Goal: Task Accomplishment & Management: Use online tool/utility

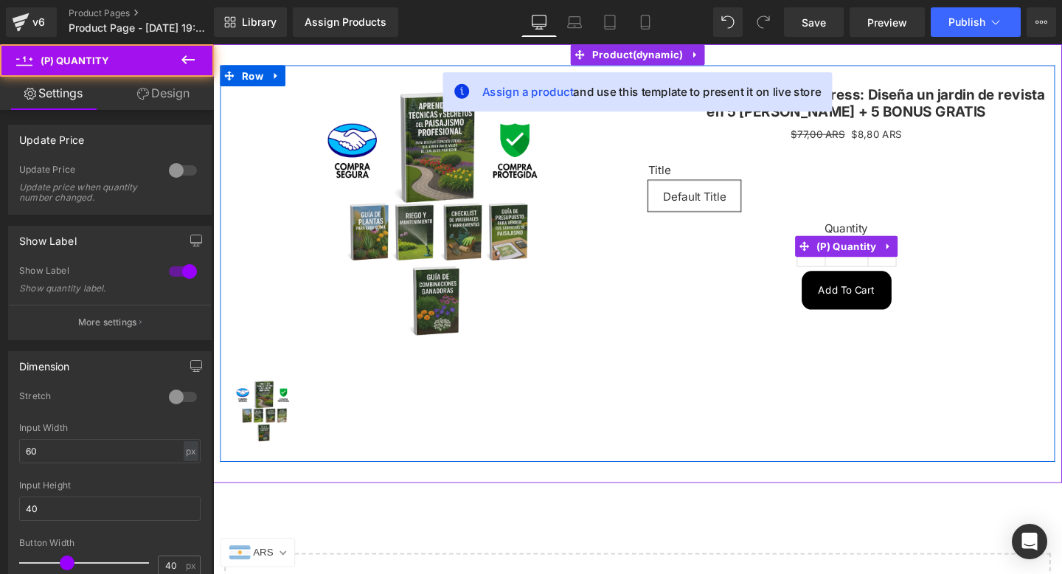
click at [1036, 240] on label "Quantity" at bounding box center [878, 240] width 416 height 18
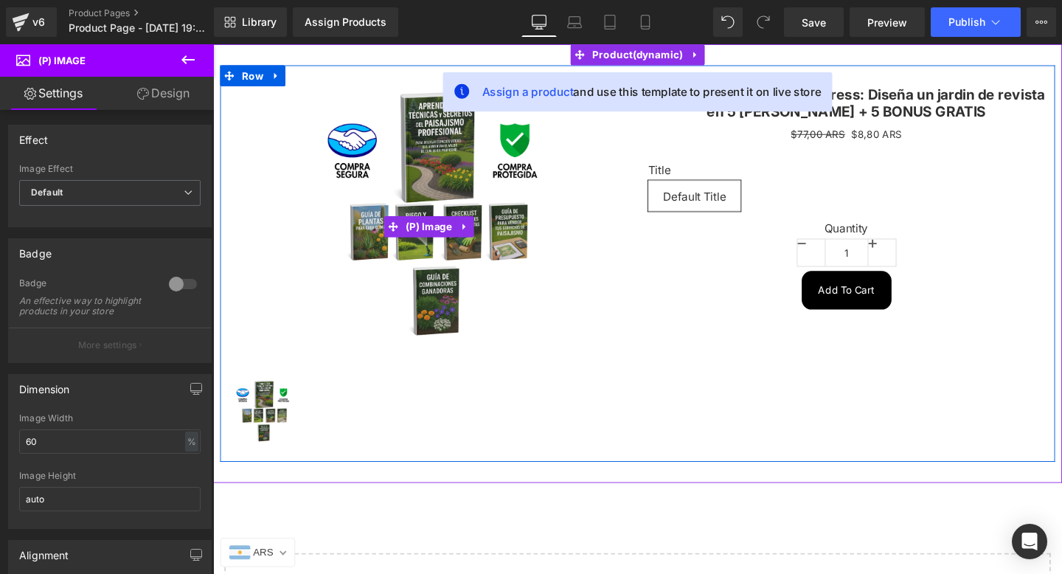
click at [531, 279] on img at bounding box center [440, 235] width 250 height 295
click at [917, 185] on link at bounding box center [925, 189] width 19 height 22
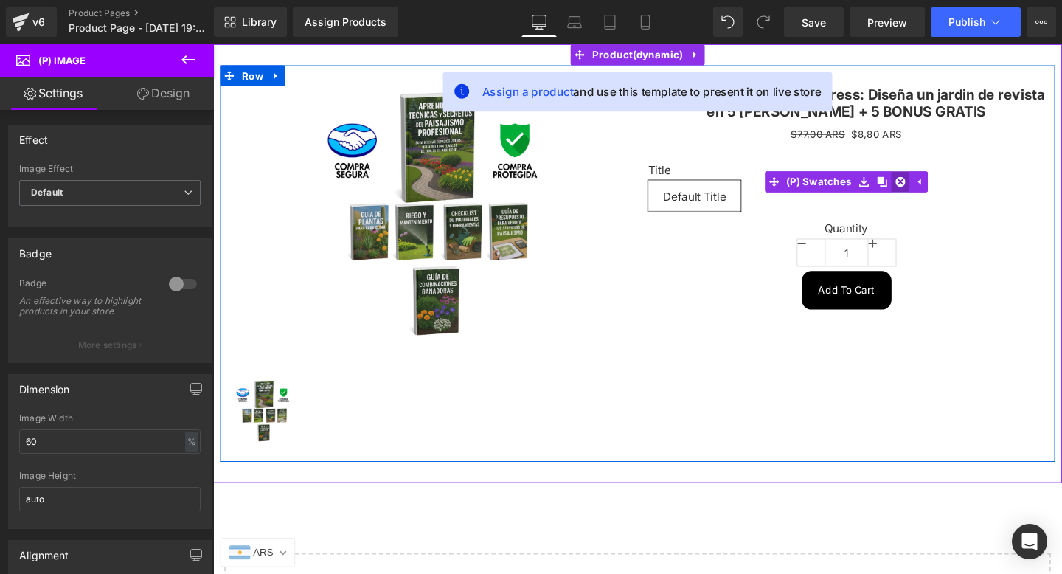
click at [933, 187] on icon at bounding box center [935, 189] width 10 height 10
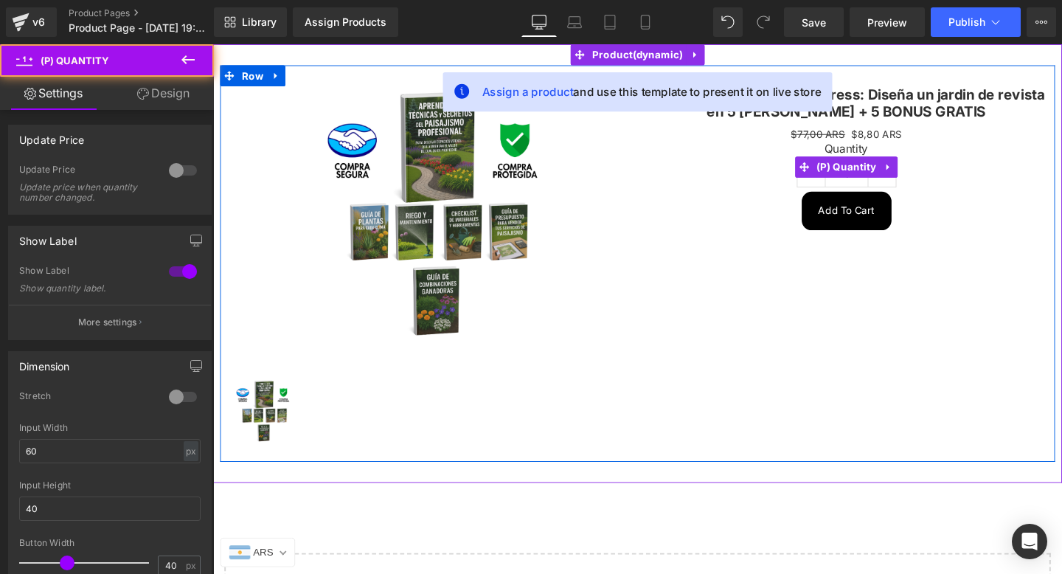
click at [931, 181] on div "Quantity 1" at bounding box center [878, 173] width 416 height 52
click at [921, 175] on icon at bounding box center [922, 173] width 3 height 7
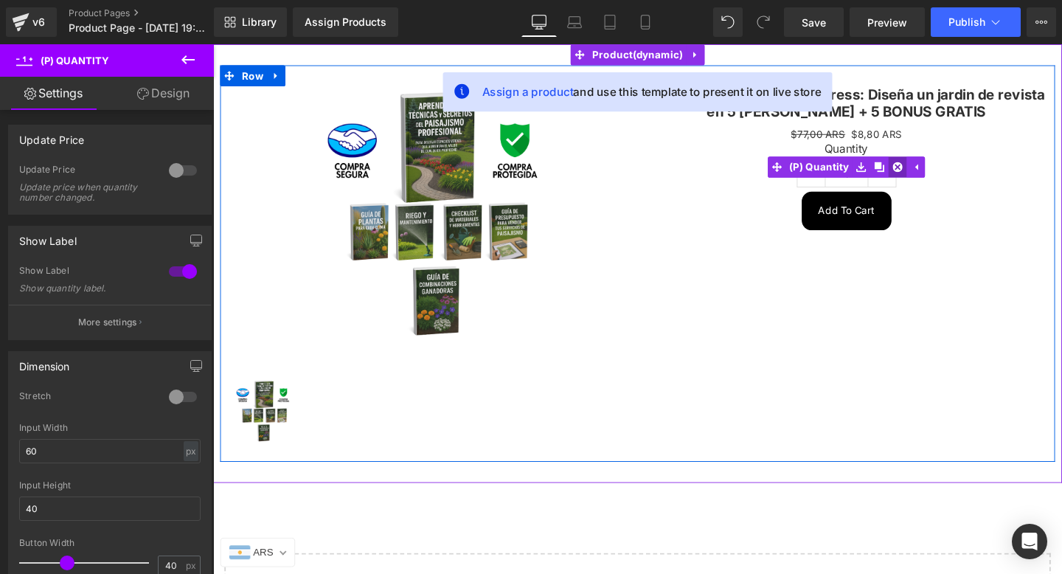
click at [927, 175] on icon at bounding box center [932, 173] width 10 height 10
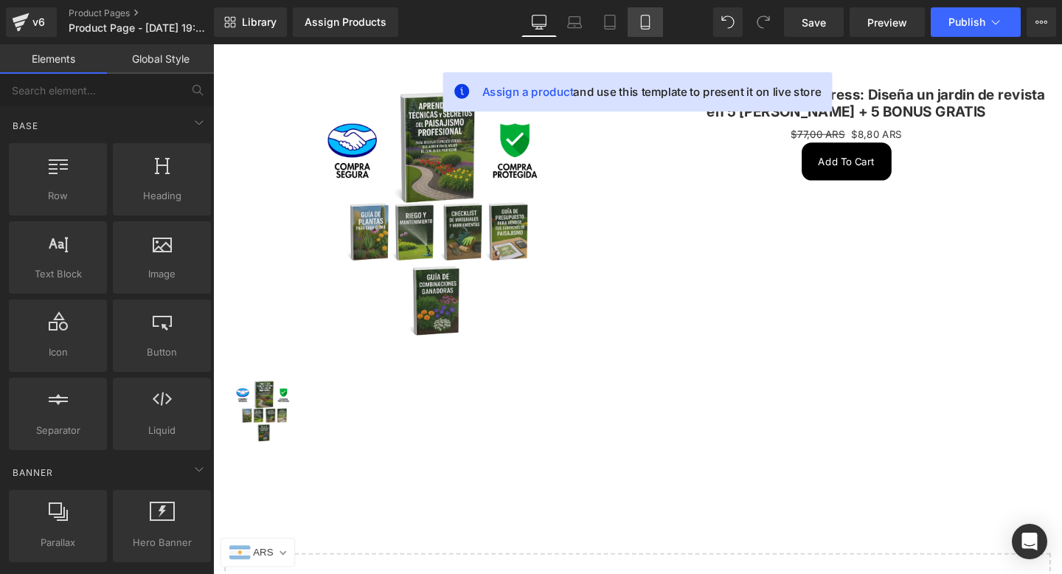
click at [655, 24] on link "Mobile" at bounding box center [644, 21] width 35 height 29
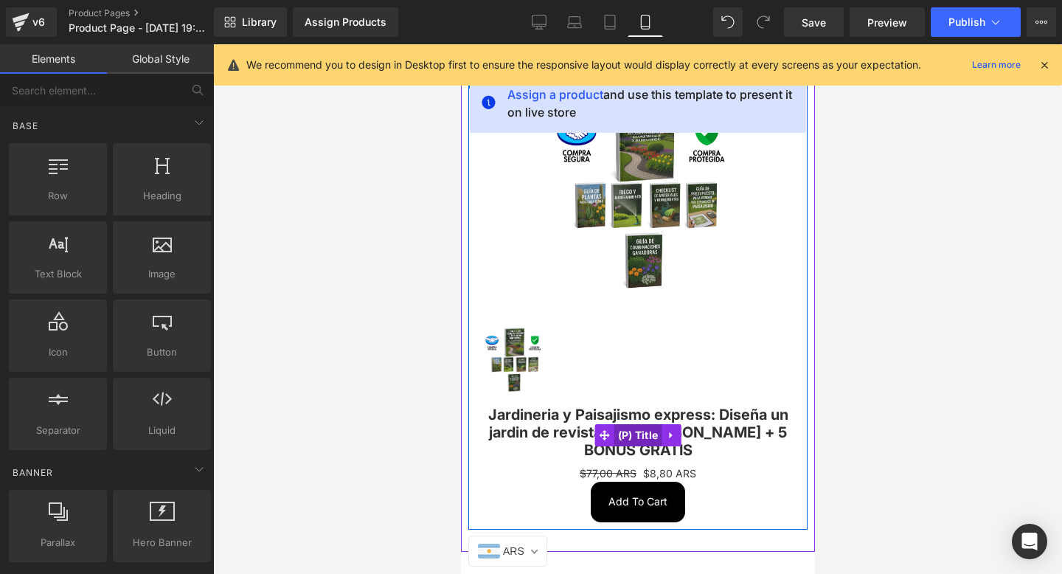
click at [632, 424] on span "(P) Title" at bounding box center [637, 435] width 48 height 22
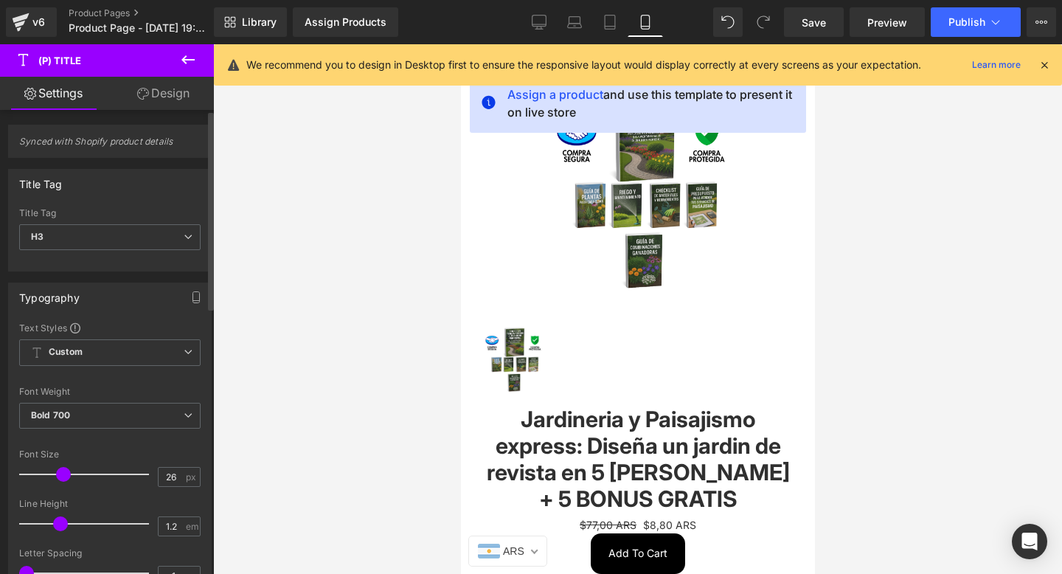
type input "25"
drag, startPoint x: 67, startPoint y: 486, endPoint x: 55, endPoint y: 474, distance: 16.7
click at [55, 474] on div at bounding box center [88, 473] width 122 height 29
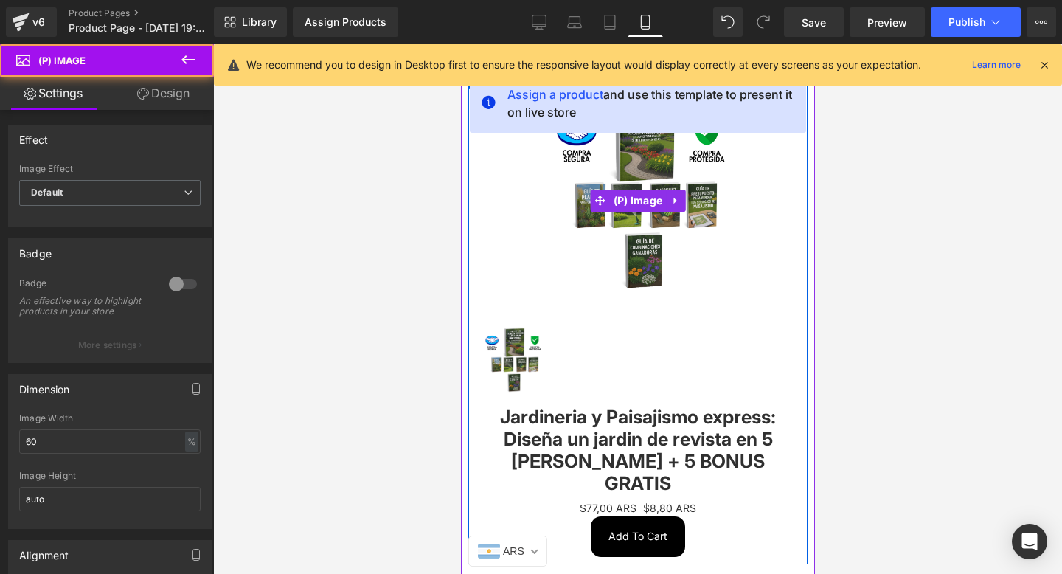
click at [705, 243] on img at bounding box center [637, 200] width 190 height 225
click at [646, 198] on span "(P) Image" at bounding box center [637, 200] width 57 height 22
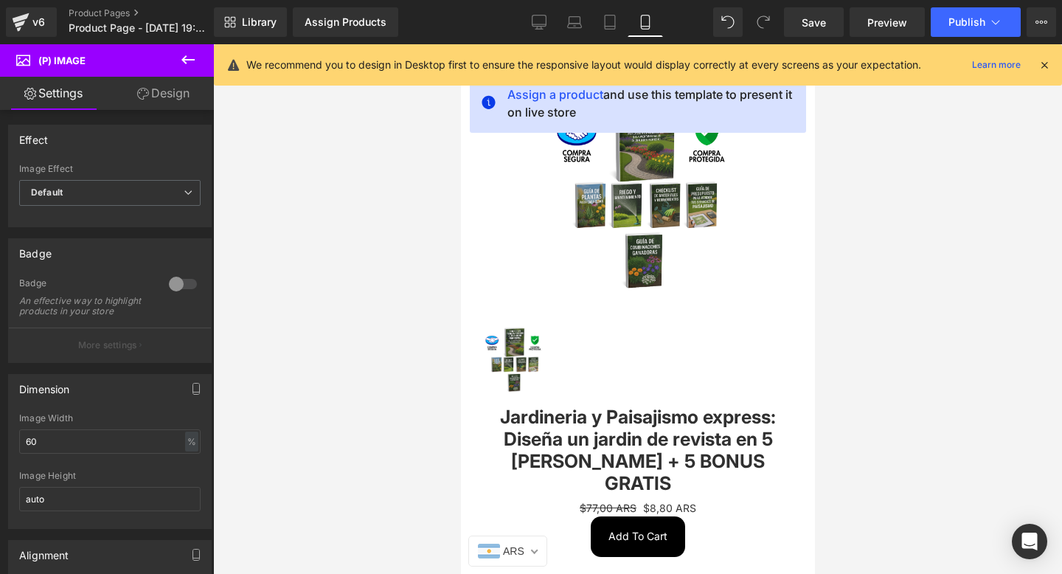
click at [1042, 69] on icon at bounding box center [1043, 64] width 13 height 13
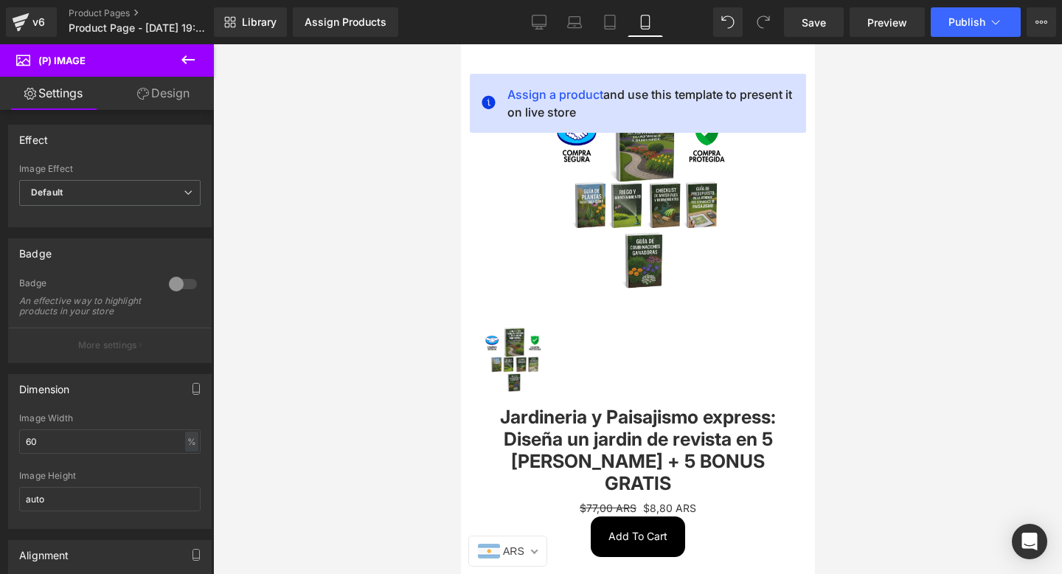
click at [202, 63] on button at bounding box center [188, 60] width 52 height 32
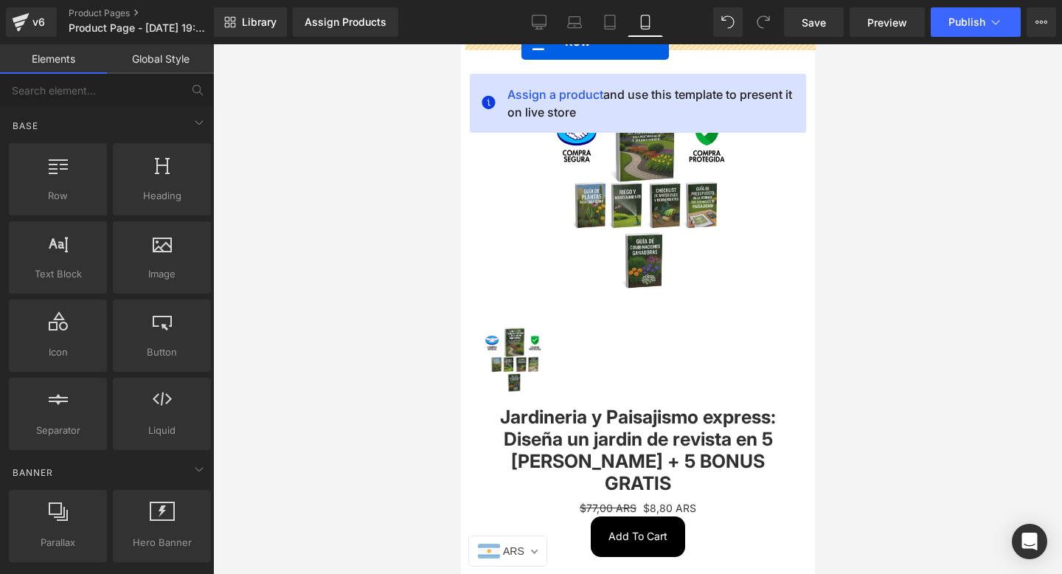
drag, startPoint x: 29, startPoint y: 192, endPoint x: 521, endPoint y: 41, distance: 514.4
click at [521, 41] on div "Row You are previewing how the will restyle your page. You can not edit Element…" at bounding box center [531, 299] width 1062 height 599
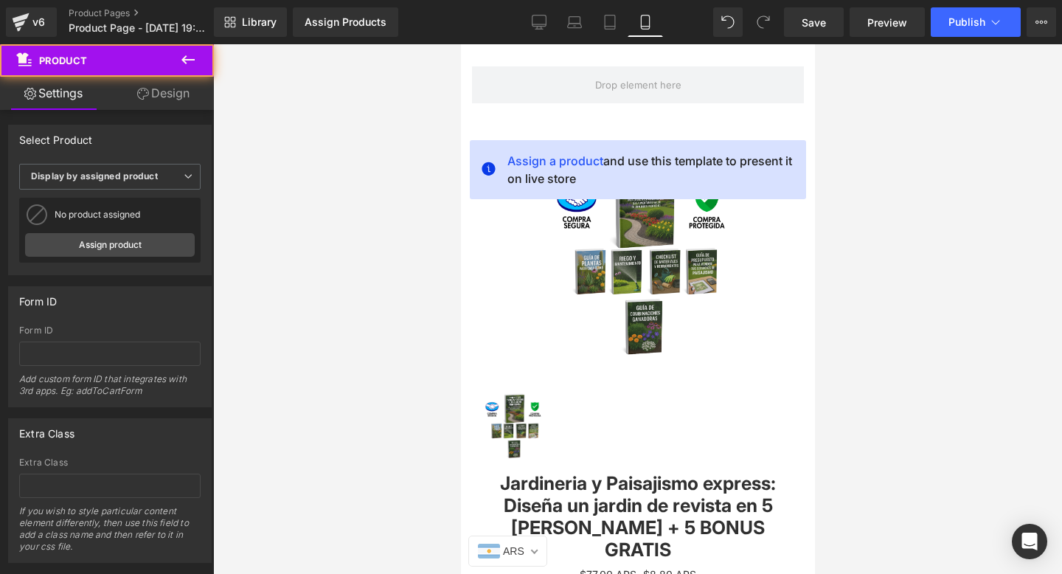
click at [690, 125] on div "Assign a product and use this template to present it on live store Sale Off (P)…" at bounding box center [637, 382] width 354 height 542
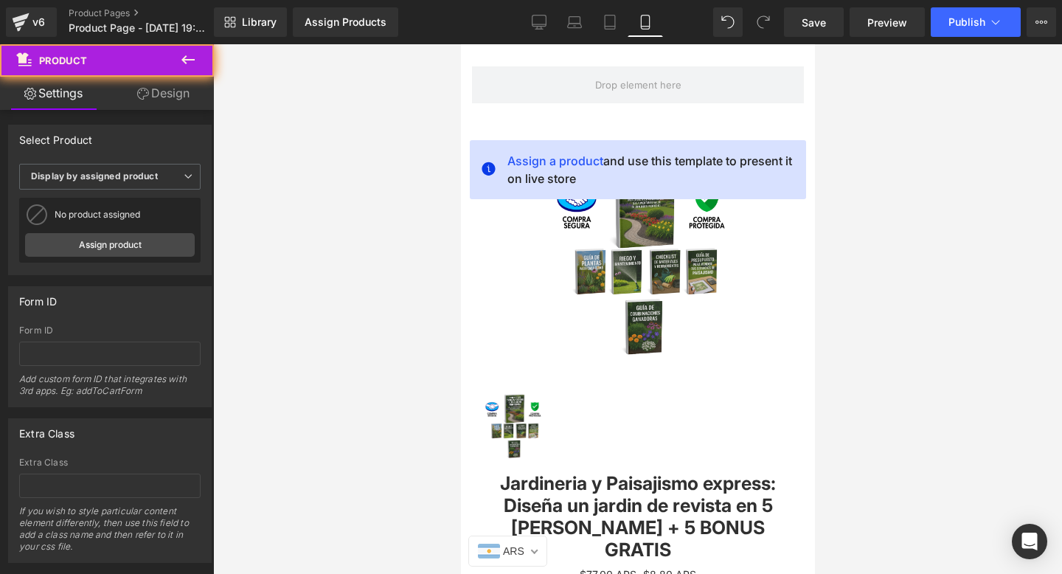
click at [692, 124] on div "Assign a product and use this template to present it on live store Sale Off (P)…" at bounding box center [637, 382] width 354 height 542
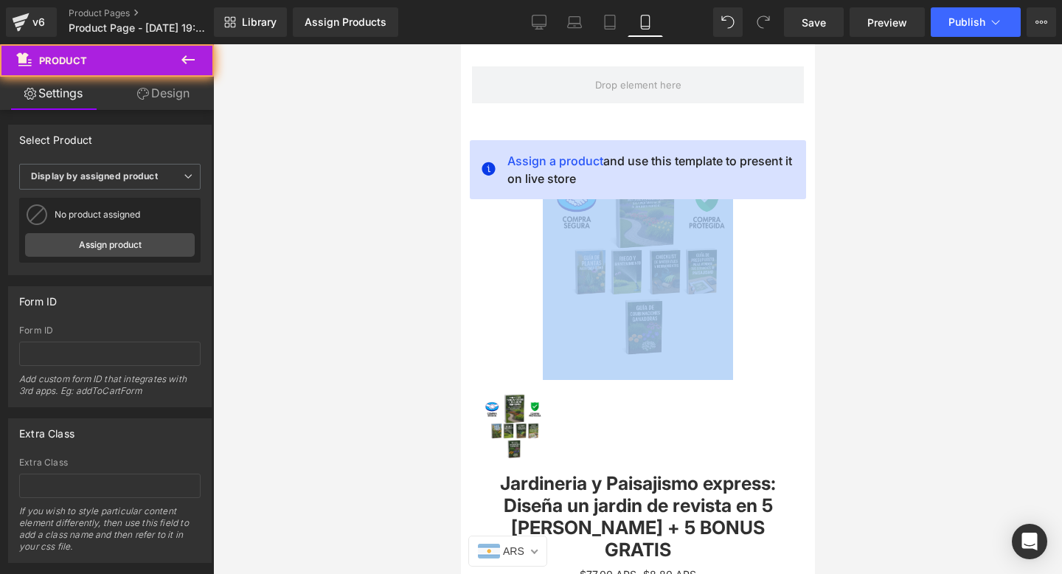
click at [692, 124] on div "Assign a product and use this template to present it on live store Sale Off (P)…" at bounding box center [637, 382] width 354 height 542
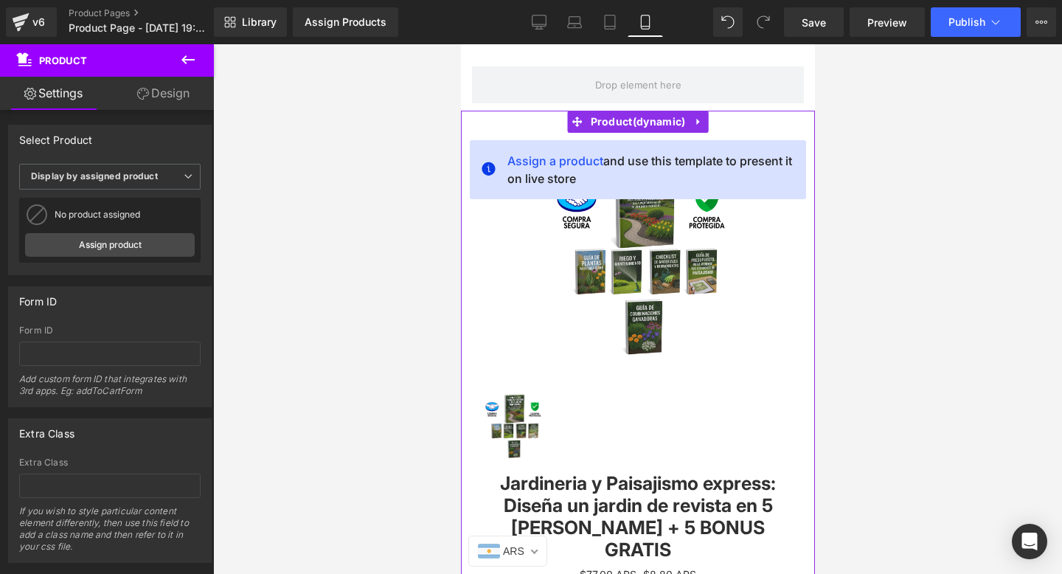
click at [692, 112] on div "Assign a product and use this template to present it on live store Sale Off (P)…" at bounding box center [637, 382] width 354 height 542
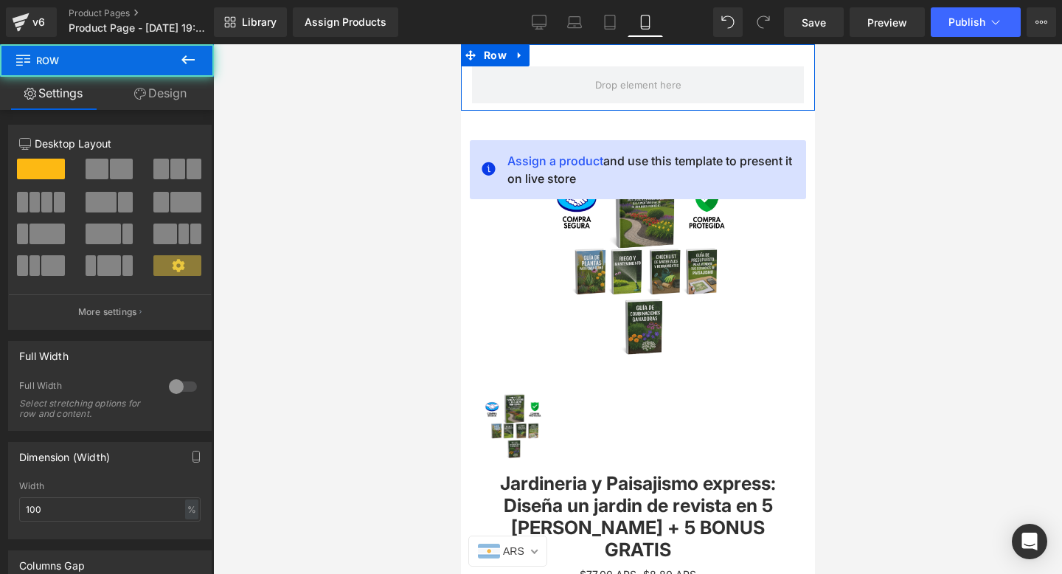
click at [674, 60] on div "Row" at bounding box center [637, 77] width 354 height 66
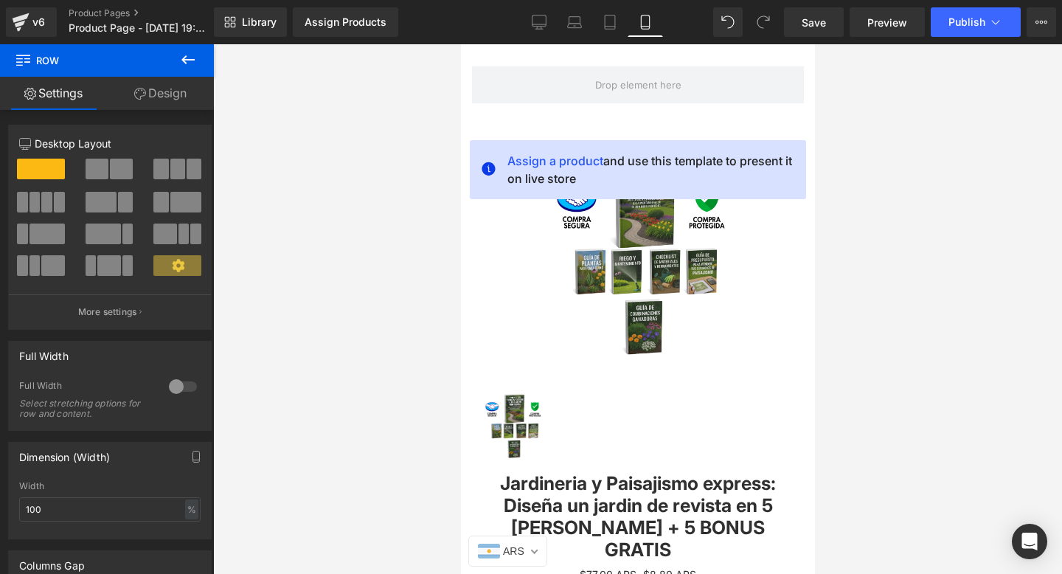
click at [682, 119] on div "Assign a product and use this template to present it on live store Sale Off (P)…" at bounding box center [637, 382] width 354 height 542
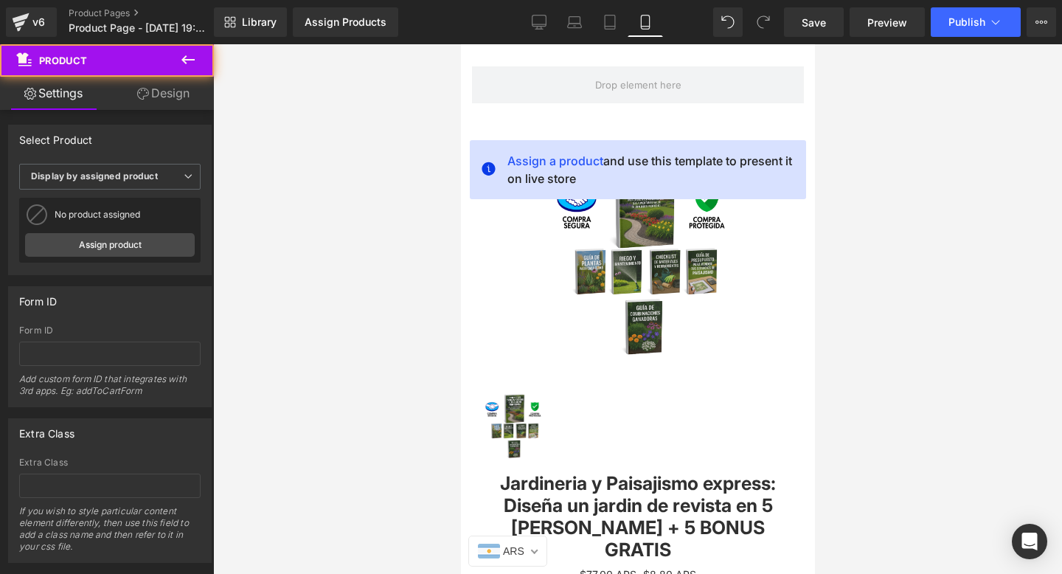
click at [694, 121] on div "Assign a product and use this template to present it on live store Sale Off (P)…" at bounding box center [637, 382] width 354 height 542
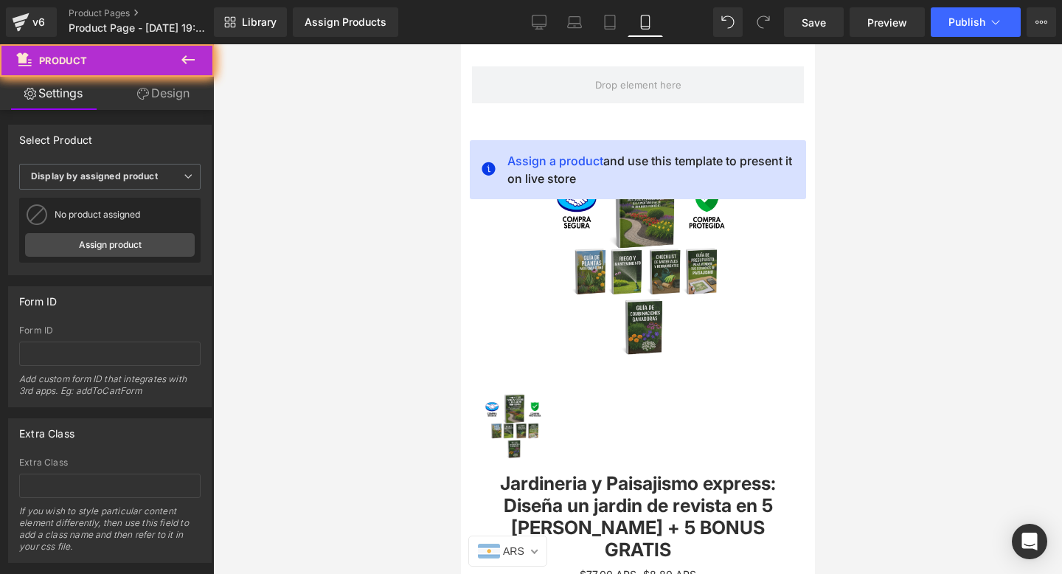
click at [694, 118] on div "Assign a product and use this template to present it on live store Sale Off (P)…" at bounding box center [637, 382] width 354 height 542
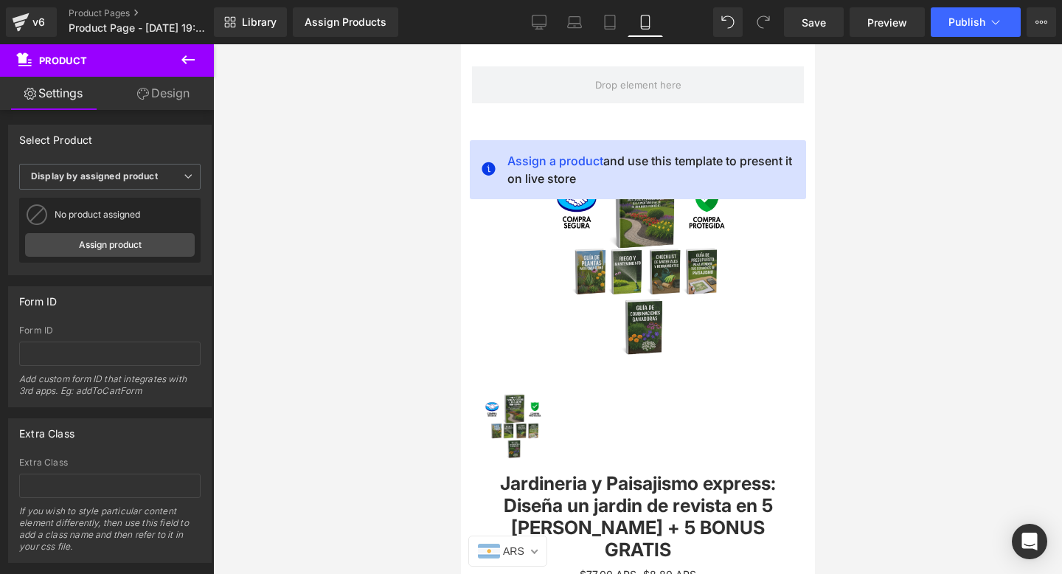
click at [190, 60] on icon at bounding box center [188, 60] width 18 height 18
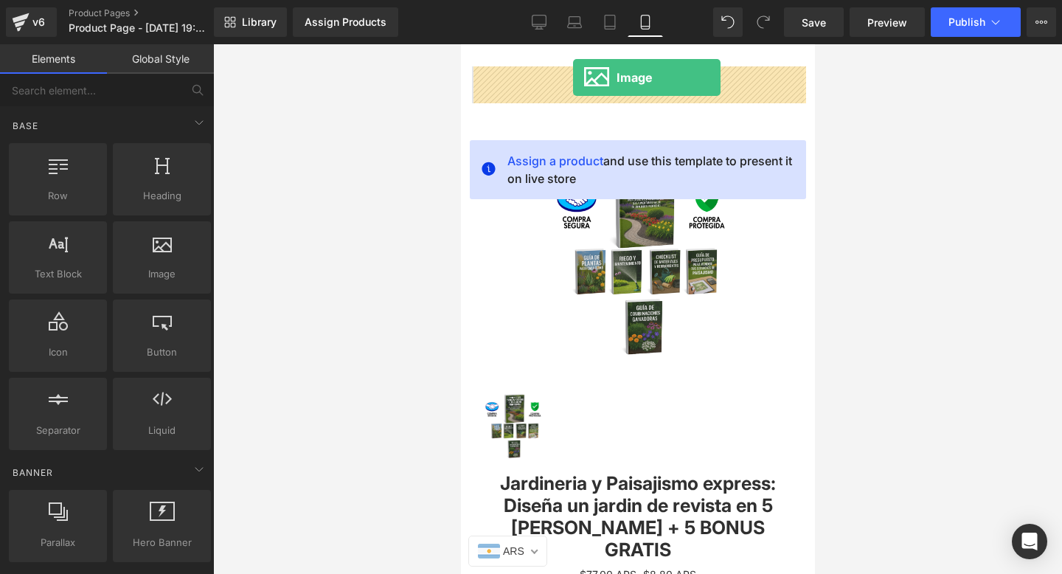
drag, startPoint x: 597, startPoint y: 312, endPoint x: 572, endPoint y: 77, distance: 235.8
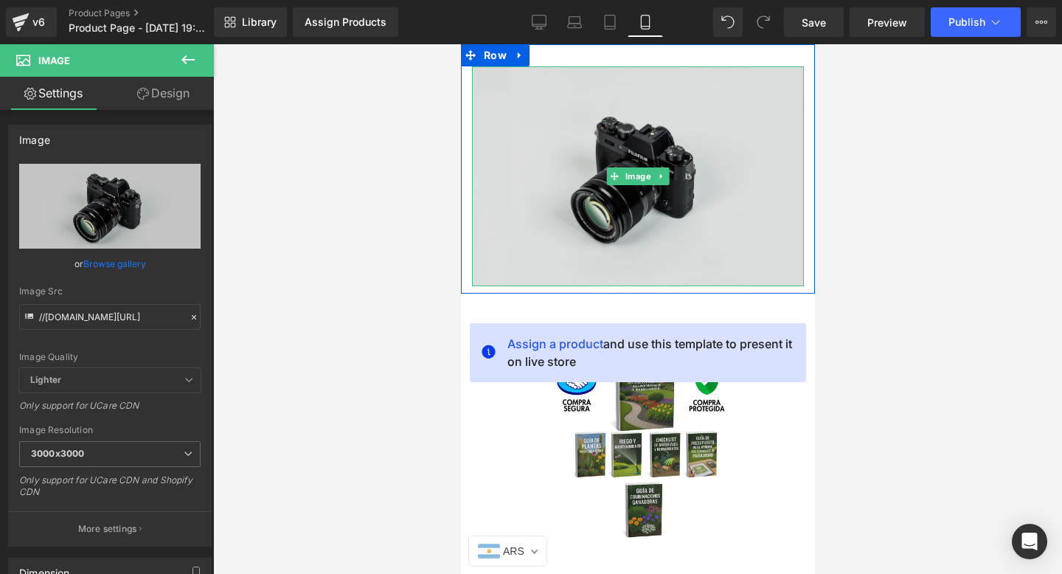
click at [560, 153] on img at bounding box center [637, 176] width 332 height 220
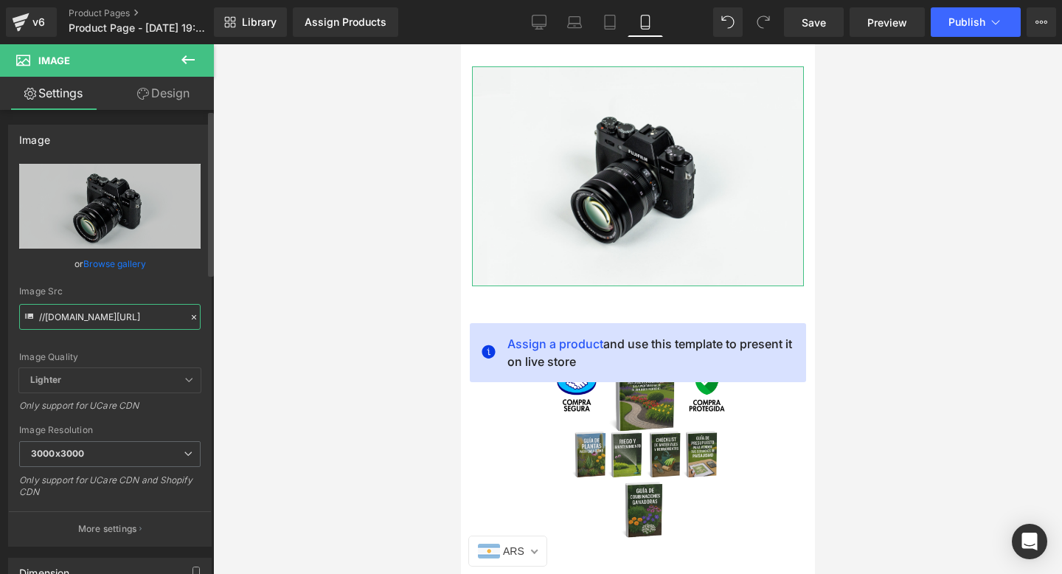
click at [108, 318] on input "//[DOMAIN_NAME][URL]" at bounding box center [109, 317] width 181 height 26
paste input "[URL][DOMAIN_NAME][DOMAIN_NAME]"
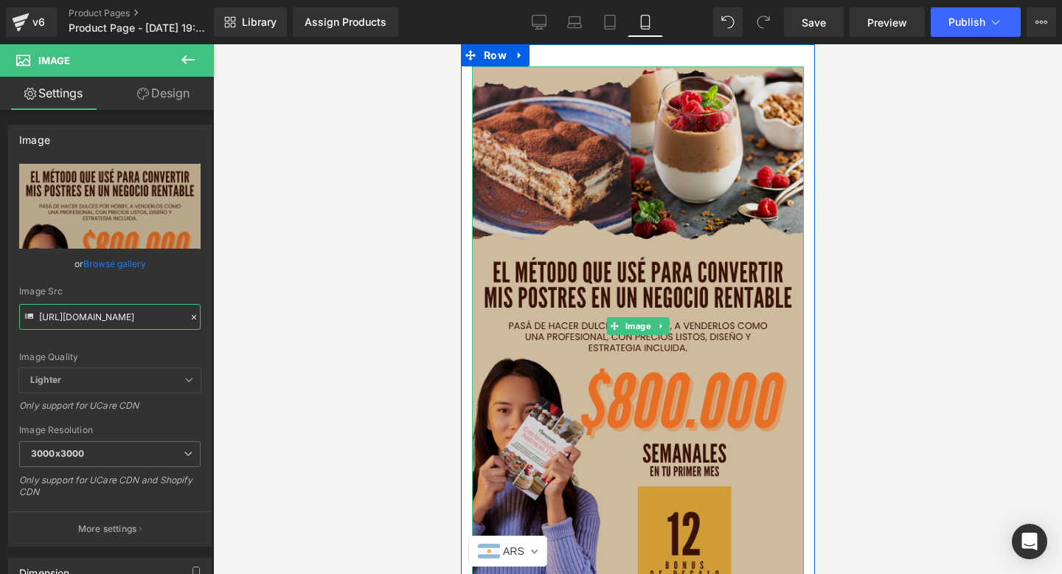
type input "[URL][DOMAIN_NAME]"
click at [655, 309] on img at bounding box center [637, 325] width 332 height 518
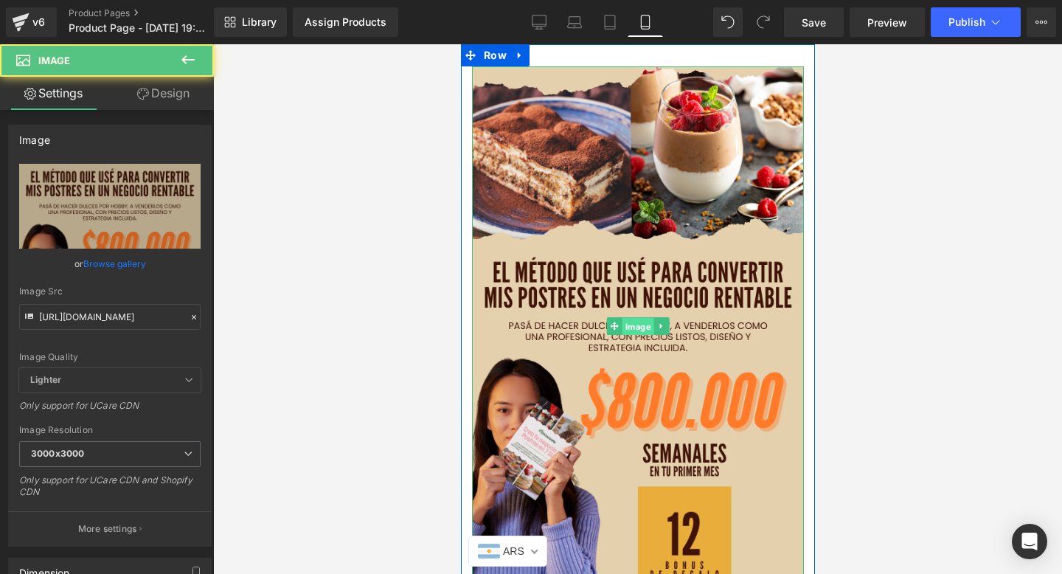
click at [629, 320] on span "Image" at bounding box center [637, 326] width 32 height 18
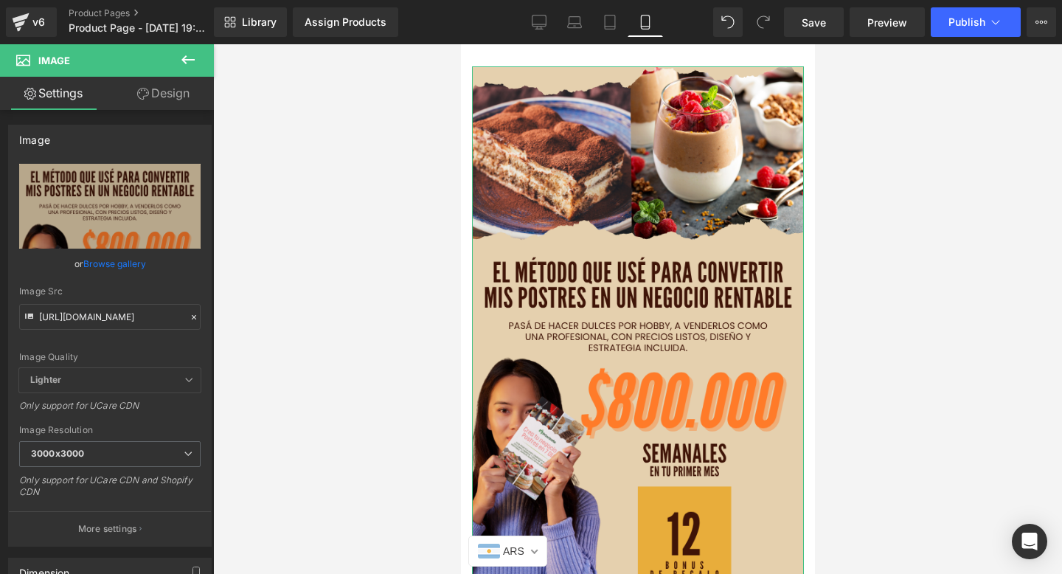
click at [149, 97] on link "Design" at bounding box center [163, 93] width 107 height 33
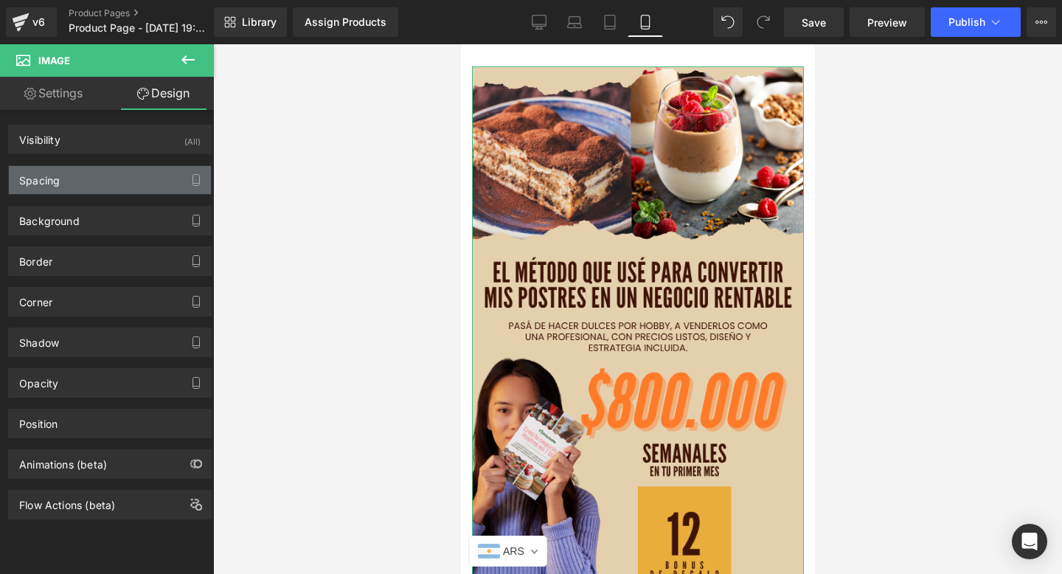
click at [150, 181] on div "Spacing" at bounding box center [110, 180] width 202 height 28
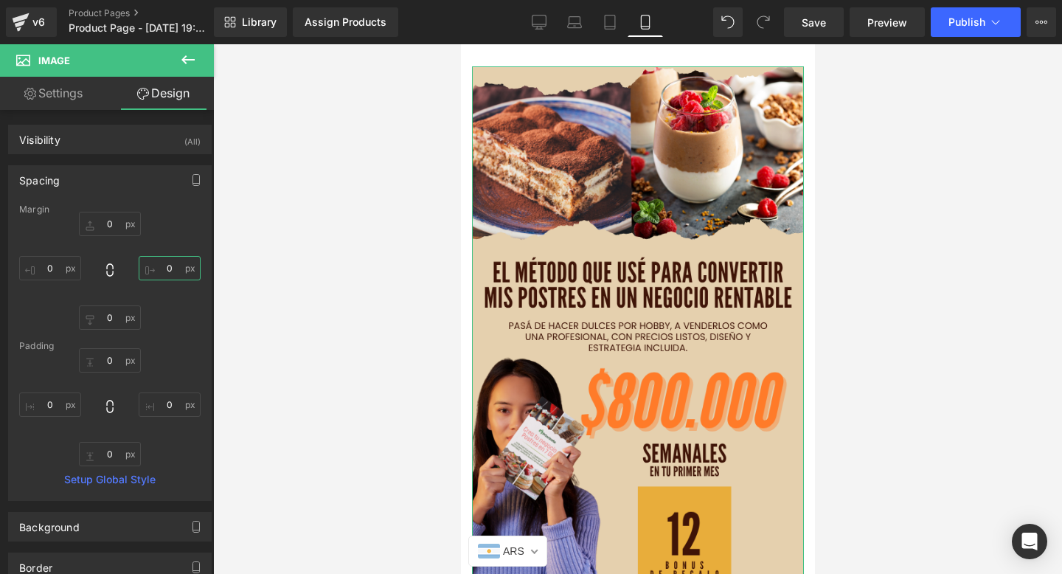
click at [170, 268] on input "0" at bounding box center [170, 268] width 62 height 24
click at [108, 224] on input "0" at bounding box center [110, 224] width 62 height 24
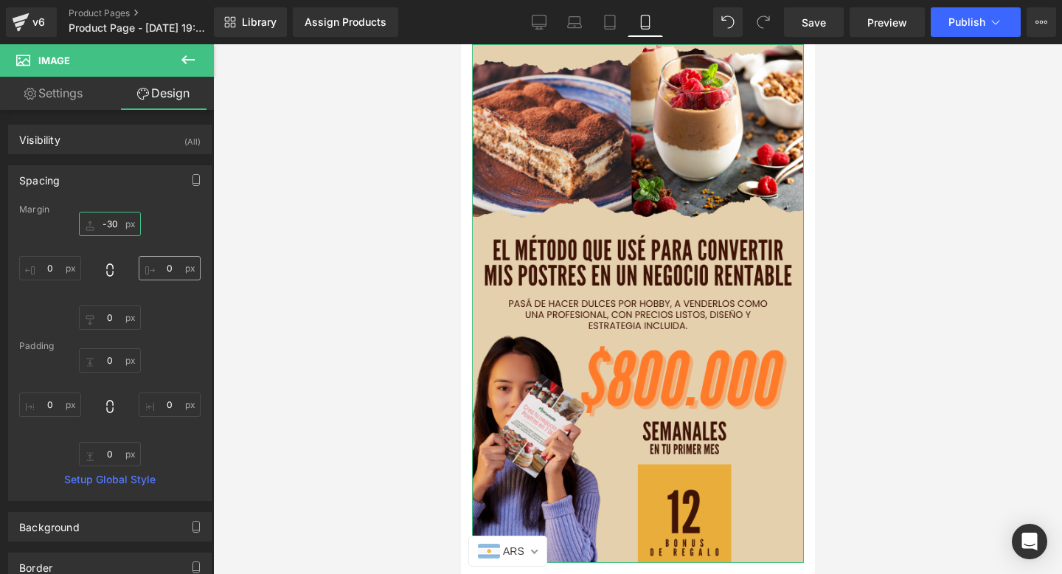
type input "-30"
click at [165, 269] on input "0" at bounding box center [170, 268] width 62 height 24
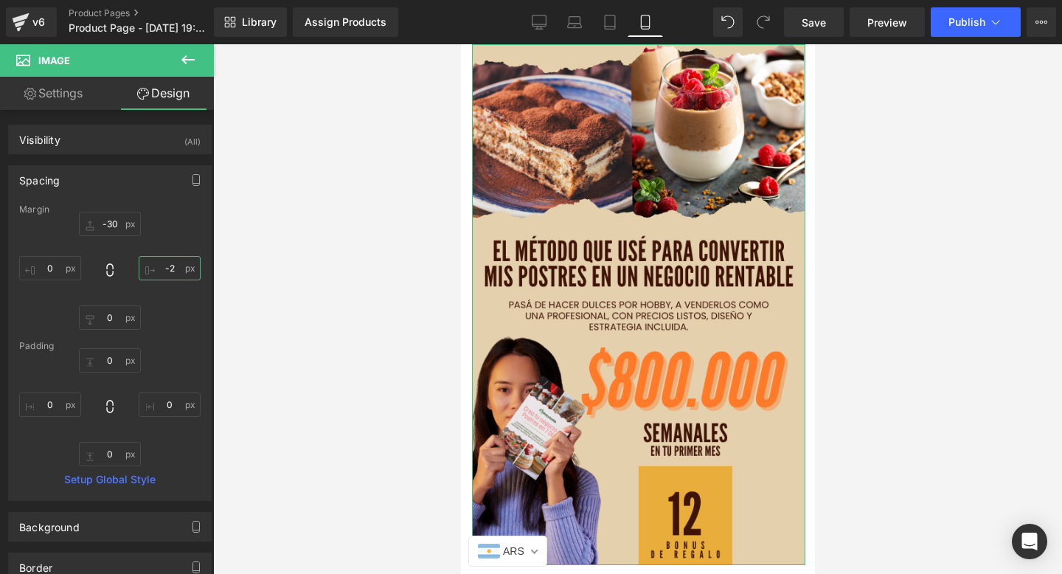
type input "-2-"
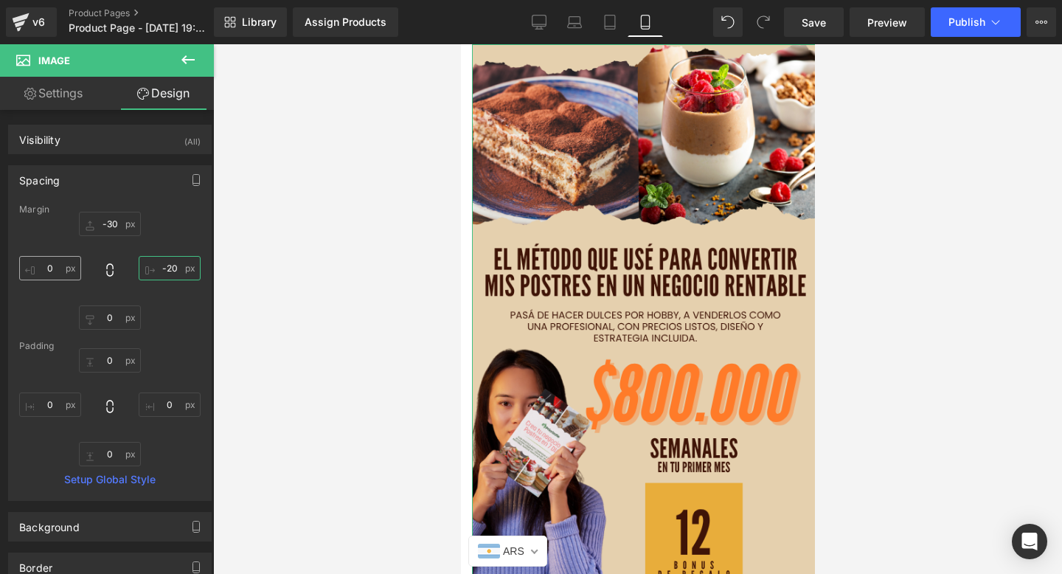
type input "-20"
click at [56, 271] on input "0" at bounding box center [50, 268] width 62 height 24
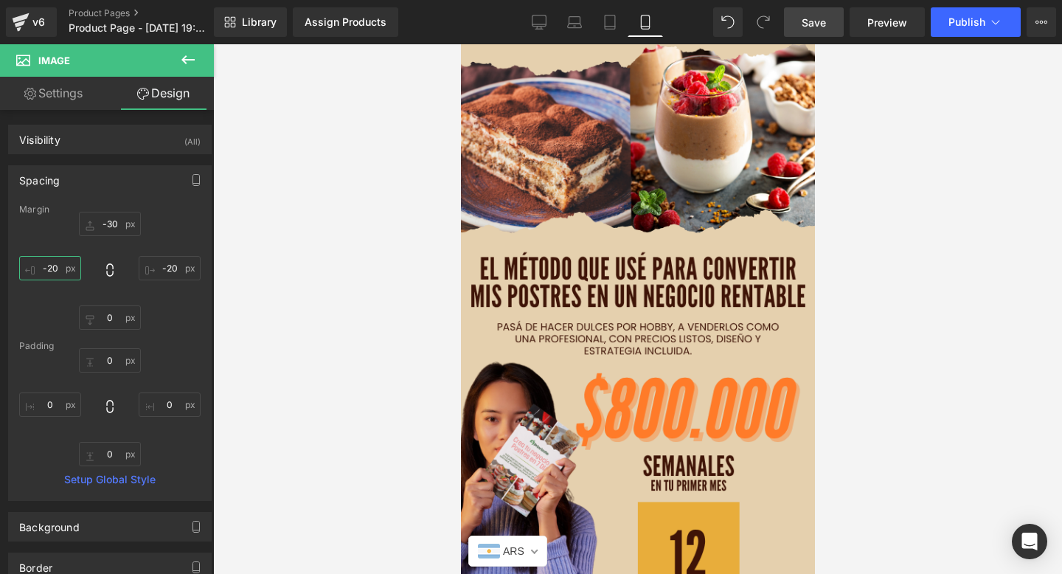
type input "-20"
click at [817, 27] on span "Save" at bounding box center [813, 22] width 24 height 15
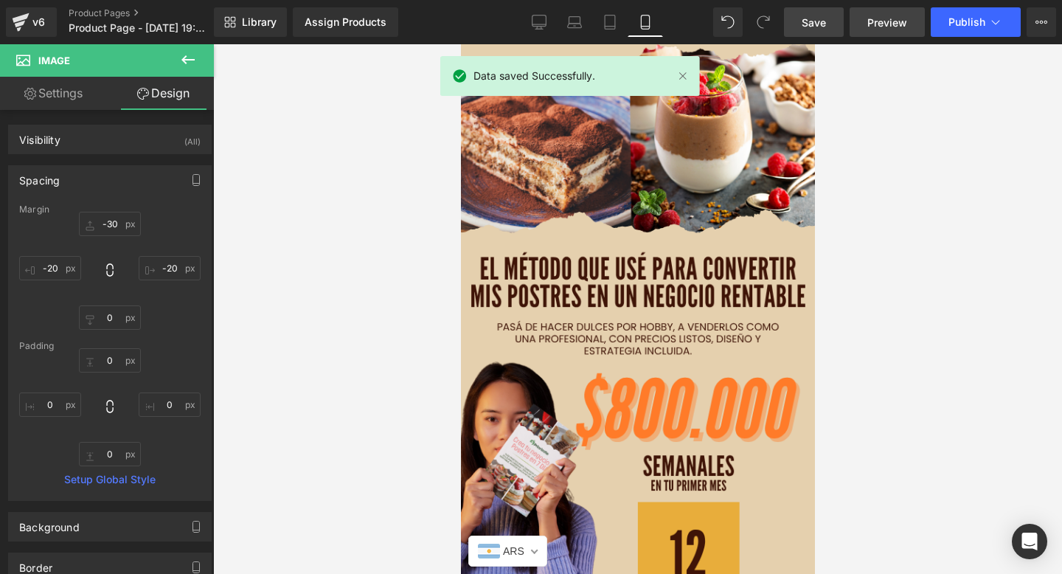
click at [891, 21] on span "Preview" at bounding box center [887, 22] width 40 height 15
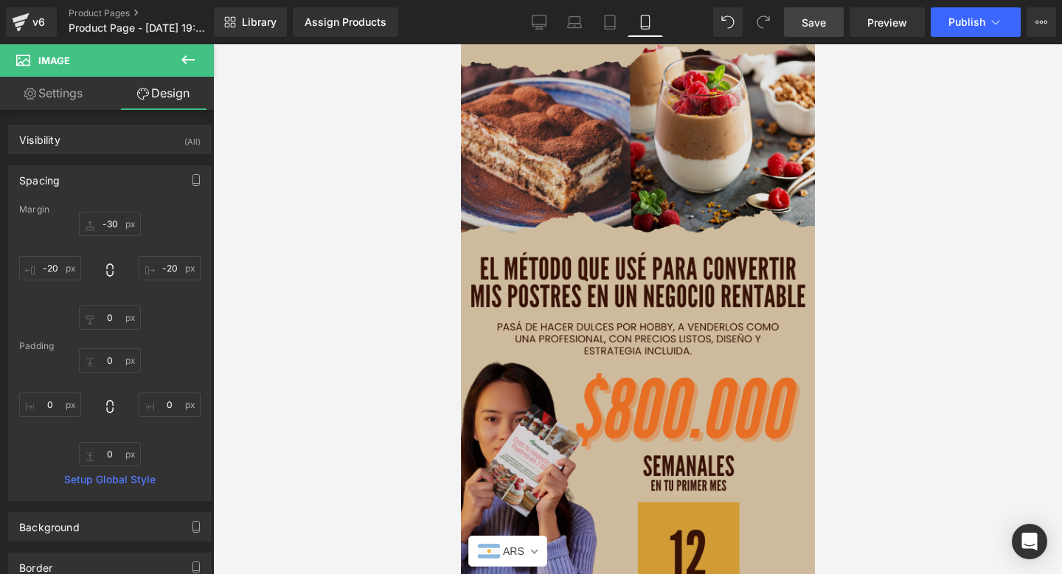
click at [688, 270] on img at bounding box center [636, 326] width 361 height 565
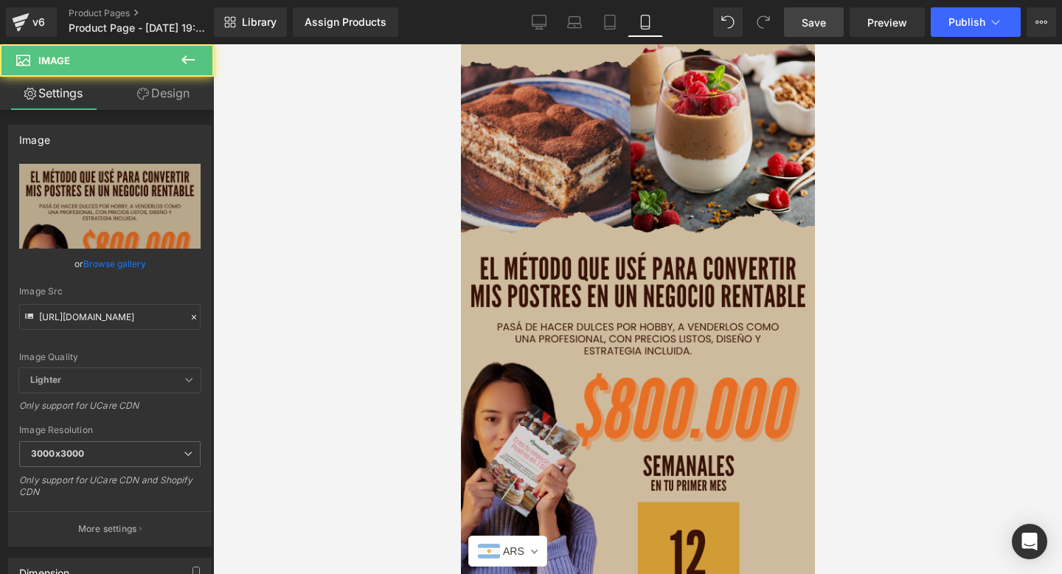
click at [517, 100] on img at bounding box center [636, 326] width 361 height 565
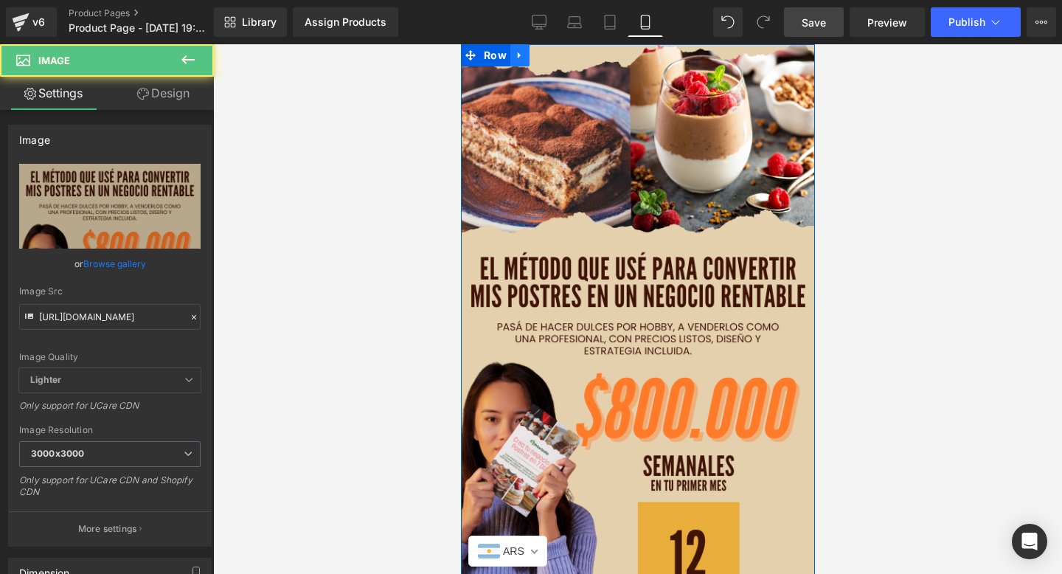
click at [517, 61] on link at bounding box center [518, 55] width 19 height 22
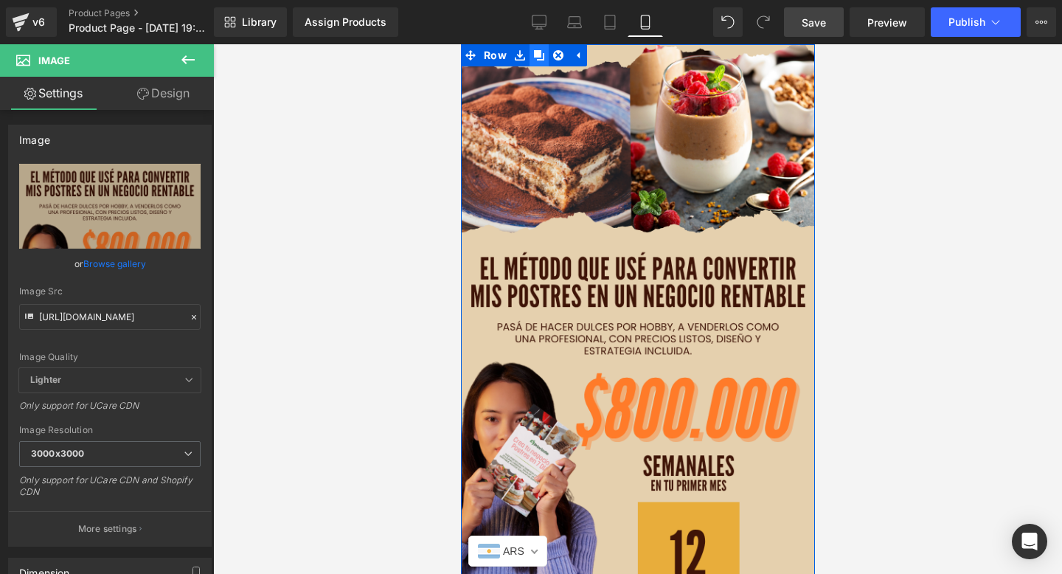
click at [534, 55] on icon at bounding box center [538, 55] width 10 height 10
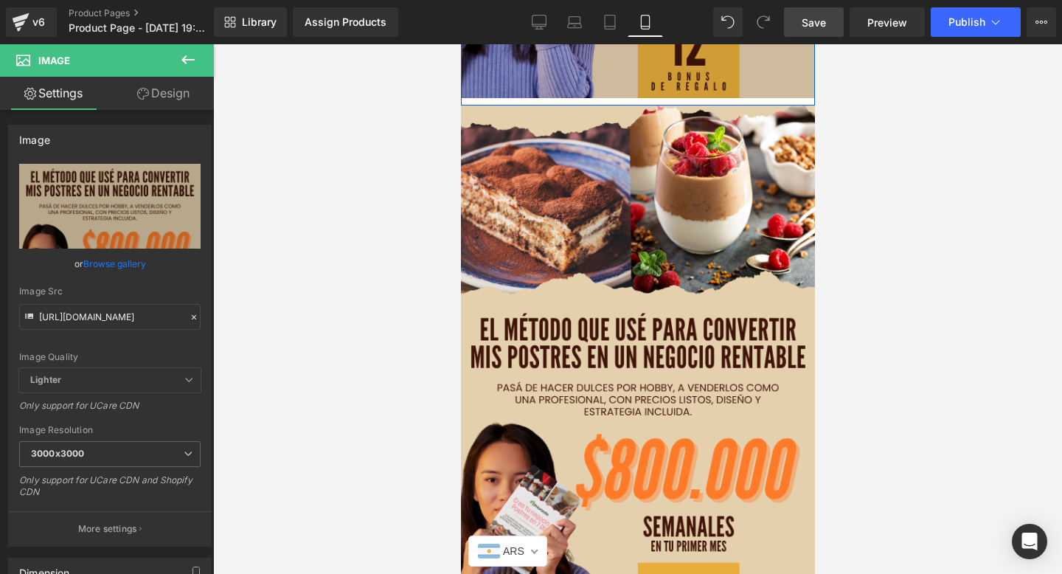
scroll to position [512, 0]
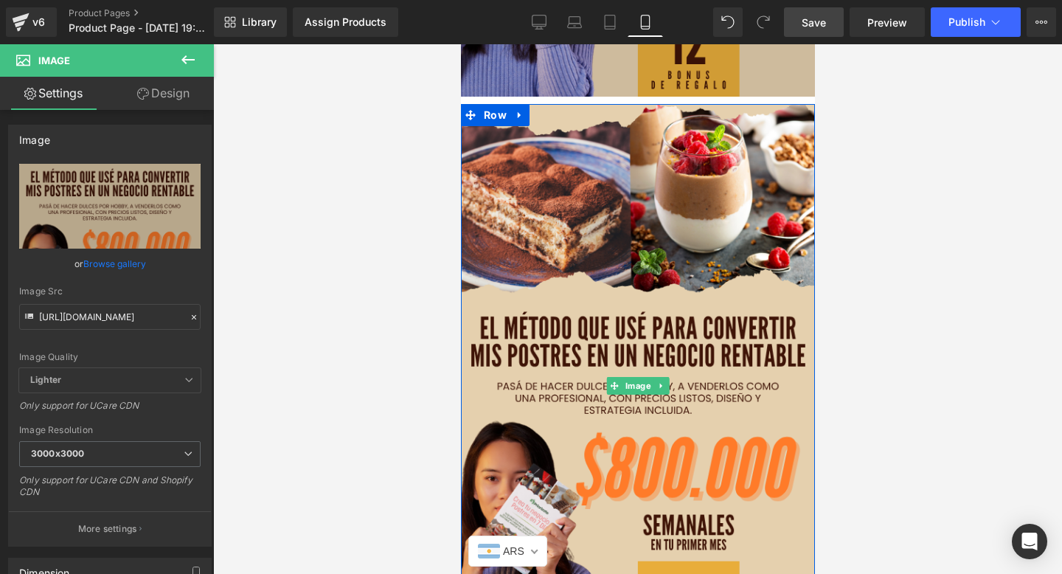
click at [586, 417] on img at bounding box center [636, 386] width 361 height 565
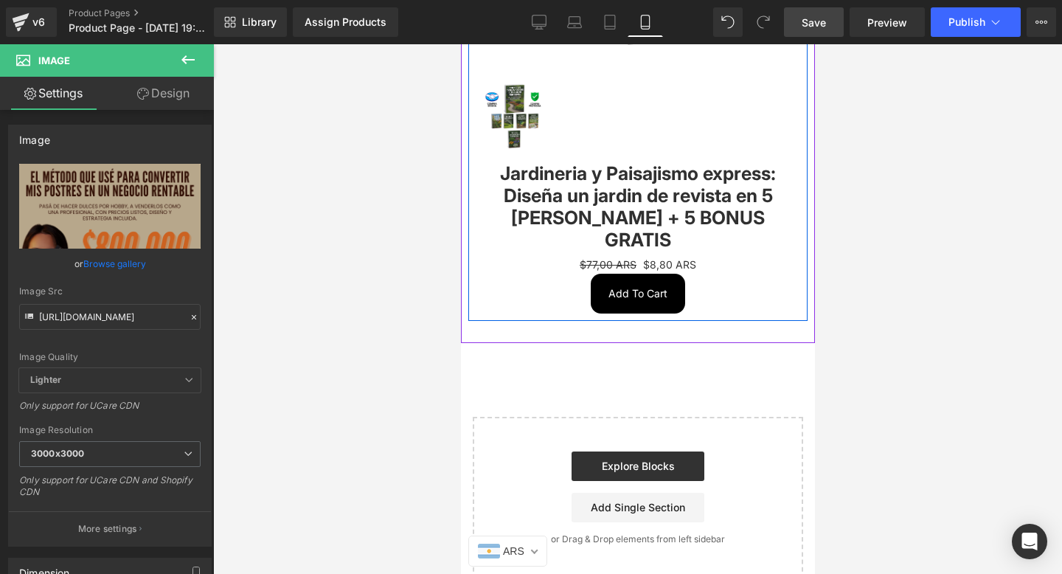
scroll to position [1392, 0]
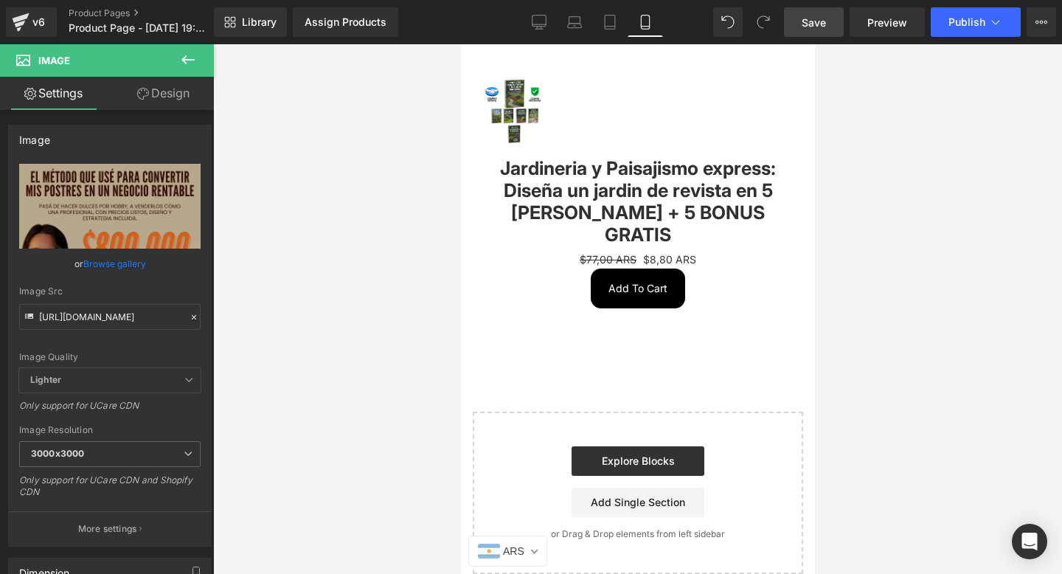
click at [192, 64] on icon at bounding box center [188, 60] width 18 height 18
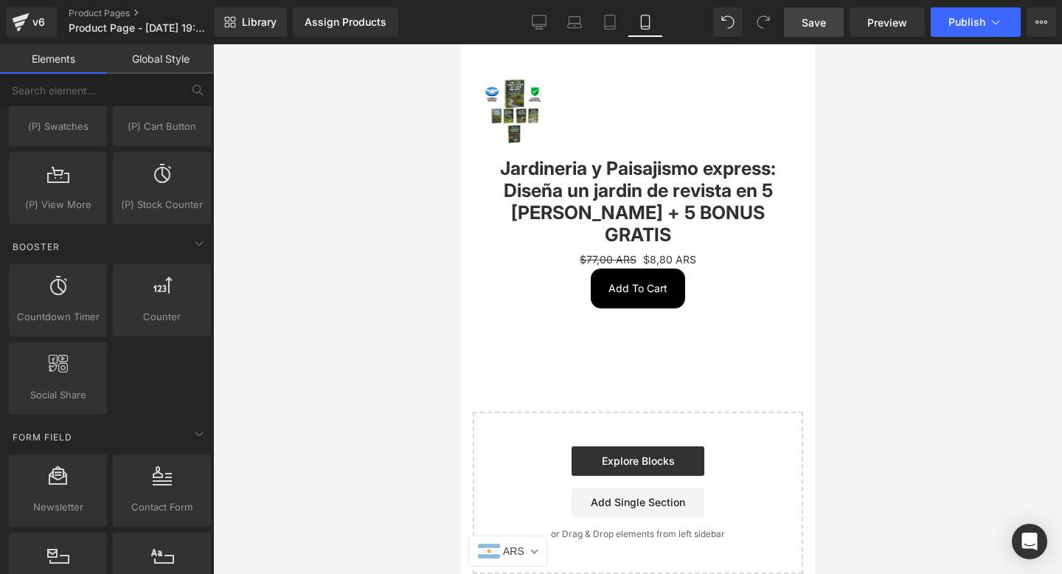
scroll to position [1883, 0]
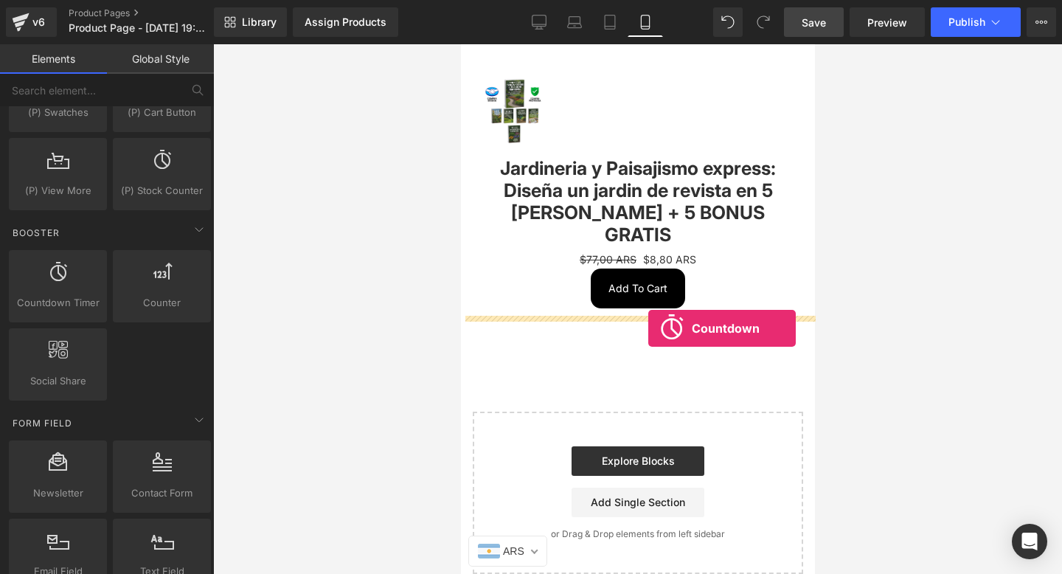
drag, startPoint x: 504, startPoint y: 316, endPoint x: 618, endPoint y: 329, distance: 114.9
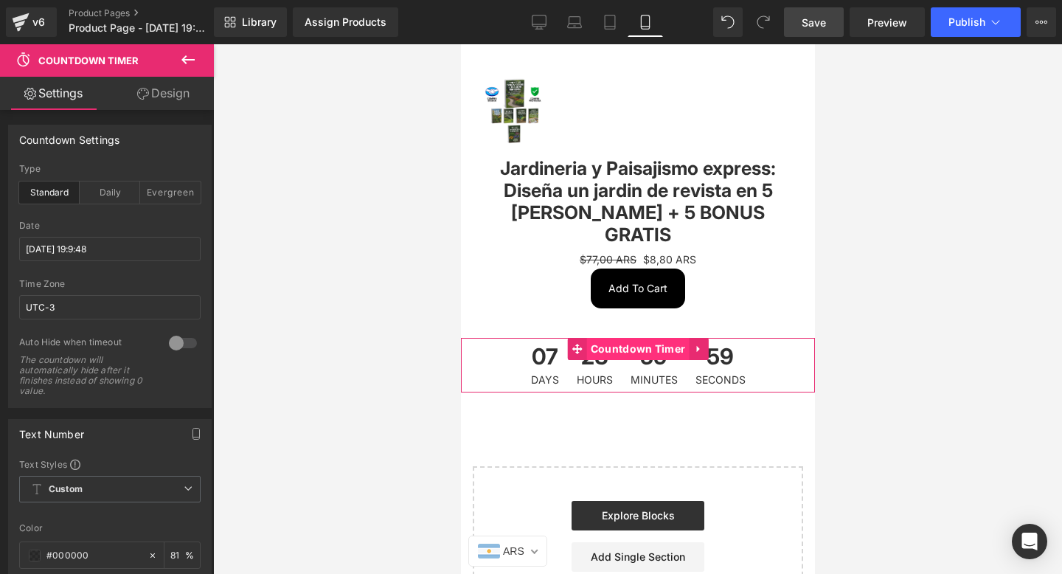
click at [652, 338] on span "Countdown Timer" at bounding box center [637, 349] width 102 height 22
click at [169, 181] on div "Evergreen" at bounding box center [170, 192] width 60 height 22
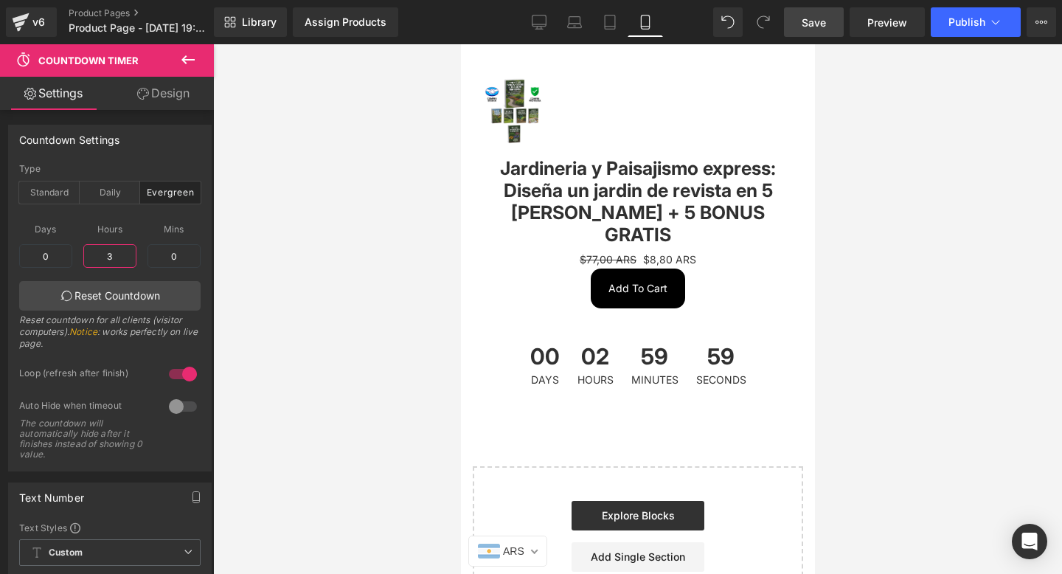
click at [105, 259] on input "3" at bounding box center [109, 256] width 53 height 24
type input "0"
click at [181, 248] on input "0" at bounding box center [173, 256] width 53 height 24
type input "150"
type input "2"
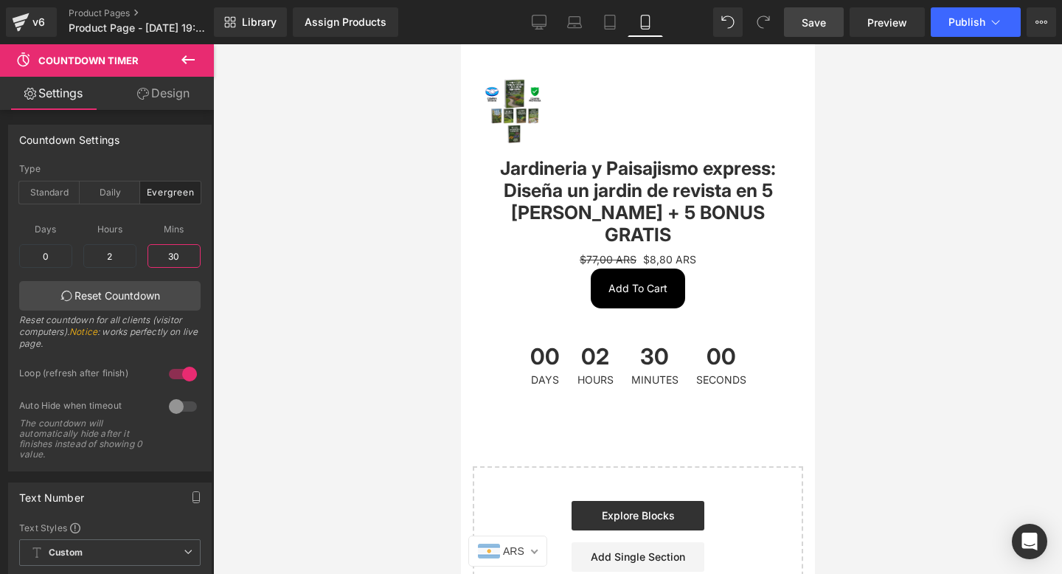
type input "3"
type input "15"
click at [119, 261] on input "2" at bounding box center [109, 256] width 53 height 24
type input "0"
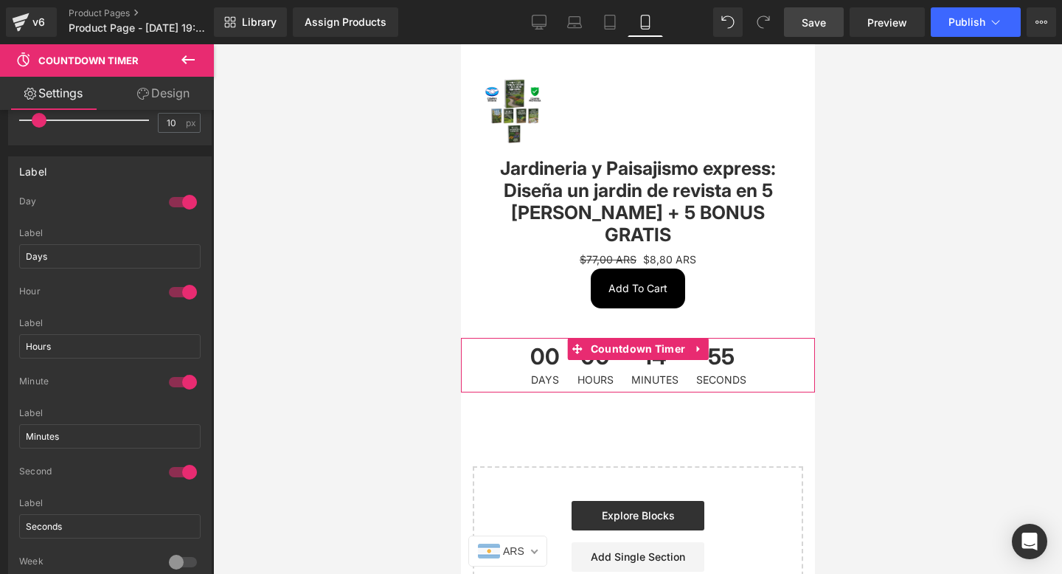
scroll to position [1037, 0]
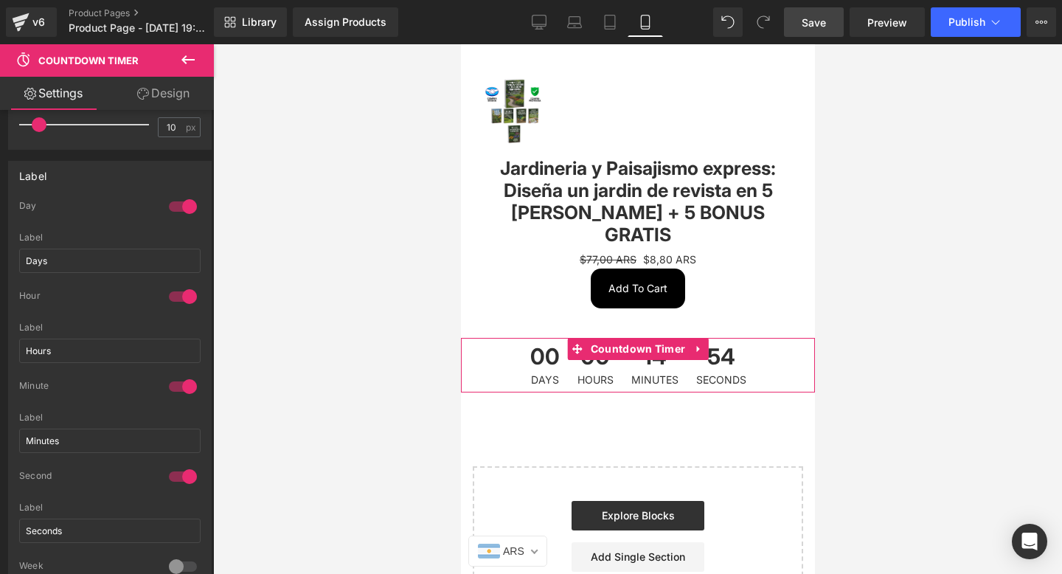
click at [171, 213] on div at bounding box center [182, 207] width 35 height 24
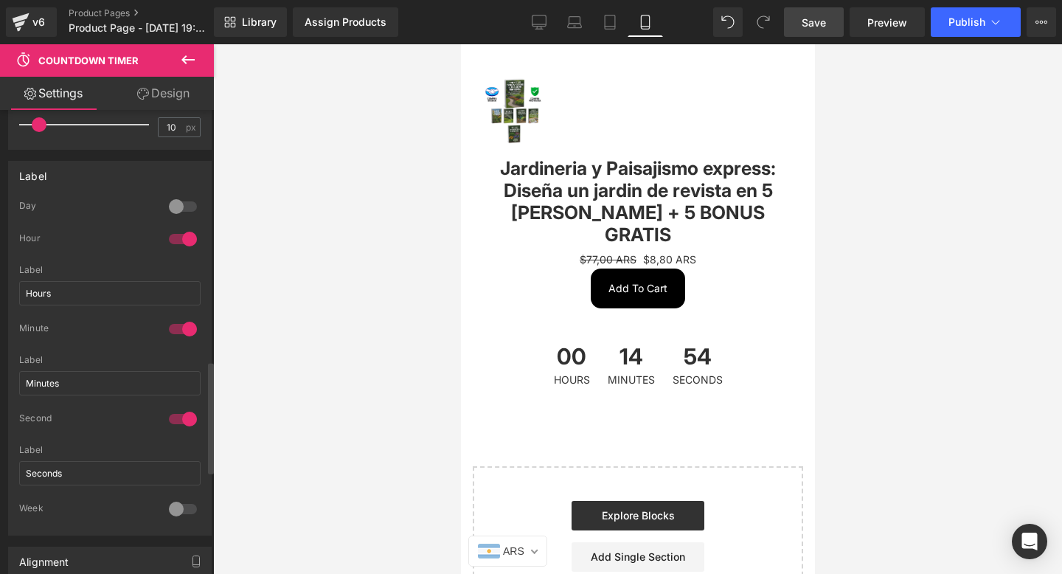
click at [172, 239] on div at bounding box center [182, 239] width 35 height 24
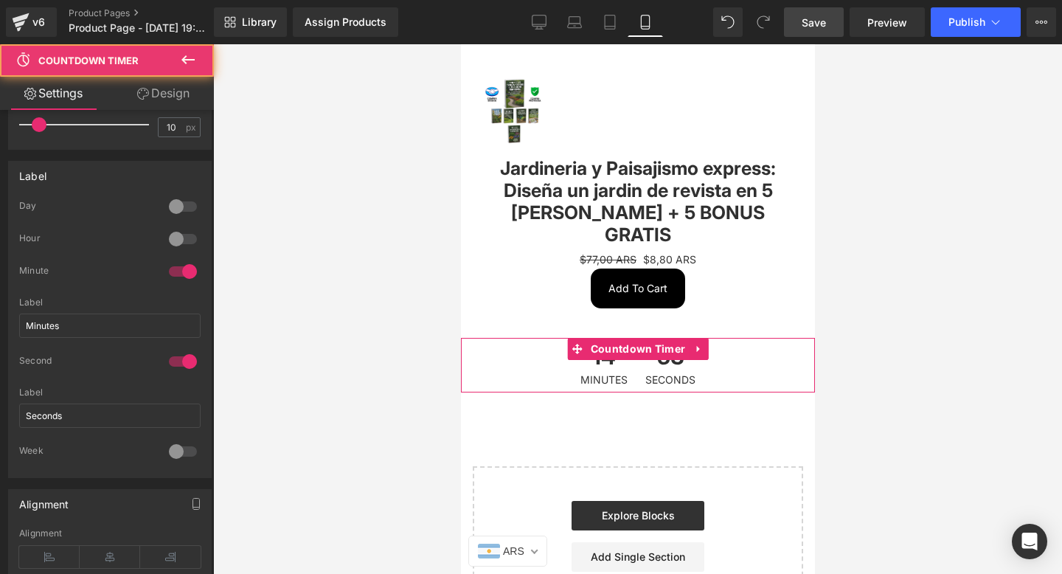
click at [592, 374] on span "Minutes" at bounding box center [602, 379] width 47 height 10
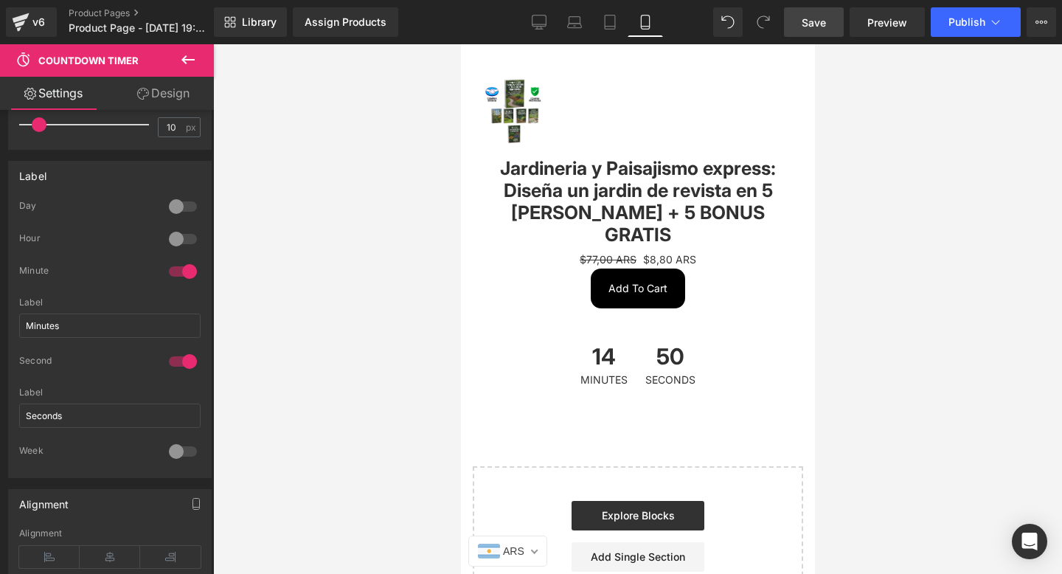
click at [187, 63] on icon at bounding box center [188, 60] width 18 height 18
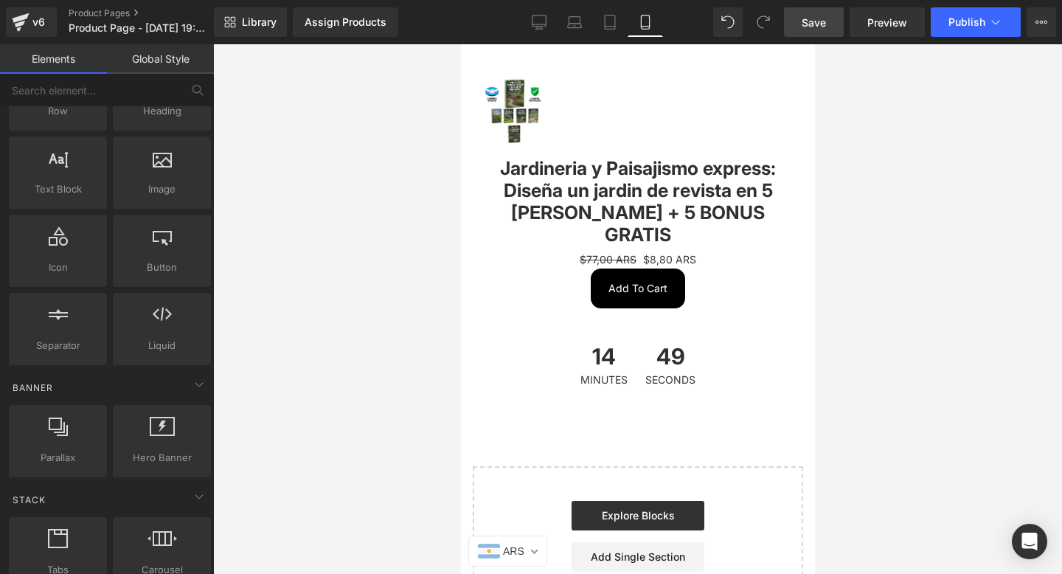
scroll to position [0, 0]
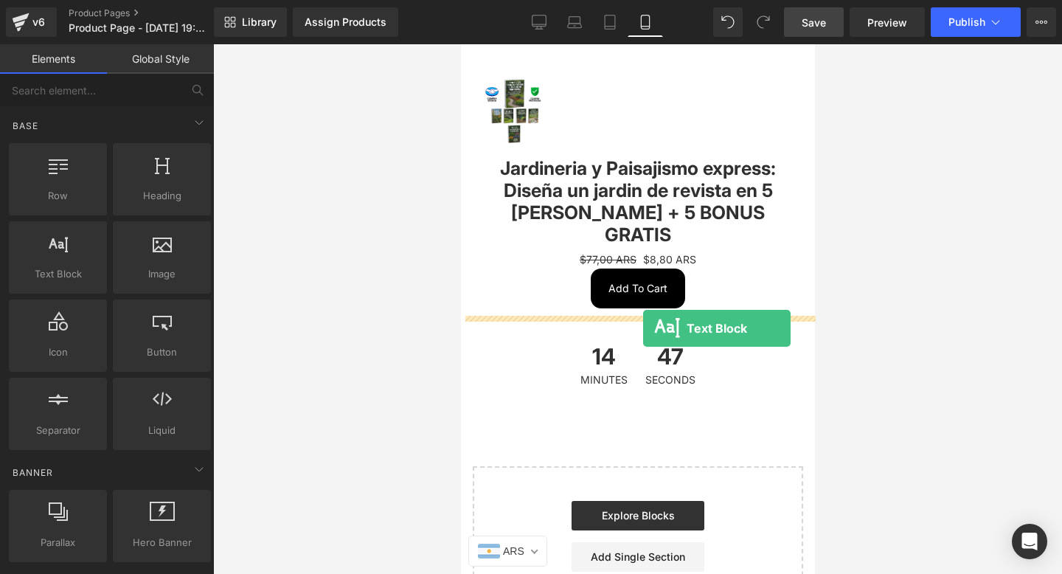
drag, startPoint x: 525, startPoint y: 316, endPoint x: 641, endPoint y: 326, distance: 116.9
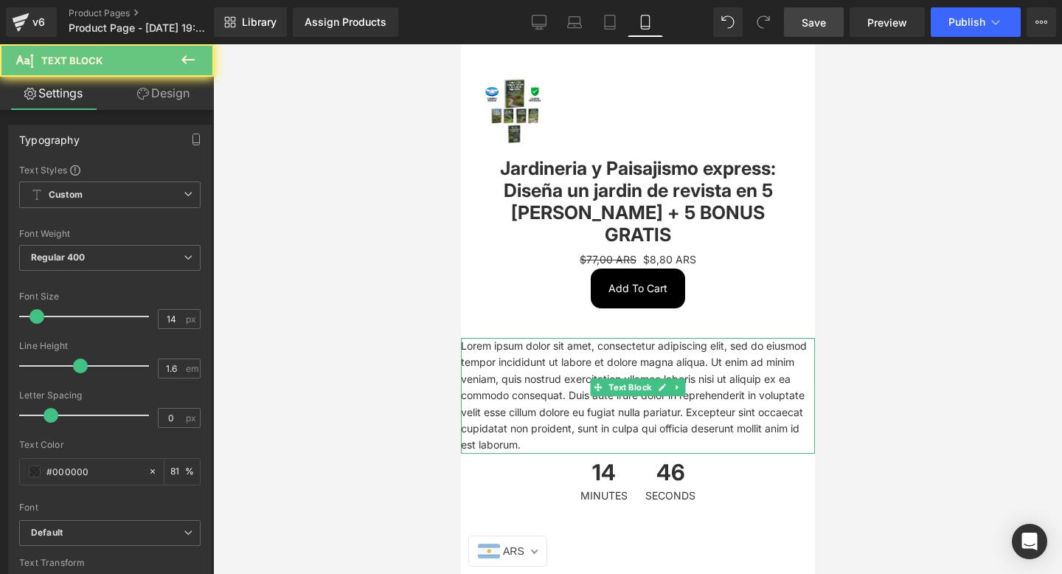
click at [636, 338] on p "Lorem ipsum dolor sit amet, consectetur adipiscing elit, sed do eiusmod tempor …" at bounding box center [637, 396] width 354 height 116
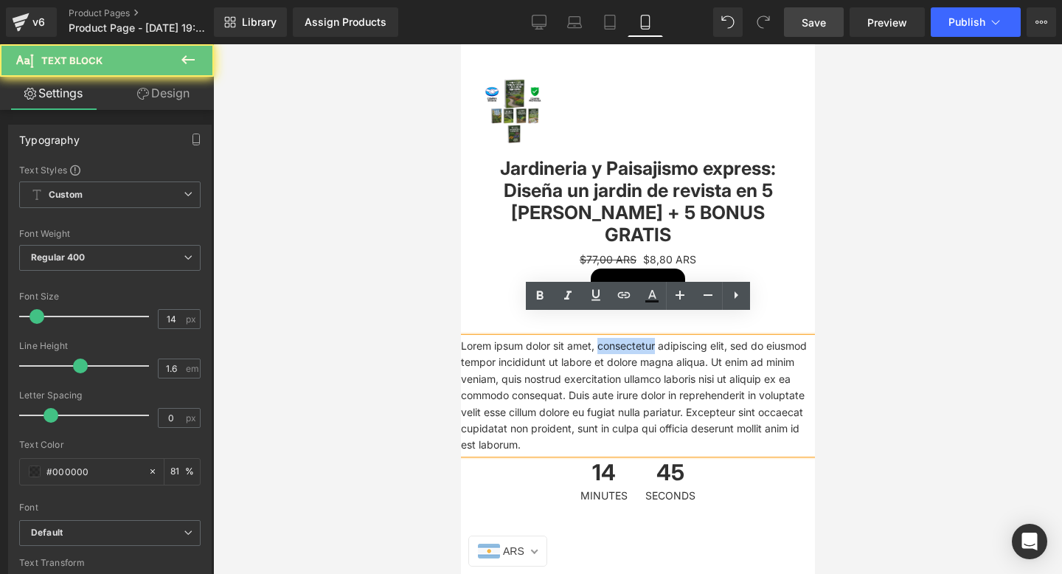
click at [636, 338] on p "Lorem ipsum dolor sit amet, consectetur adipiscing elit, sed do eiusmod tempor …" at bounding box center [637, 396] width 354 height 116
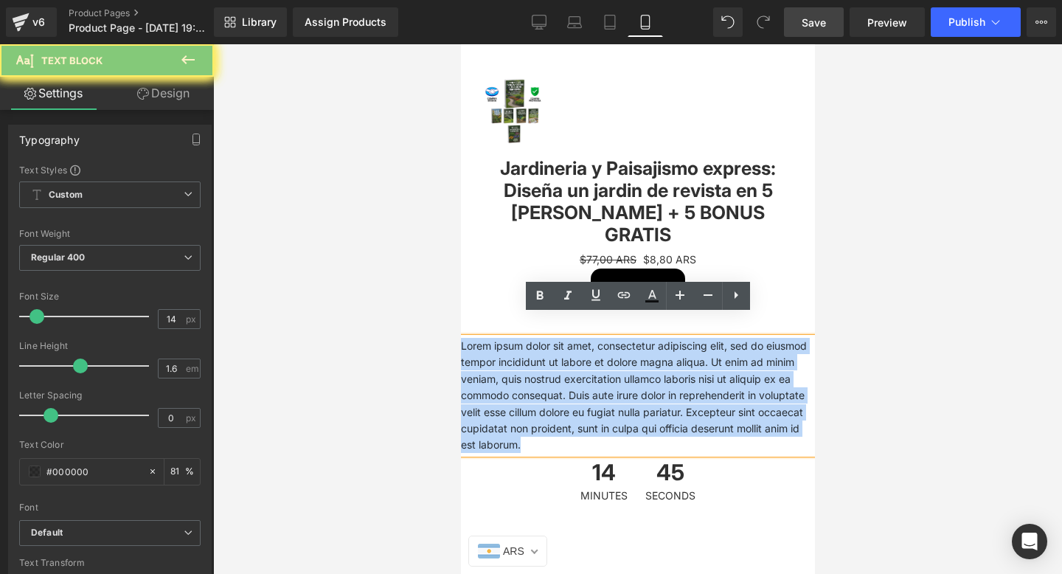
click at [636, 338] on p "Lorem ipsum dolor sit amet, consectetur adipiscing elit, sed do eiusmod tempor …" at bounding box center [637, 396] width 354 height 116
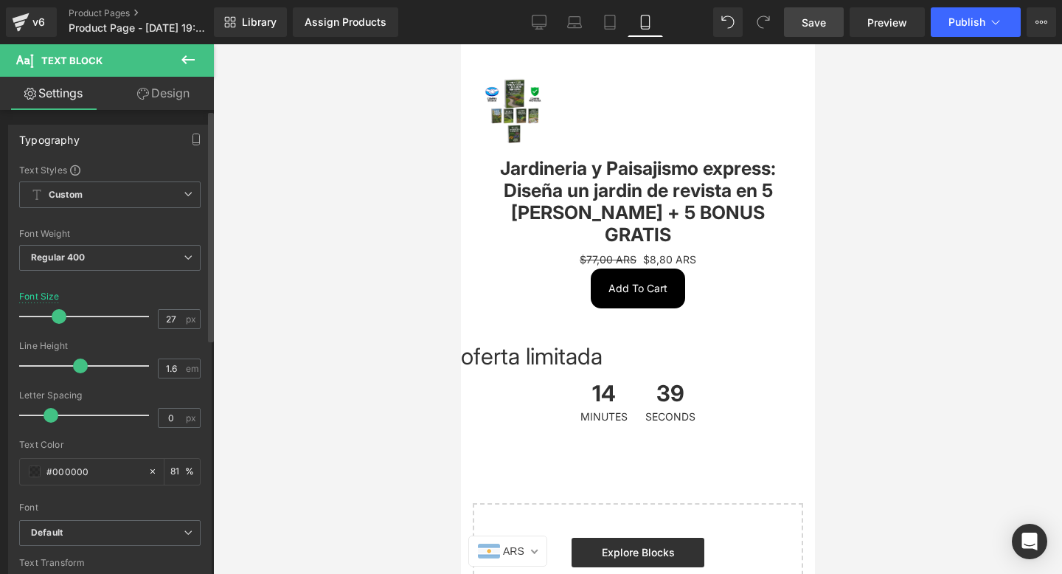
type input "26"
drag, startPoint x: 34, startPoint y: 319, endPoint x: 50, endPoint y: 318, distance: 16.2
click at [49, 318] on span at bounding box center [52, 316] width 15 height 15
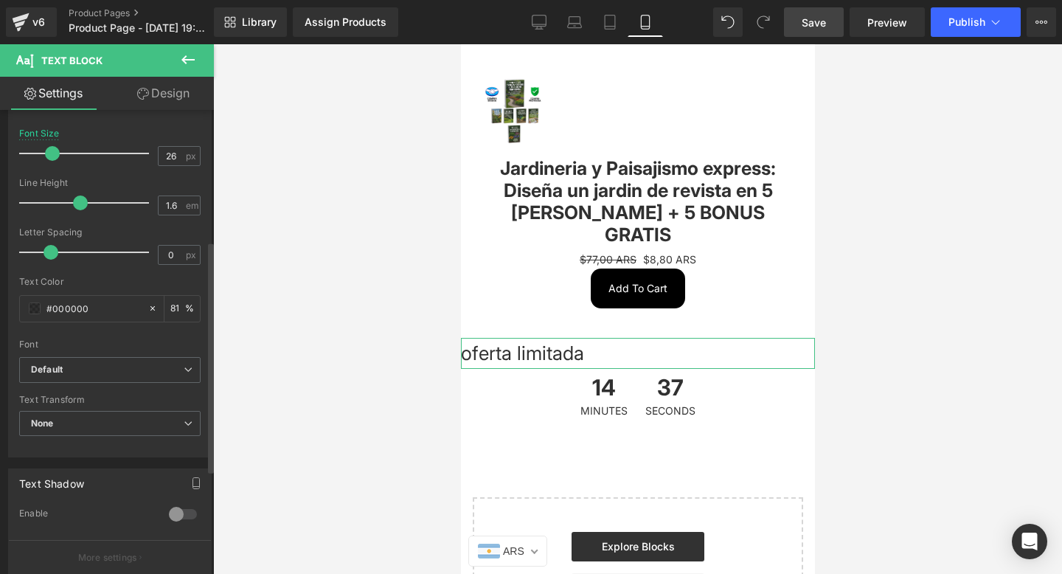
scroll to position [470, 0]
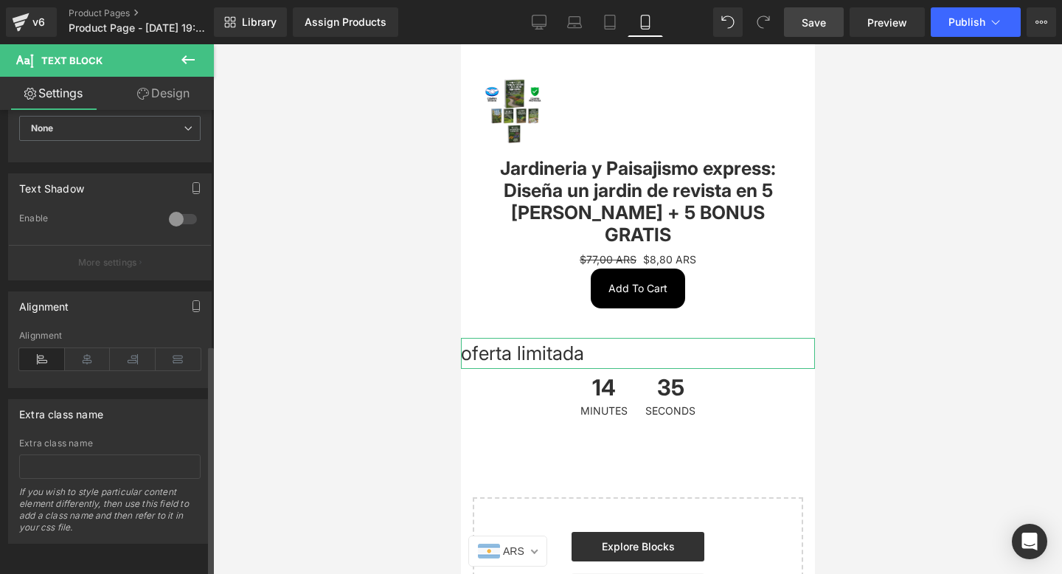
click at [84, 358] on div "Alignment" at bounding box center [109, 358] width 181 height 57
click at [80, 348] on icon at bounding box center [88, 359] width 46 height 22
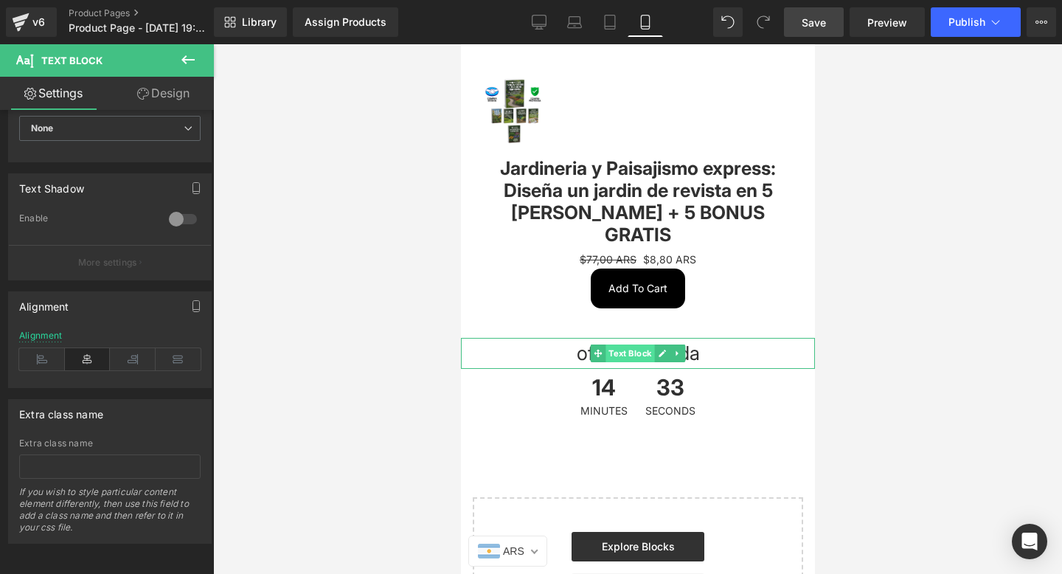
click at [633, 344] on span "Text Block" at bounding box center [628, 353] width 49 height 18
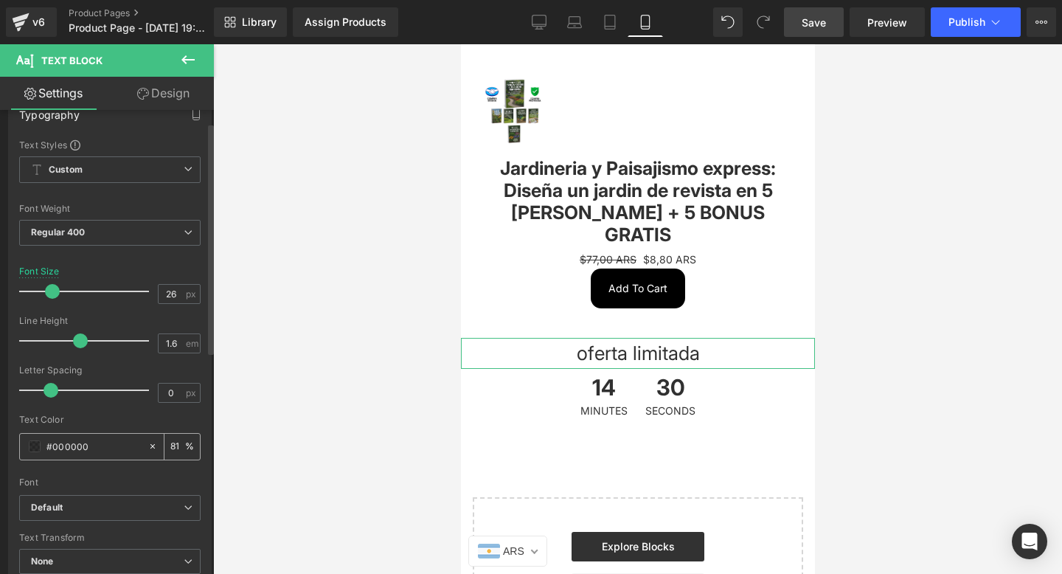
scroll to position [0, 0]
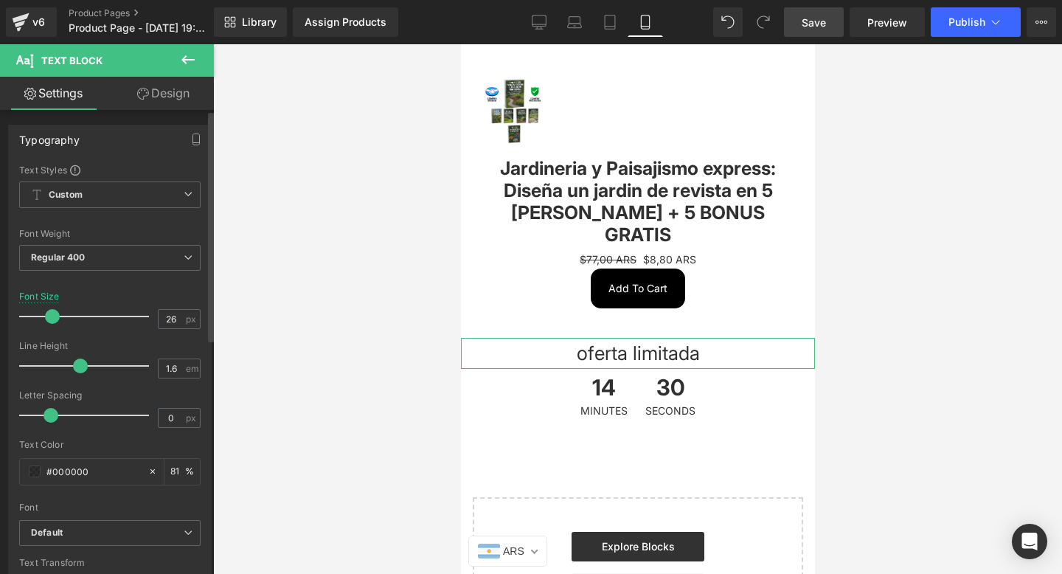
click at [142, 237] on div "Font Weight" at bounding box center [109, 234] width 181 height 10
click at [139, 245] on div "Font Weight Regular 400 Thin 100 Semi Thin 200 Light 300 Regular 400 Medium 500…" at bounding box center [109, 258] width 181 height 59
click at [136, 255] on span "Regular 400" at bounding box center [109, 258] width 181 height 26
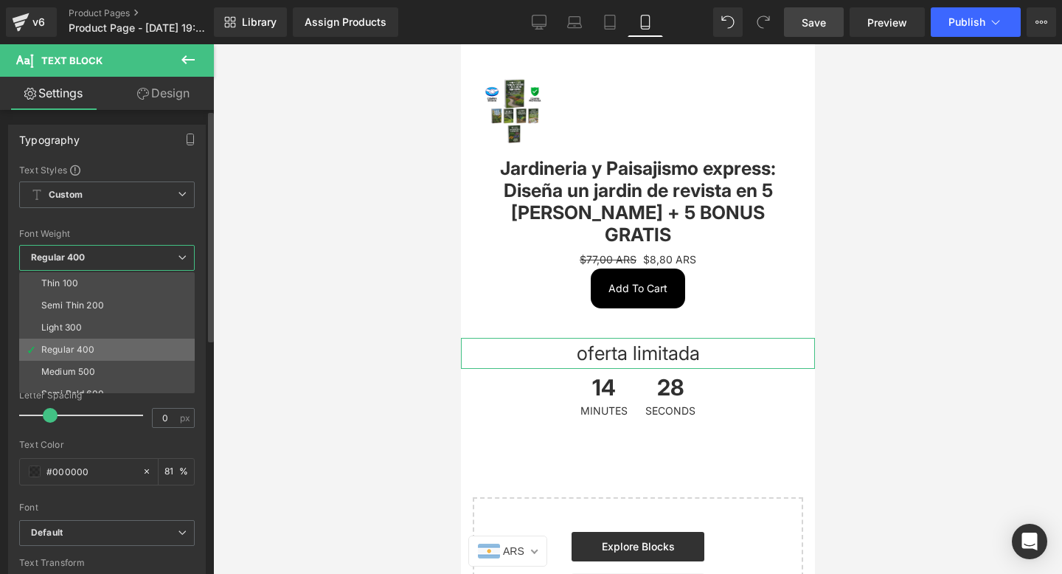
scroll to position [122, 0]
click at [96, 359] on li "Lighter" at bounding box center [110, 360] width 182 height 22
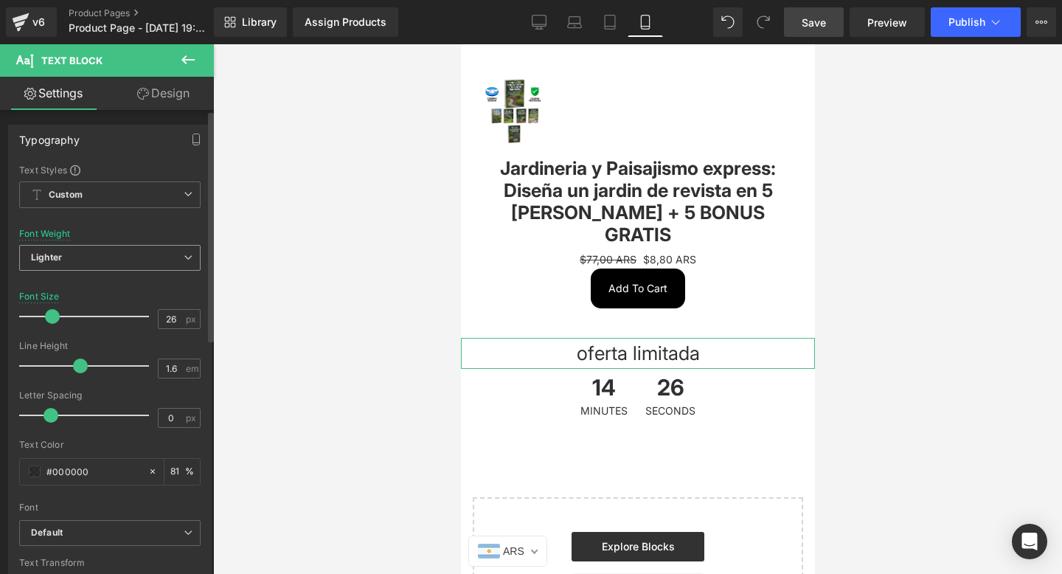
click at [128, 252] on span "Lighter" at bounding box center [109, 258] width 181 height 26
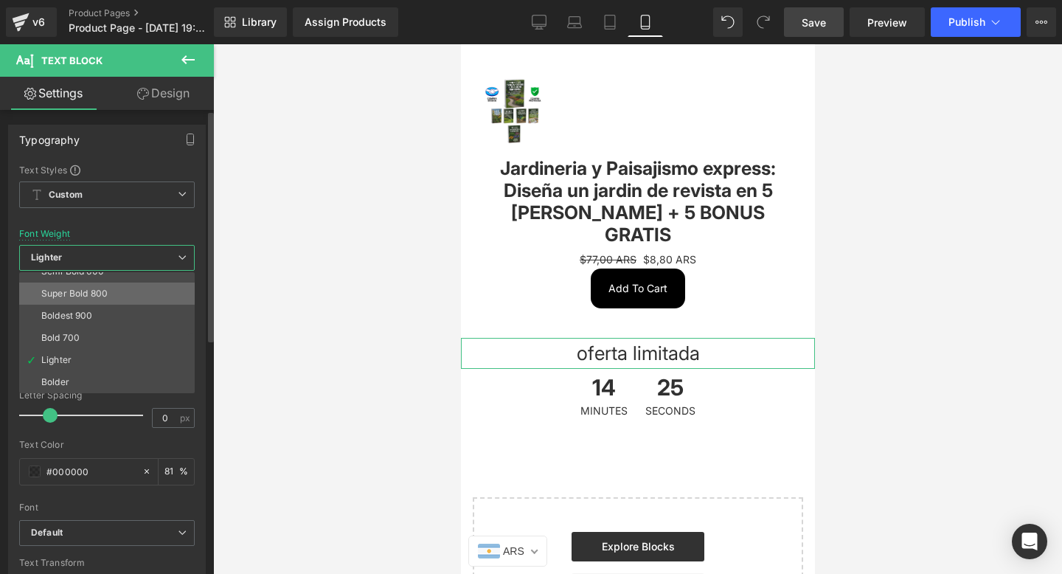
click at [121, 299] on li "Super Bold 800" at bounding box center [110, 293] width 182 height 22
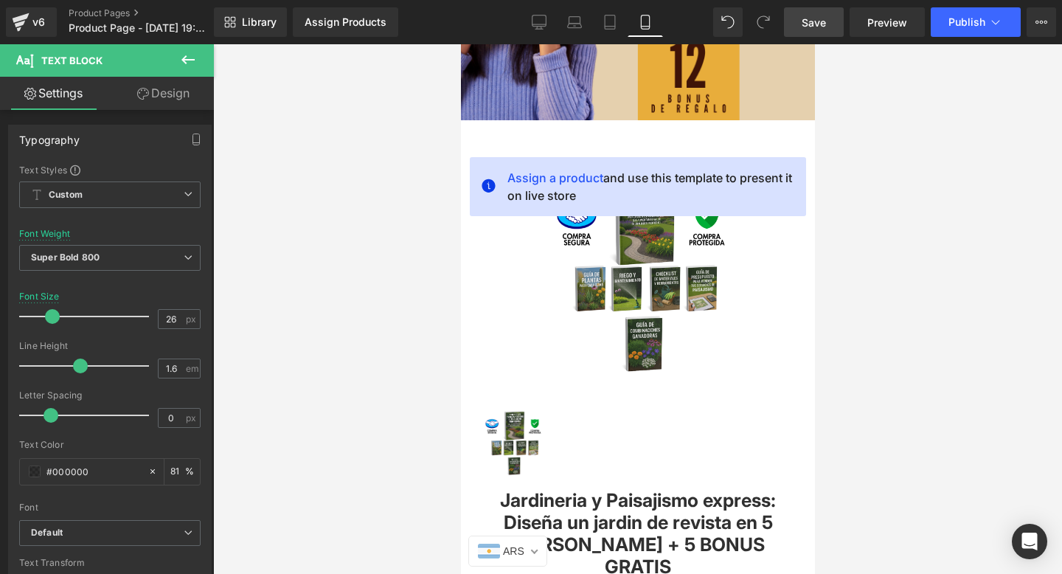
scroll to position [1333, 0]
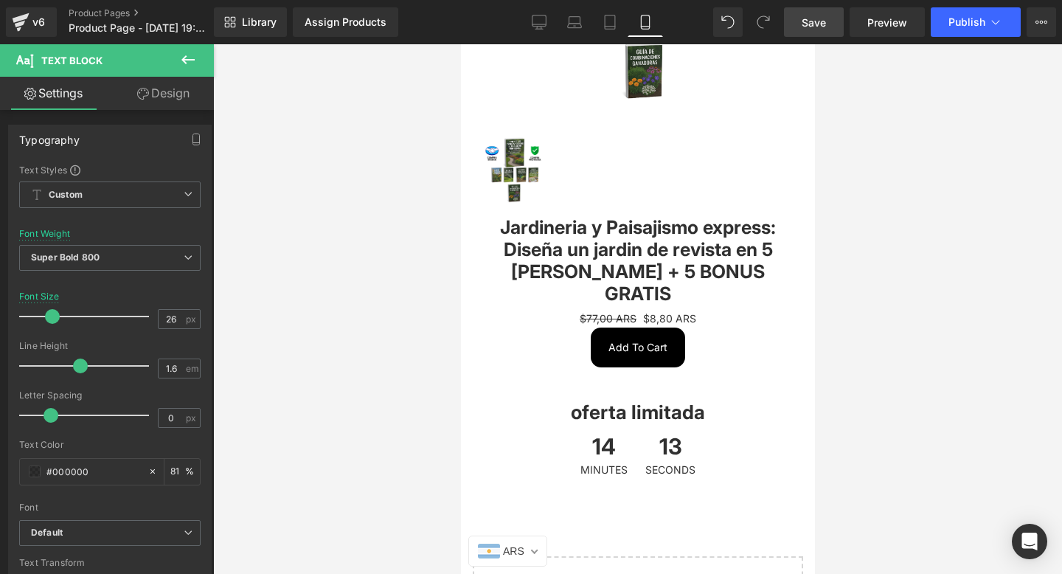
click at [189, 53] on icon at bounding box center [188, 60] width 18 height 18
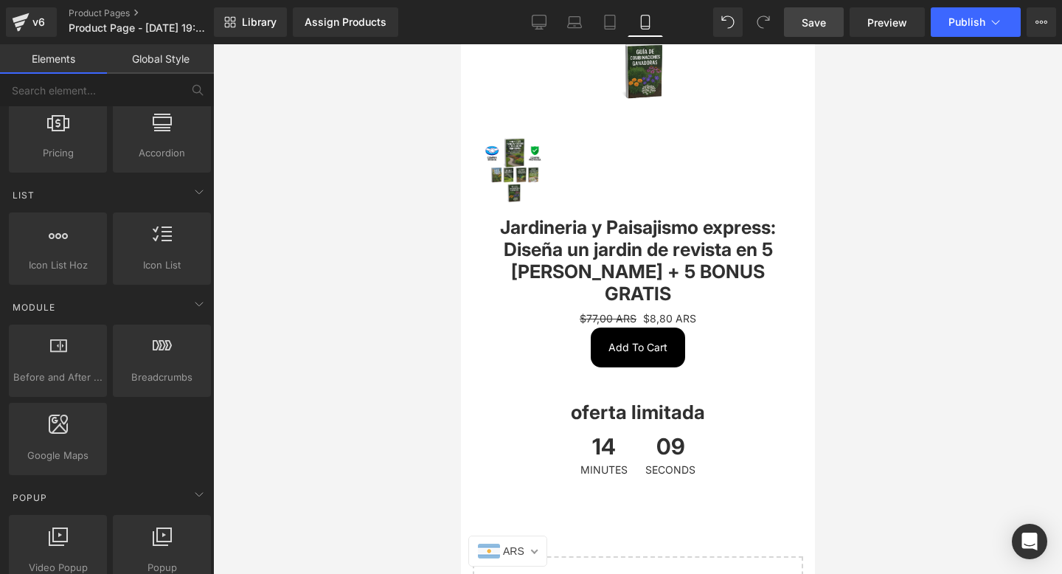
scroll to position [483, 0]
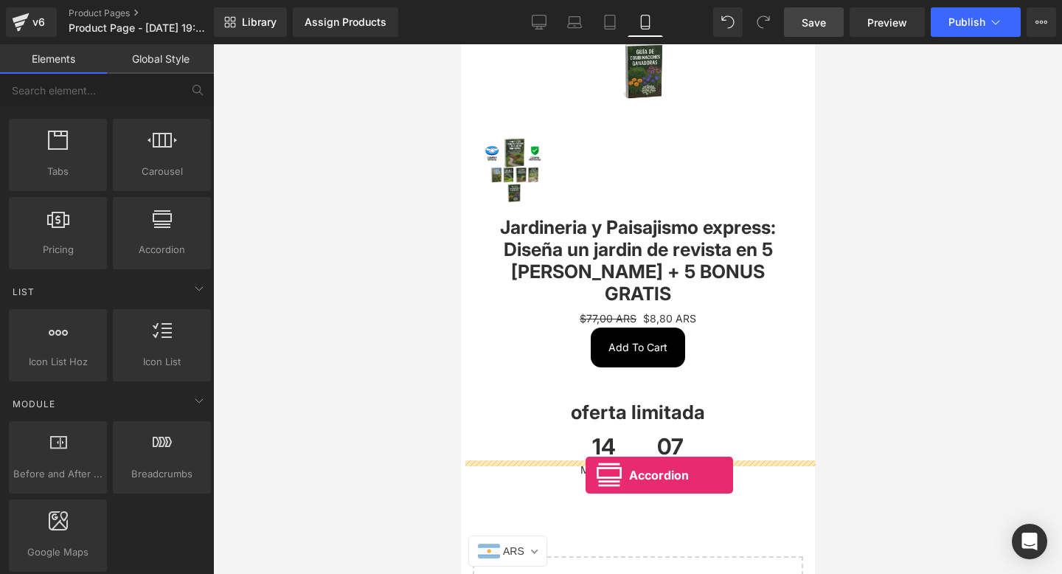
drag, startPoint x: 602, startPoint y: 291, endPoint x: 585, endPoint y: 475, distance: 184.3
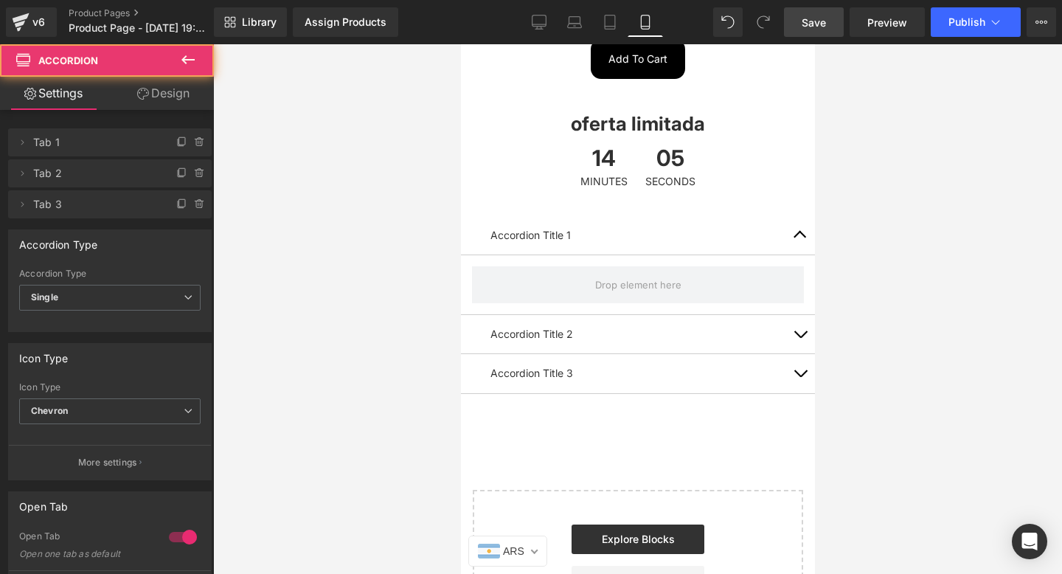
scroll to position [1622, 0]
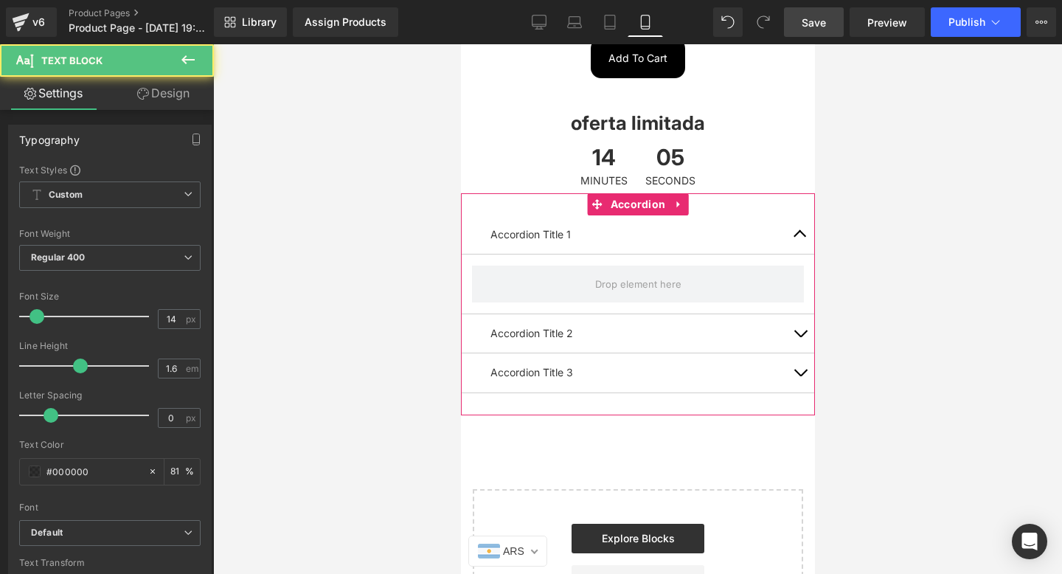
click at [534, 226] on p "Accordion Title 1" at bounding box center [636, 234] width 295 height 16
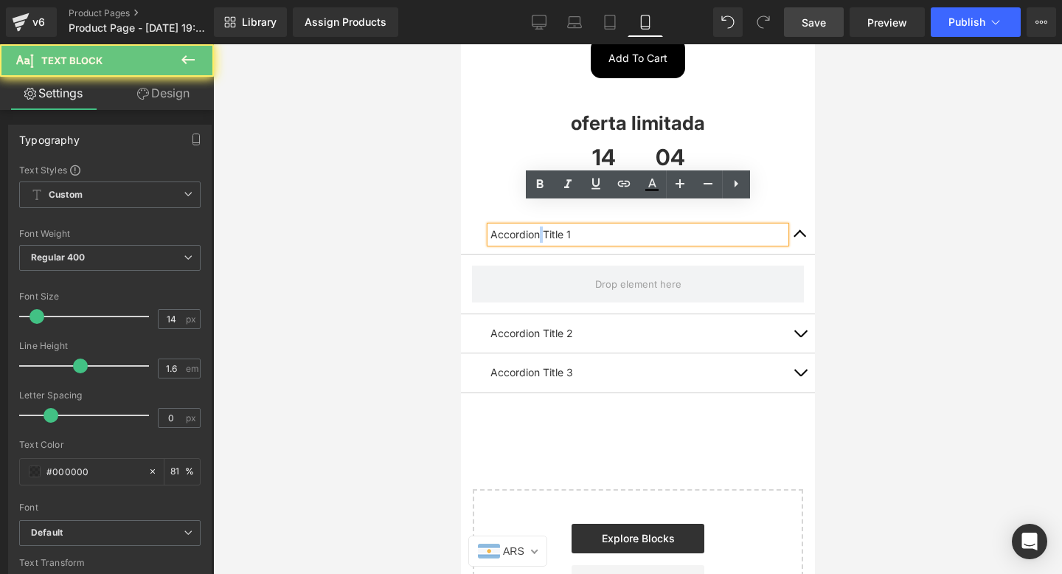
click at [534, 226] on p "Accordion Title 1" at bounding box center [636, 234] width 295 height 16
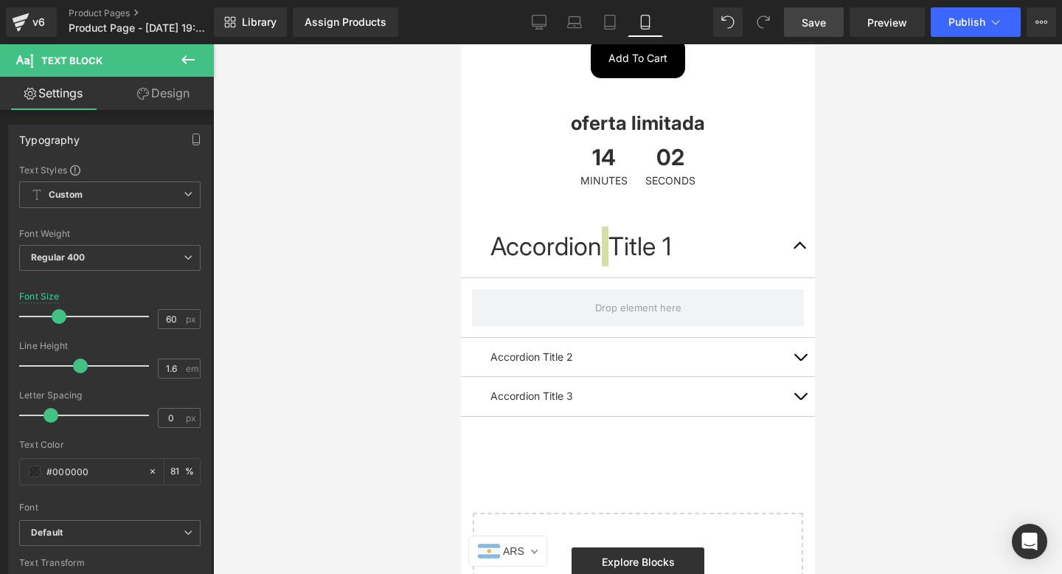
type input "100"
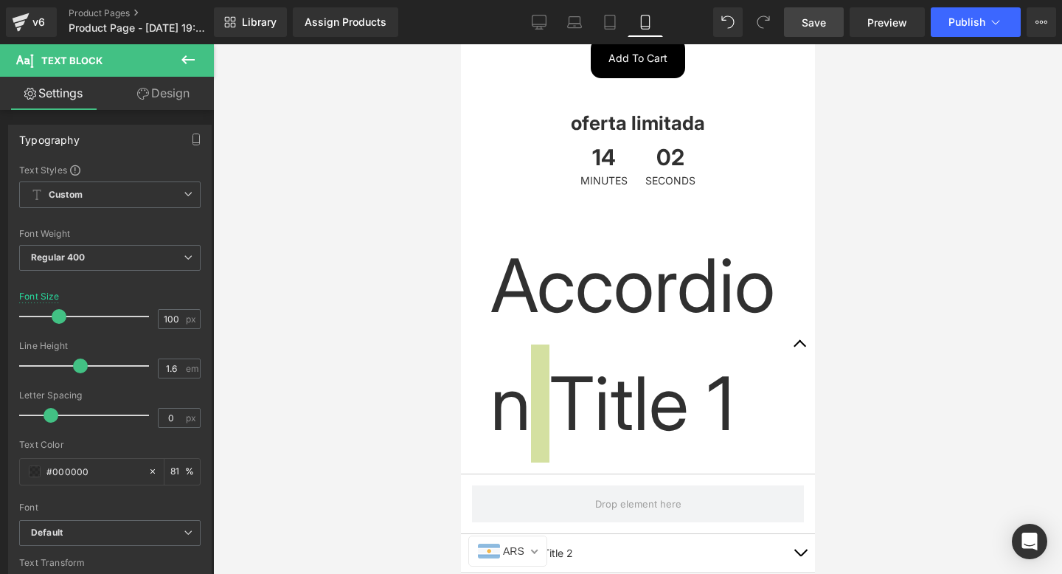
drag, startPoint x: 38, startPoint y: 319, endPoint x: 451, endPoint y: 260, distance: 417.7
click at [446, 260] on div "Accordion You are previewing how the will restyle your page. You can not edit E…" at bounding box center [531, 299] width 1062 height 599
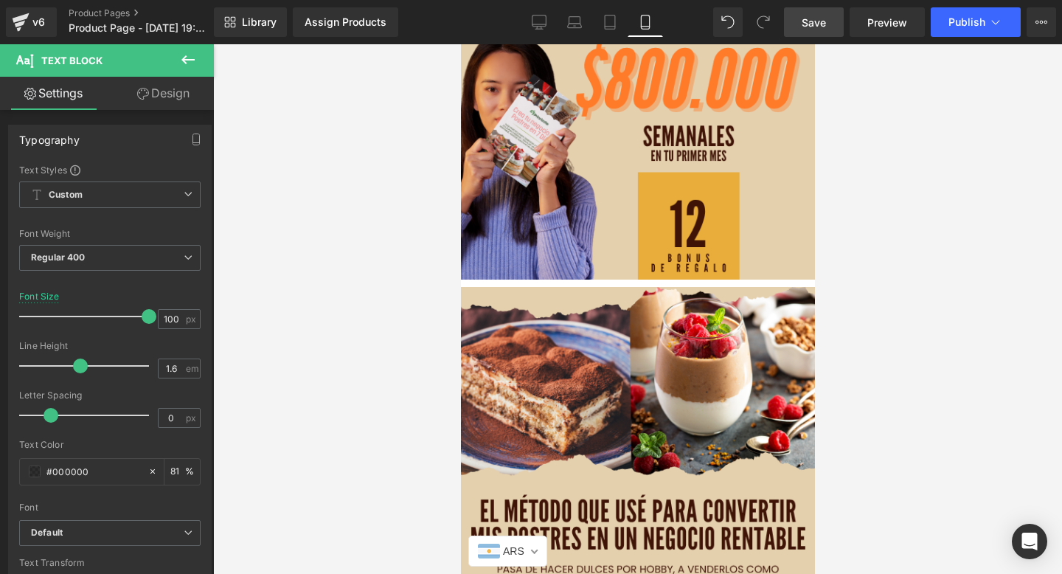
scroll to position [0, 0]
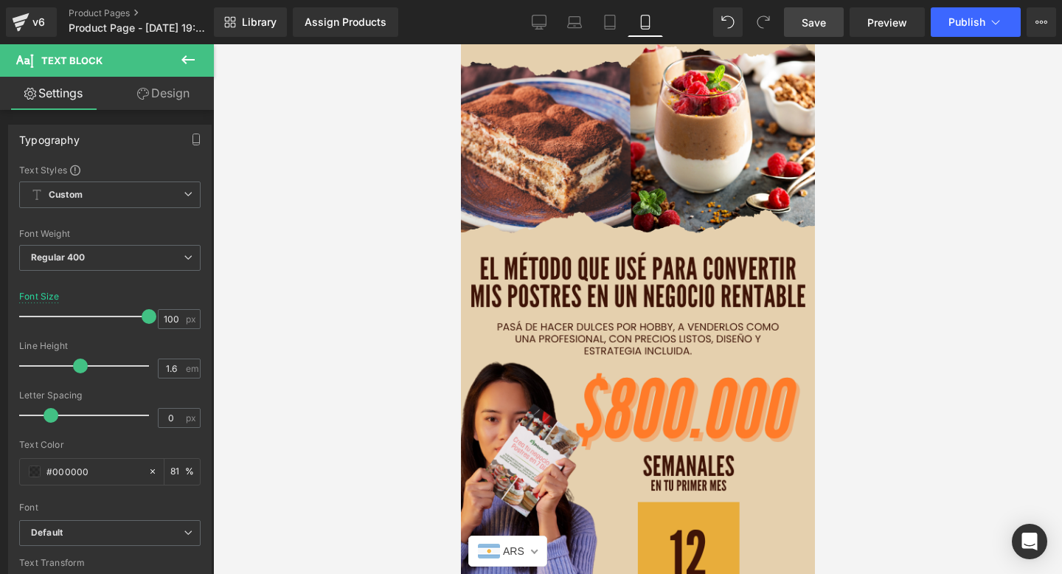
click at [198, 66] on button at bounding box center [188, 60] width 52 height 32
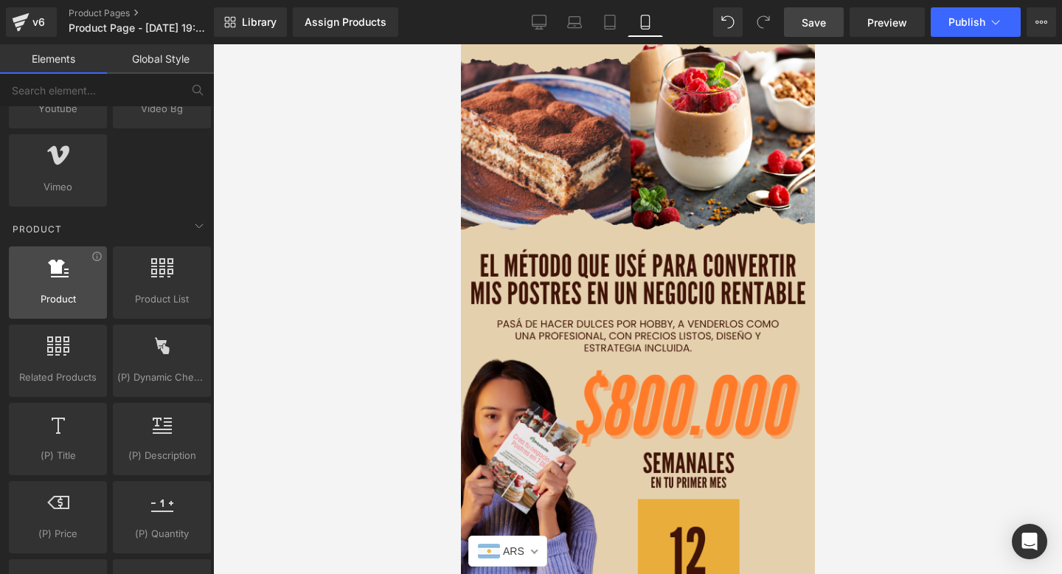
scroll to position [1019, 0]
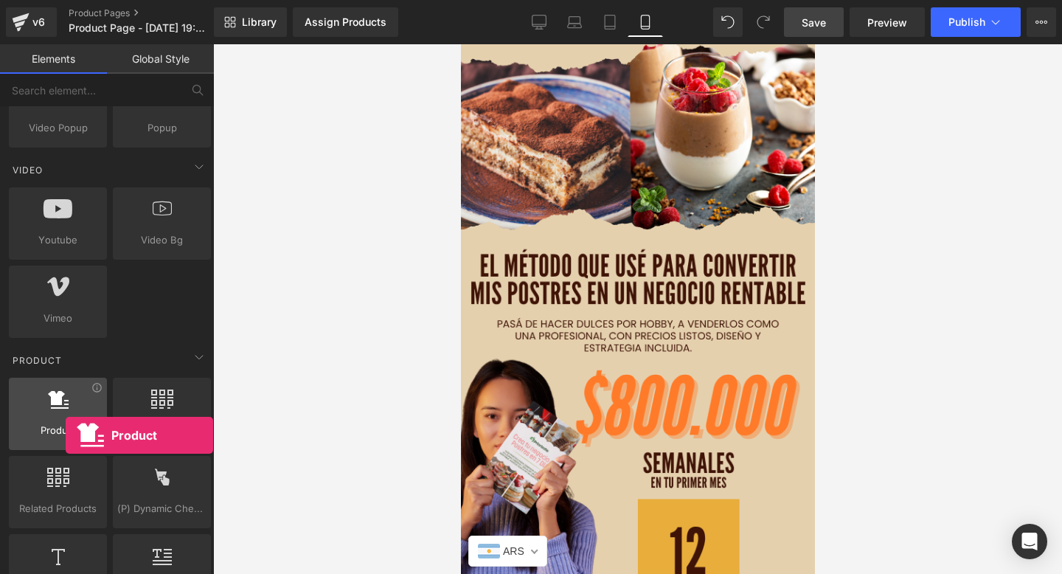
drag, startPoint x: 41, startPoint y: 432, endPoint x: 61, endPoint y: 433, distance: 19.9
click at [61, 433] on span "Product" at bounding box center [57, 429] width 89 height 15
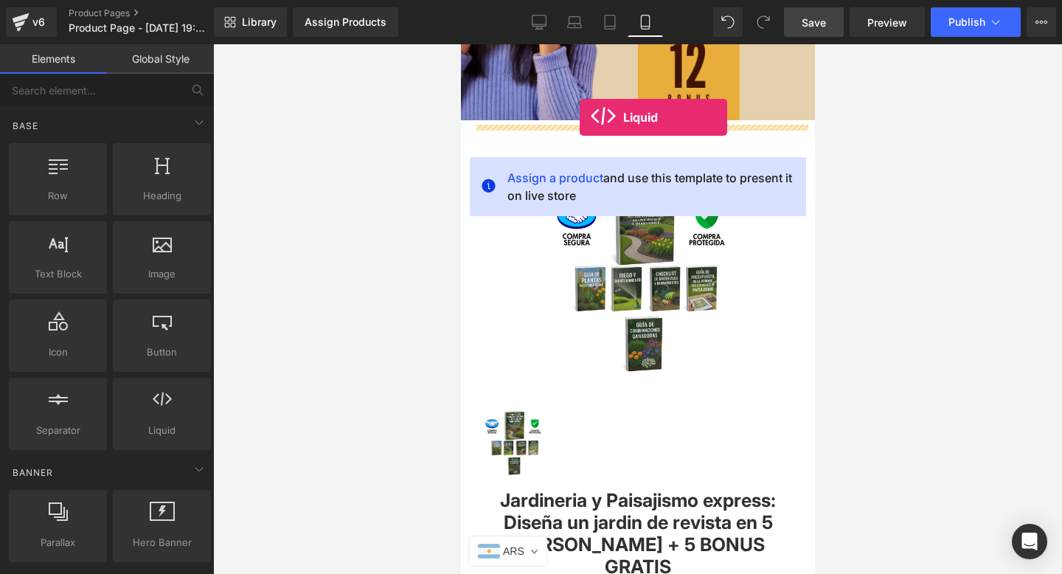
scroll to position [1055, 0]
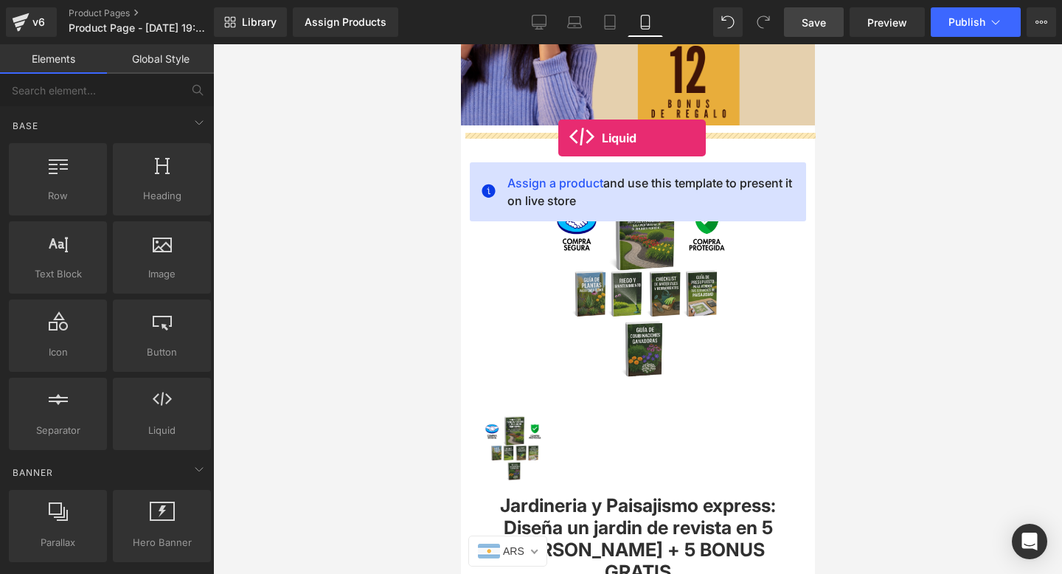
drag, startPoint x: 641, startPoint y: 461, endPoint x: 557, endPoint y: 138, distance: 333.5
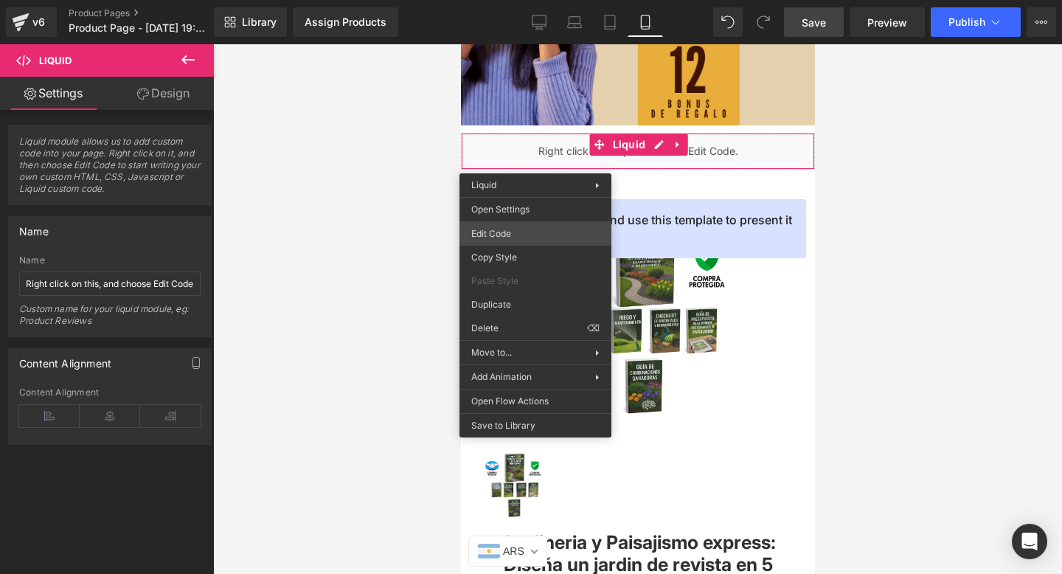
click at [496, 0] on div "Liquid You are previewing how the will restyle your page. You can not edit Elem…" at bounding box center [531, 0] width 1062 height 0
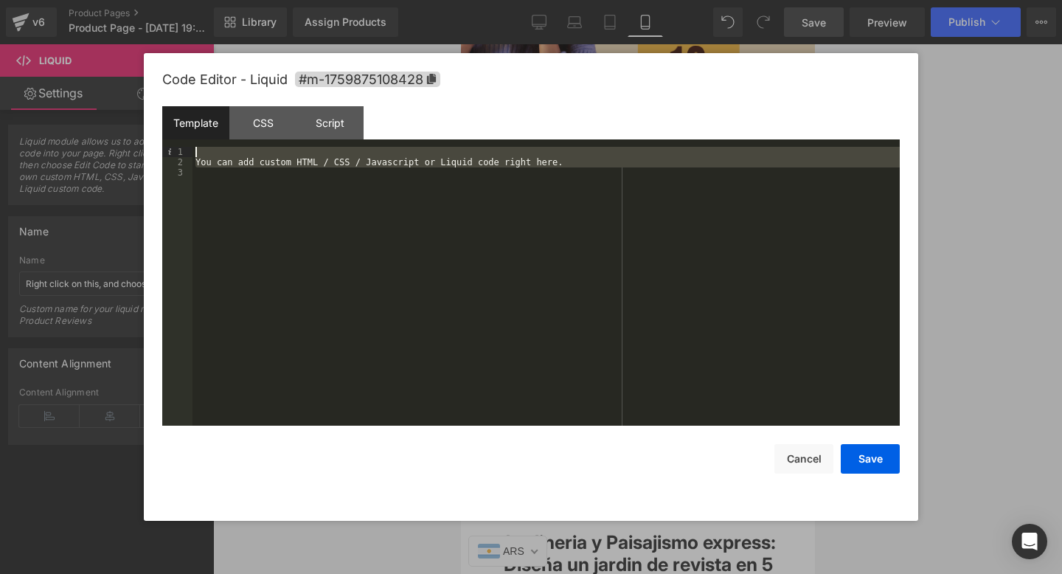
drag, startPoint x: 221, startPoint y: 241, endPoint x: 204, endPoint y: 156, distance: 86.5
click at [204, 156] on div "You can add custom HTML / CSS / Javascript or Liquid code right here." at bounding box center [545, 296] width 707 height 299
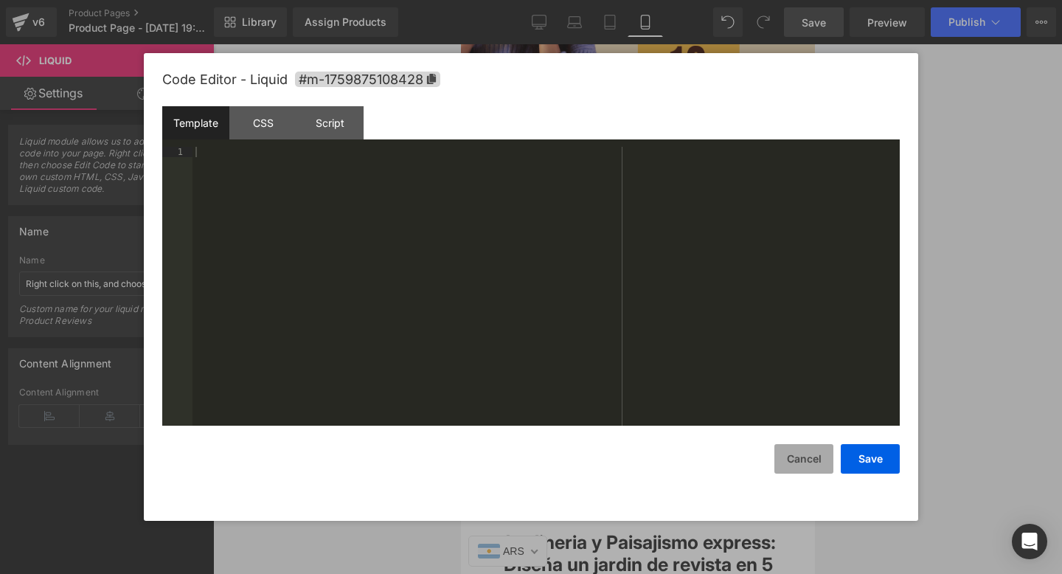
click at [790, 470] on button "Cancel" at bounding box center [803, 458] width 59 height 29
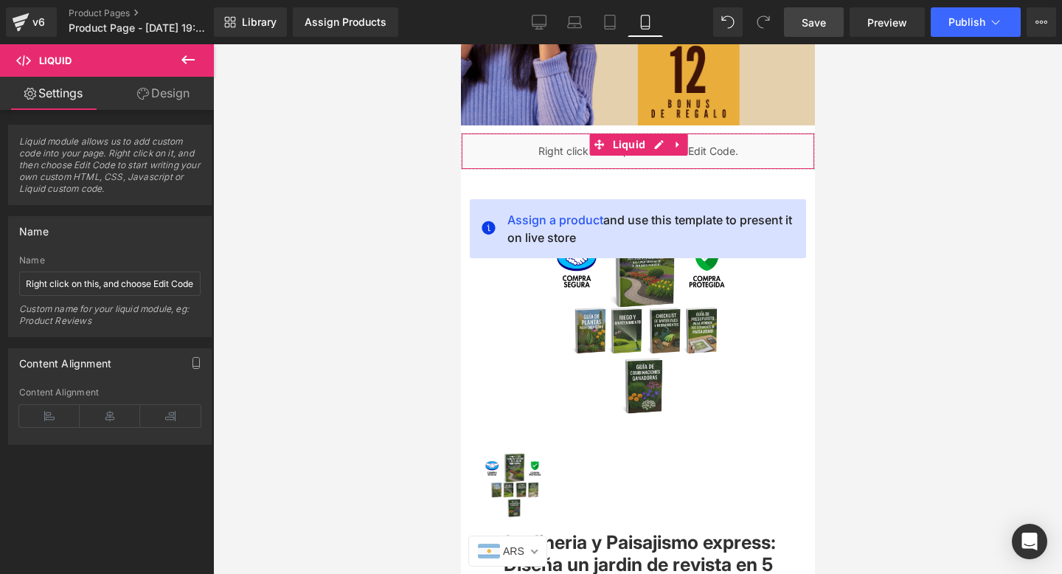
click at [514, 158] on div "Liquid" at bounding box center [637, 151] width 354 height 37
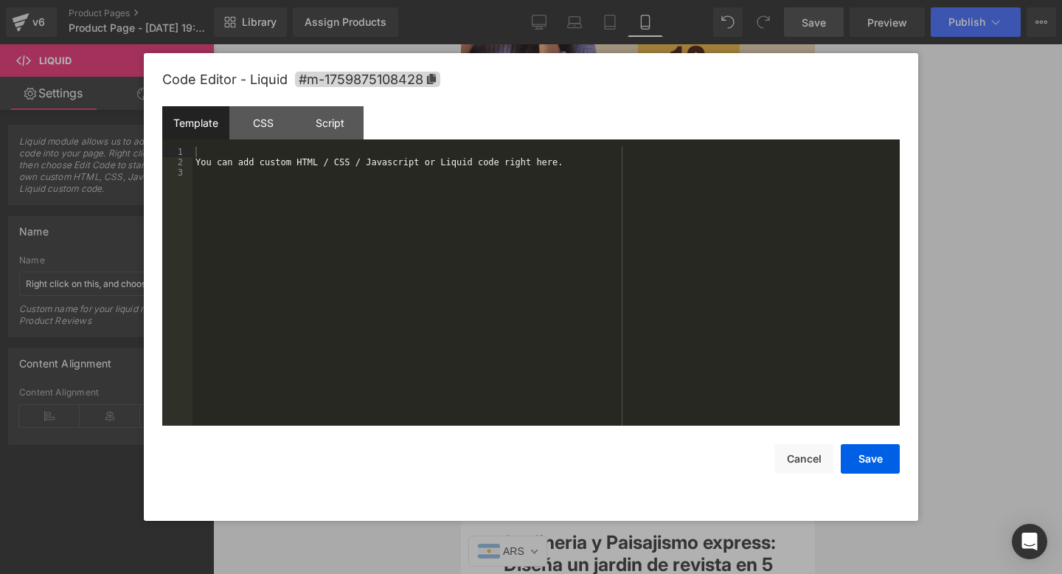
click at [498, 0] on div "Liquid You are previewing how the will restyle your page. You can not edit Elem…" at bounding box center [531, 0] width 1062 height 0
drag, startPoint x: 264, startPoint y: 215, endPoint x: 217, endPoint y: 125, distance: 101.9
click at [217, 125] on div "Template CSS Script Data 1 2 3 You can add custom HTML / CSS / Javascript or Li…" at bounding box center [530, 265] width 737 height 319
drag, startPoint x: 447, startPoint y: 165, endPoint x: 25, endPoint y: 165, distance: 422.4
click at [25, 165] on body "Liquid You are previewing how the will restyle your page. You can not edit Elem…" at bounding box center [531, 287] width 1062 height 574
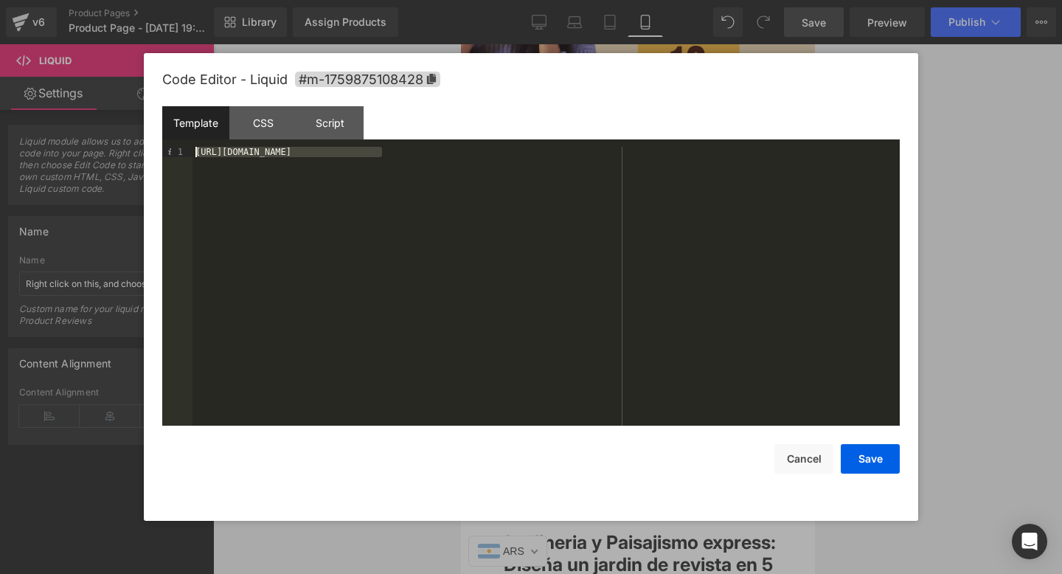
drag, startPoint x: 432, startPoint y: 156, endPoint x: 86, endPoint y: 134, distance: 347.2
click at [86, 134] on body "Liquid You are previewing how the will restyle your page. You can not edit Elem…" at bounding box center [531, 287] width 1062 height 574
click at [810, 465] on button "Cancel" at bounding box center [803, 458] width 59 height 29
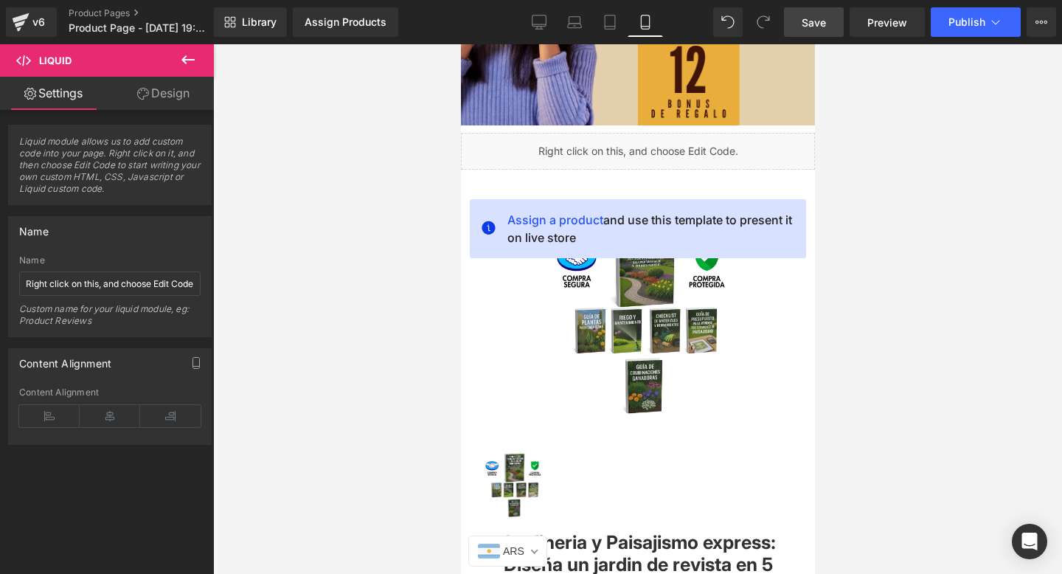
click at [178, 57] on button at bounding box center [188, 60] width 52 height 32
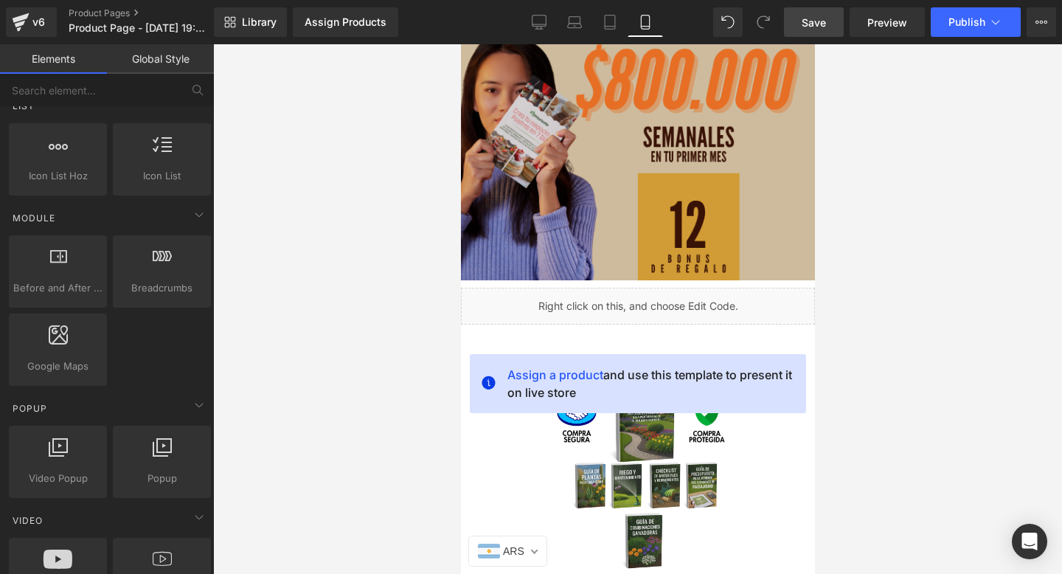
scroll to position [395, 0]
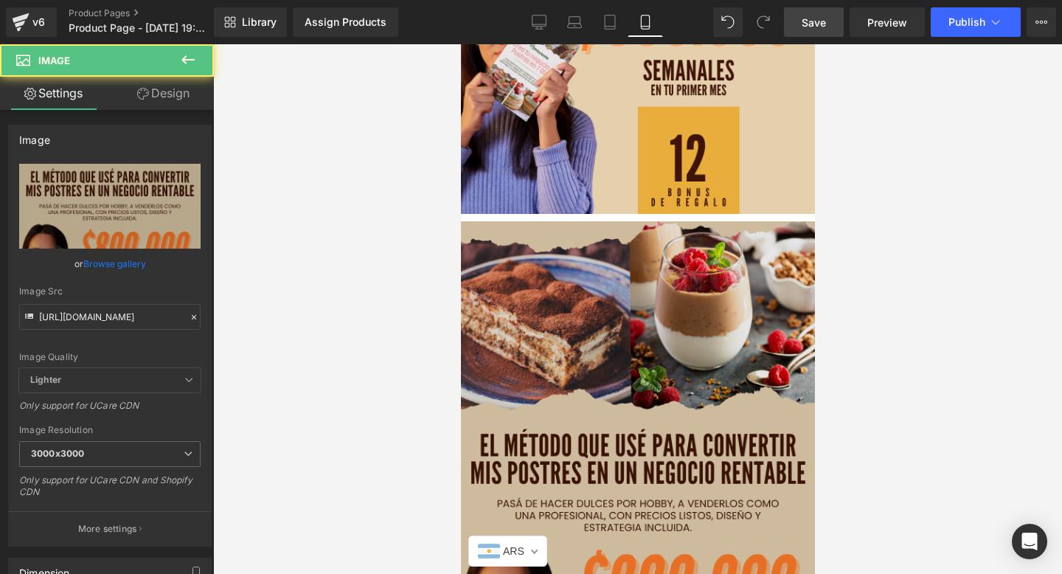
click at [609, 243] on img at bounding box center [636, 503] width 361 height 565
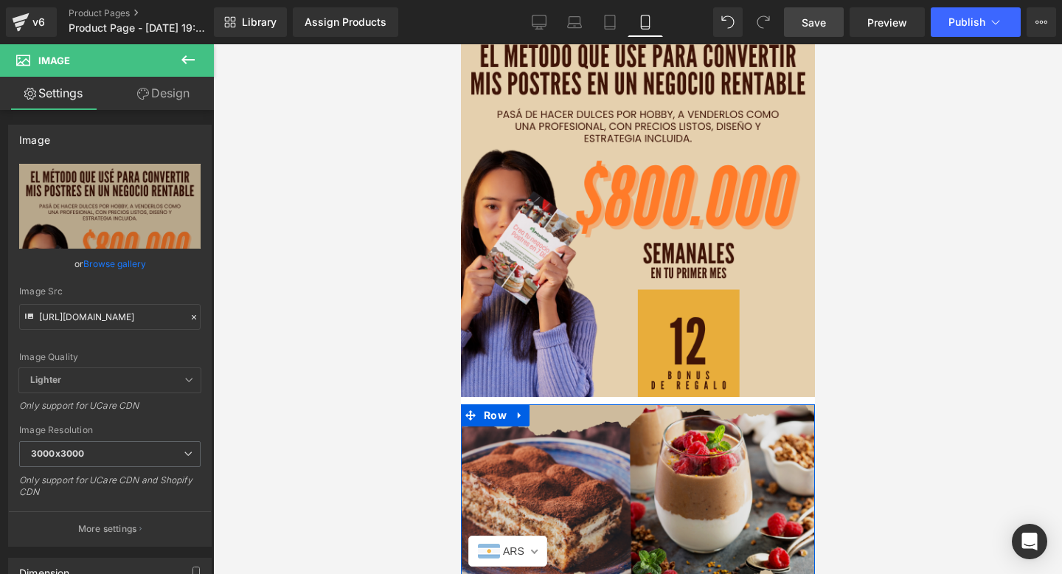
scroll to position [0, 0]
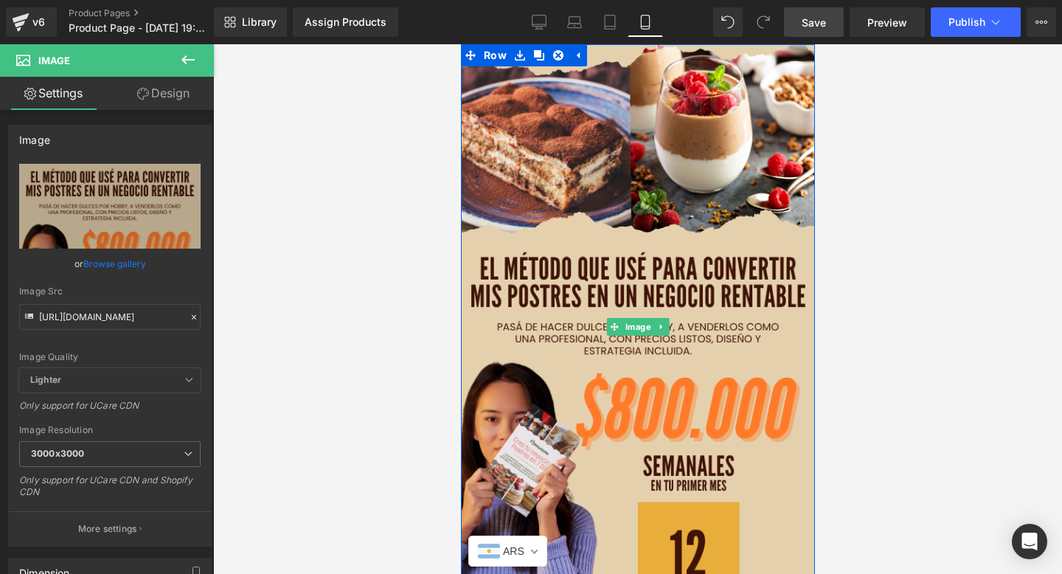
click at [785, 252] on img at bounding box center [636, 326] width 361 height 565
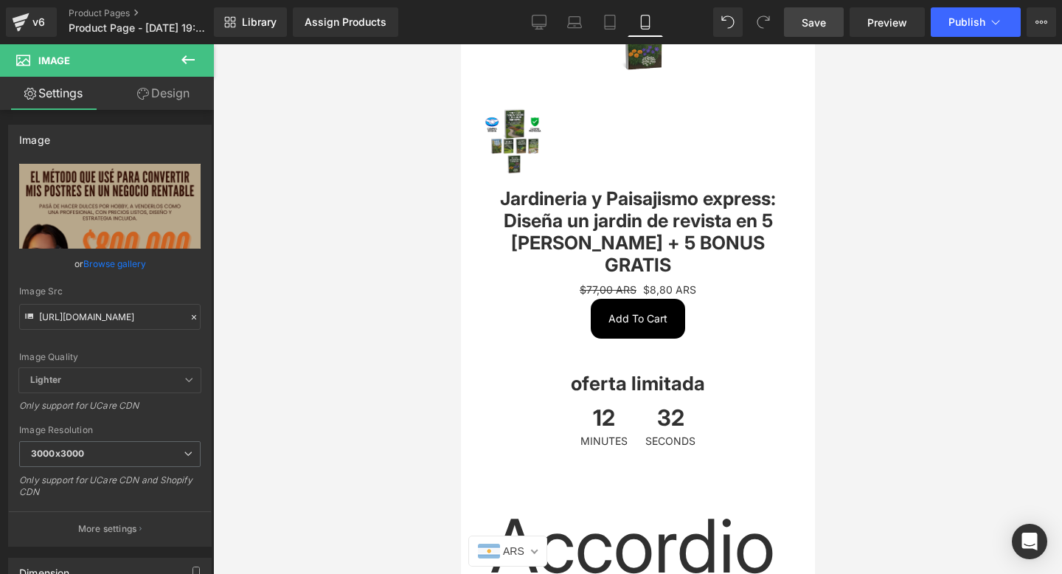
scroll to position [1411, 0]
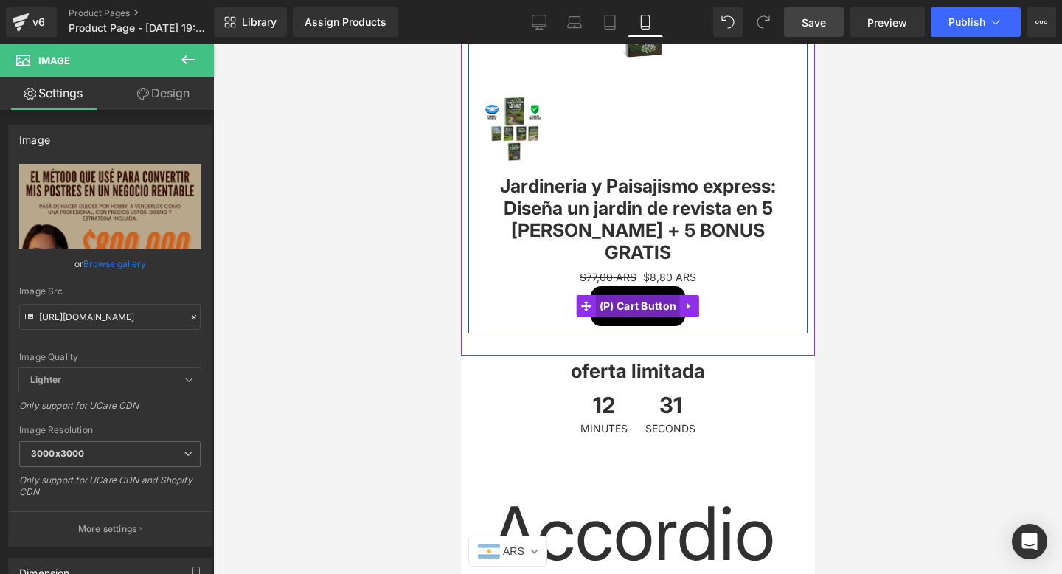
click at [634, 295] on span "(P) Cart Button" at bounding box center [637, 306] width 85 height 22
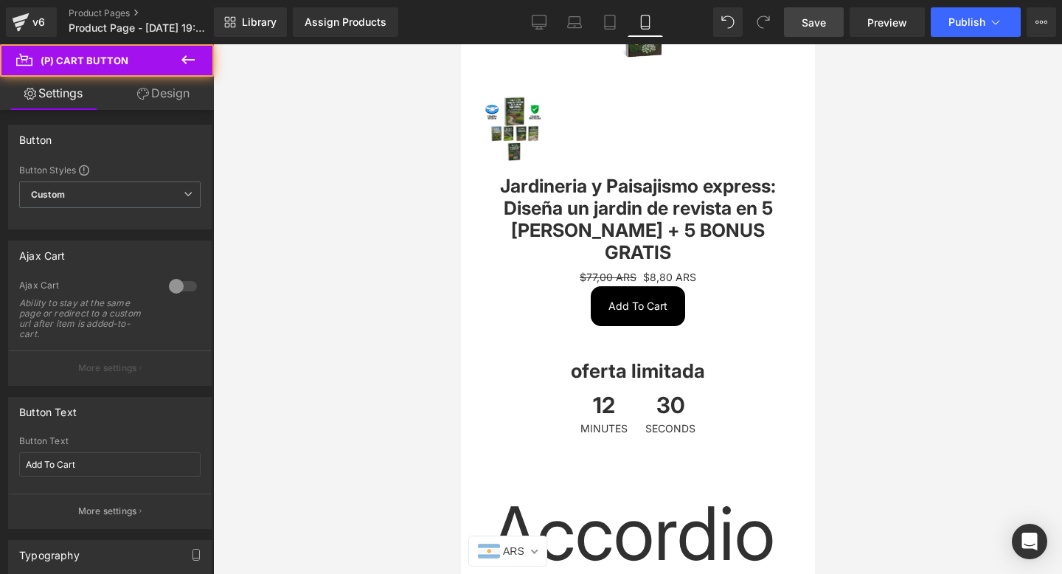
drag, startPoint x: 169, startPoint y: 102, endPoint x: 151, endPoint y: 153, distance: 53.9
click at [169, 103] on link "Design" at bounding box center [163, 93] width 107 height 33
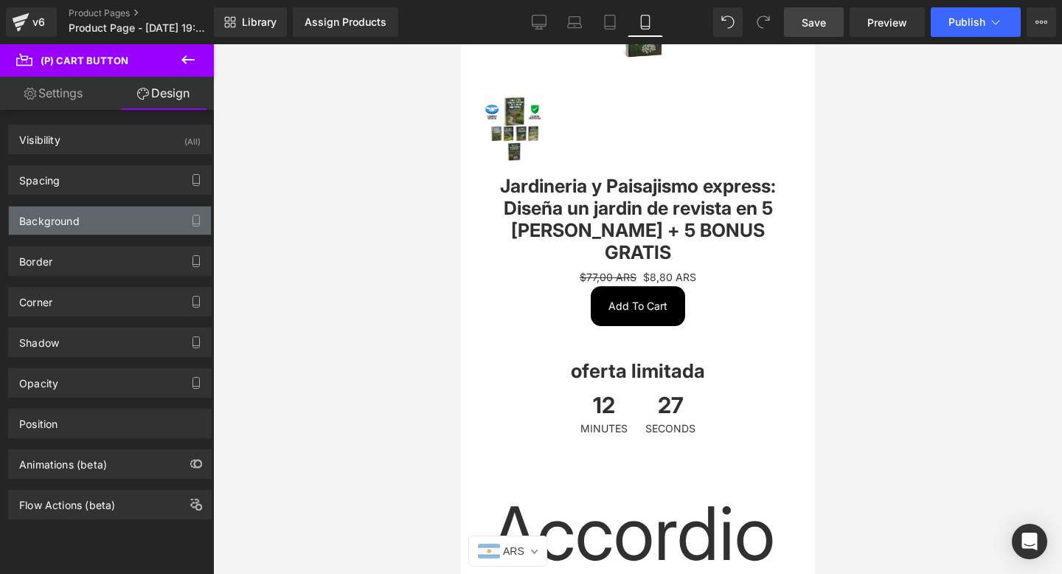
click at [126, 220] on div "Background" at bounding box center [110, 220] width 202 height 28
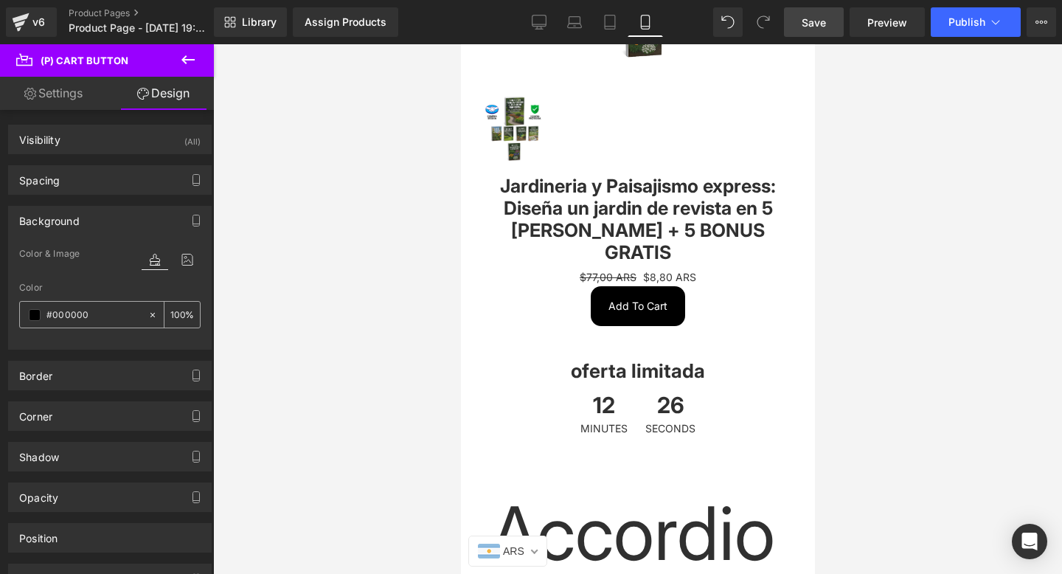
click at [36, 314] on span at bounding box center [35, 315] width 12 height 12
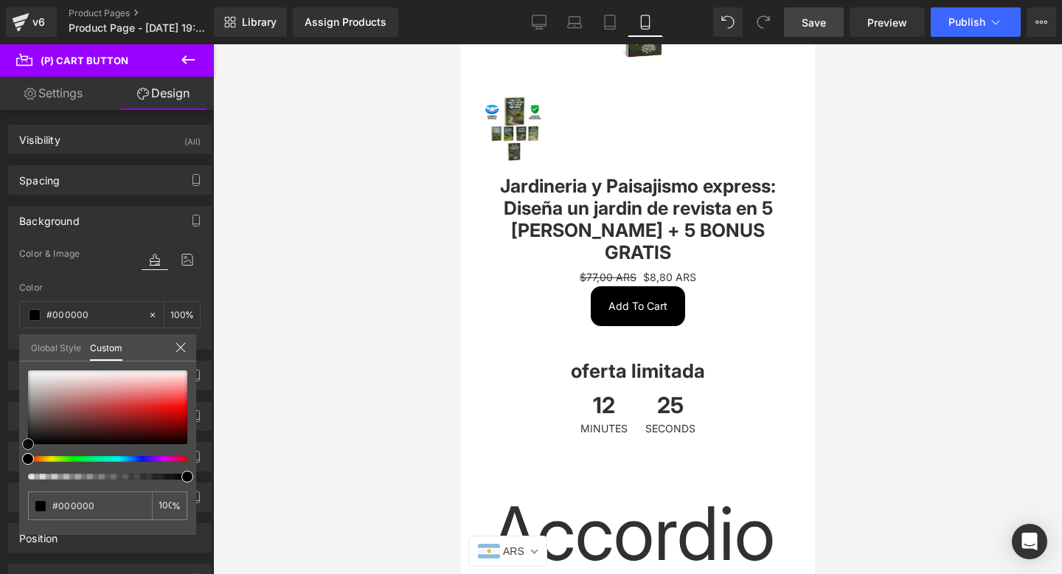
type input "#b79393"
drag, startPoint x: 60, startPoint y: 396, endPoint x: 125, endPoint y: 405, distance: 65.6
click at [67, 397] on div at bounding box center [107, 407] width 159 height 74
type input "#ba8c8c"
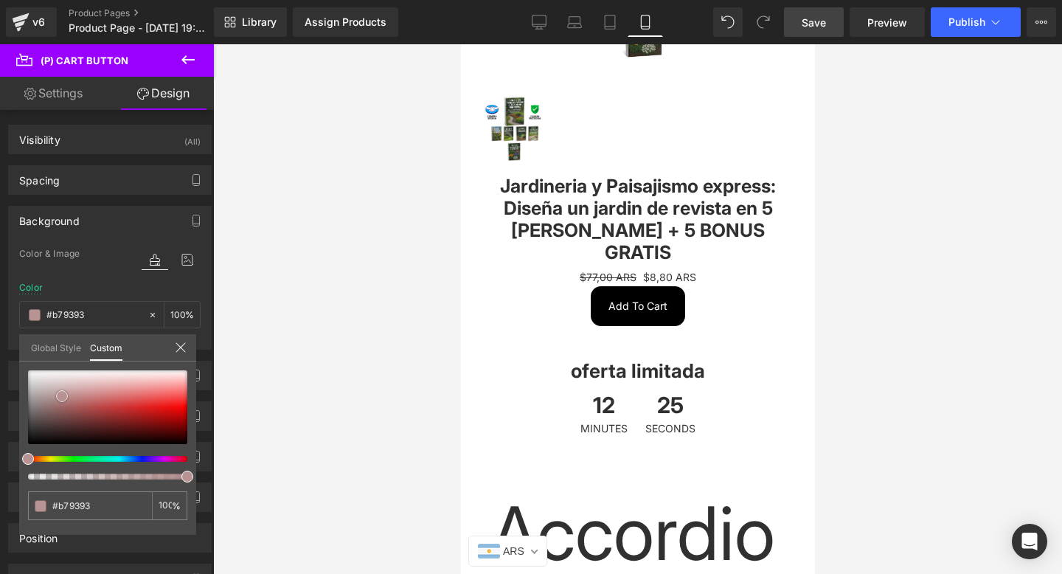
type input "#ba8c8c"
type input "#cb3838"
type input "#cf3939"
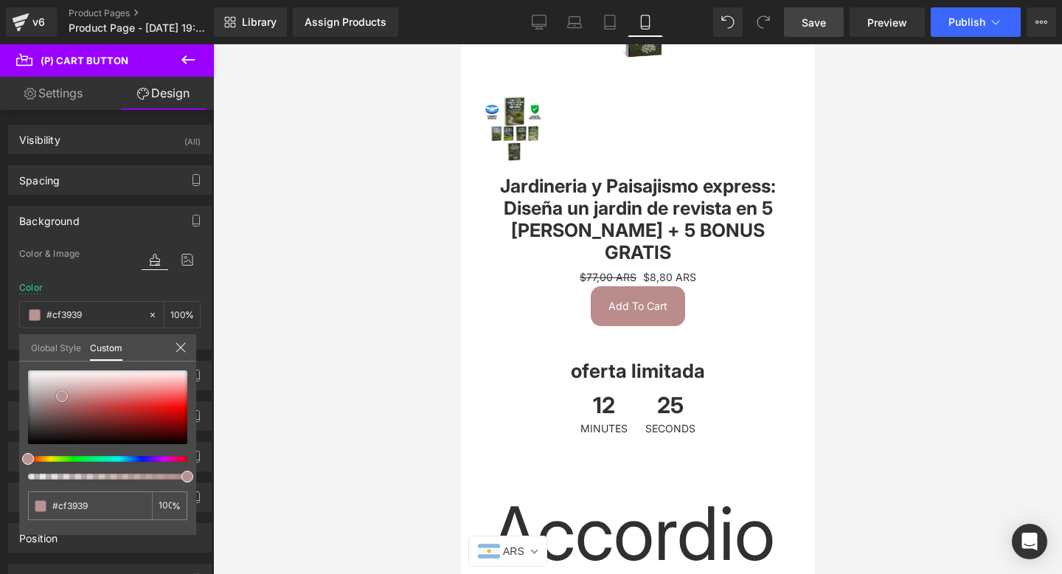
type input "#d13737"
type input "#d43535"
type input "#da2e2e"
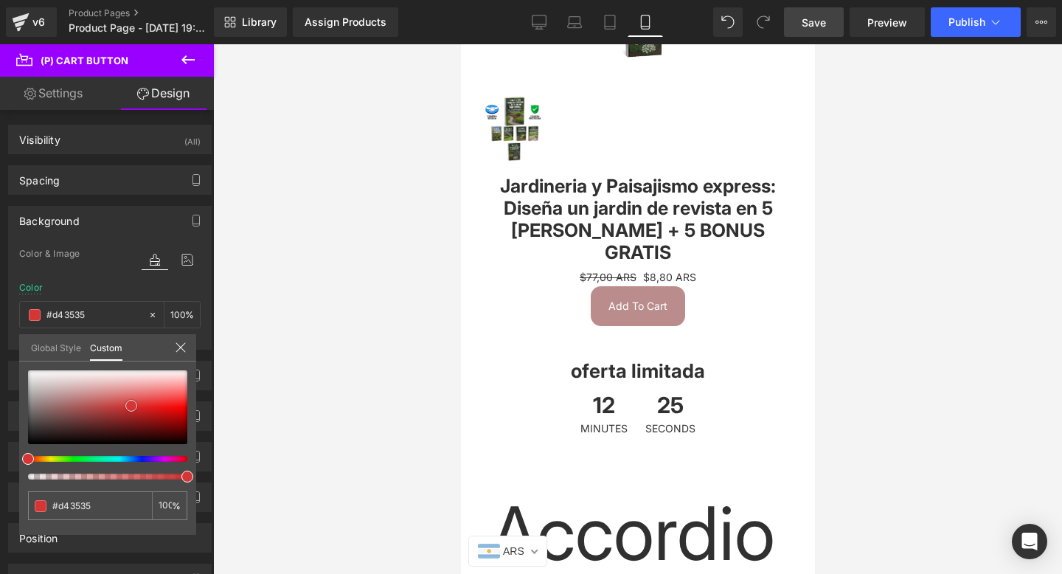
type input "#da2e2e"
type input "#e52323"
type input "#f11717"
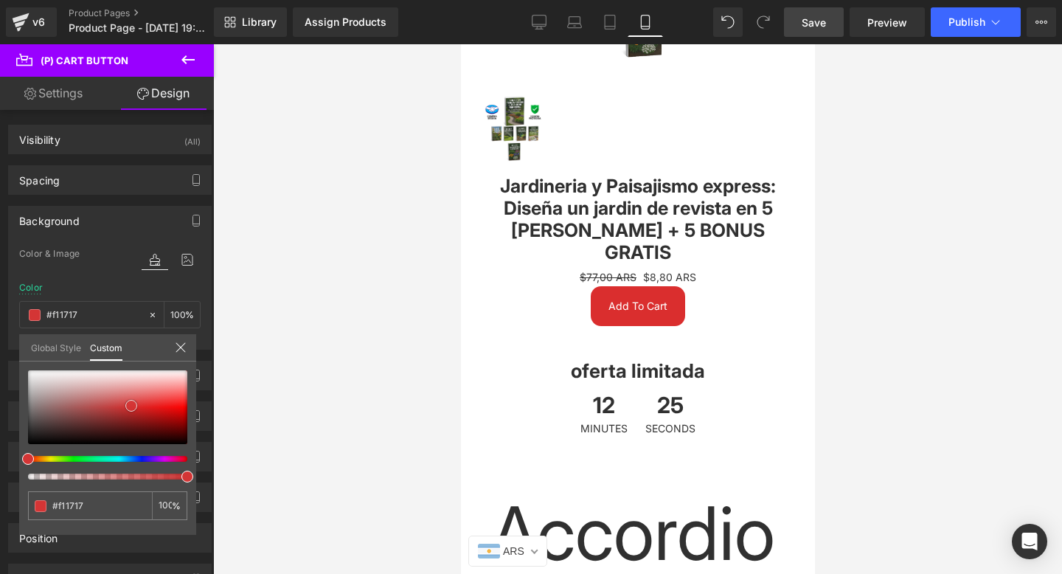
type input "#fb0d0d"
type input "#ff0a0a"
type input "#ff0505"
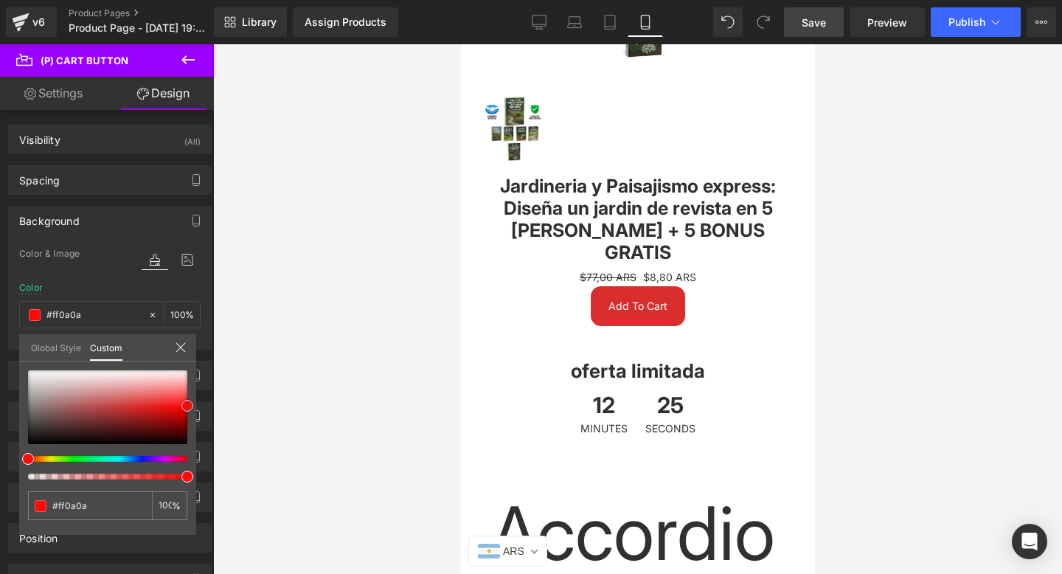
type input "#ff0505"
type input "#ff0000"
type input "#f90000"
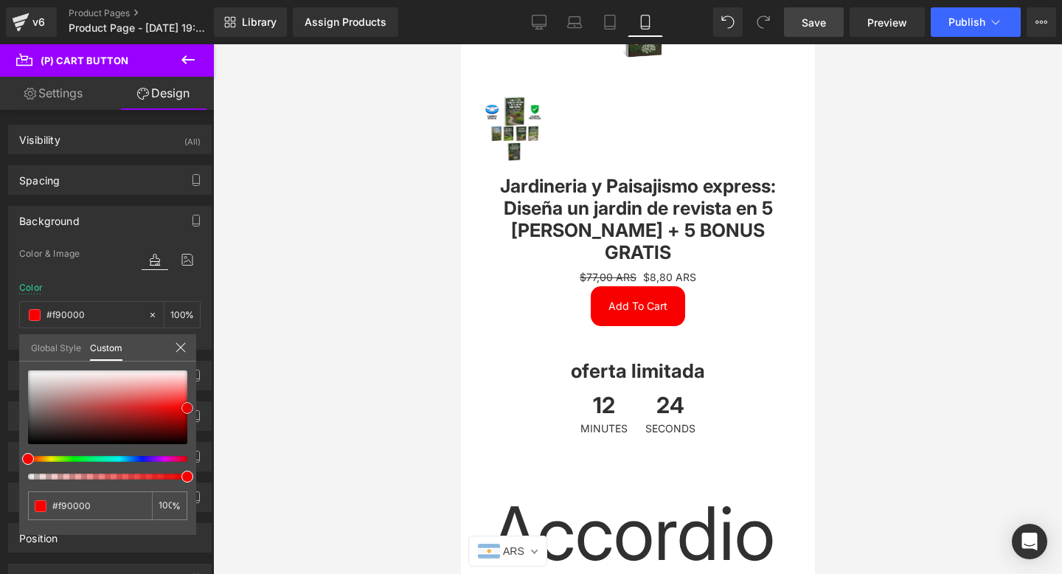
type input "#ff0000"
drag, startPoint x: 125, startPoint y: 405, endPoint x: 187, endPoint y: 393, distance: 63.2
click at [195, 407] on div "#ff0000 100 %" at bounding box center [107, 452] width 177 height 164
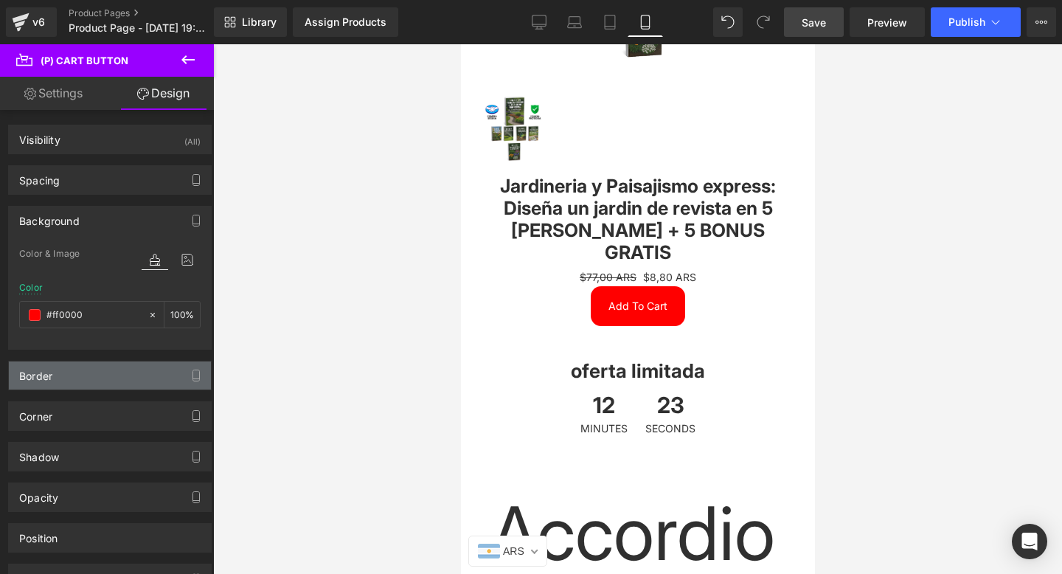
click at [78, 383] on div "Border" at bounding box center [110, 375] width 202 height 28
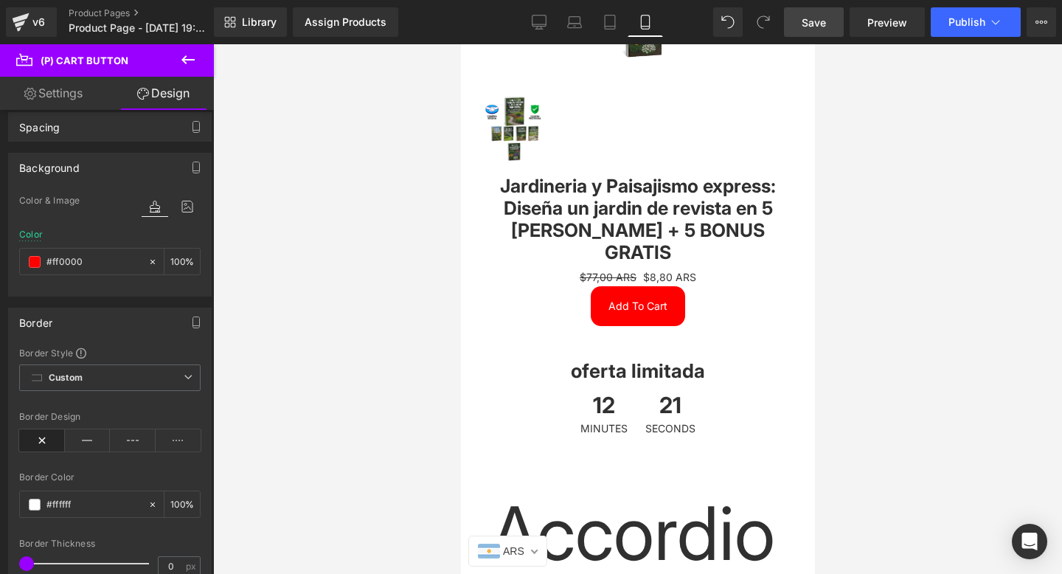
scroll to position [54, 0]
click at [94, 443] on icon at bounding box center [88, 439] width 46 height 22
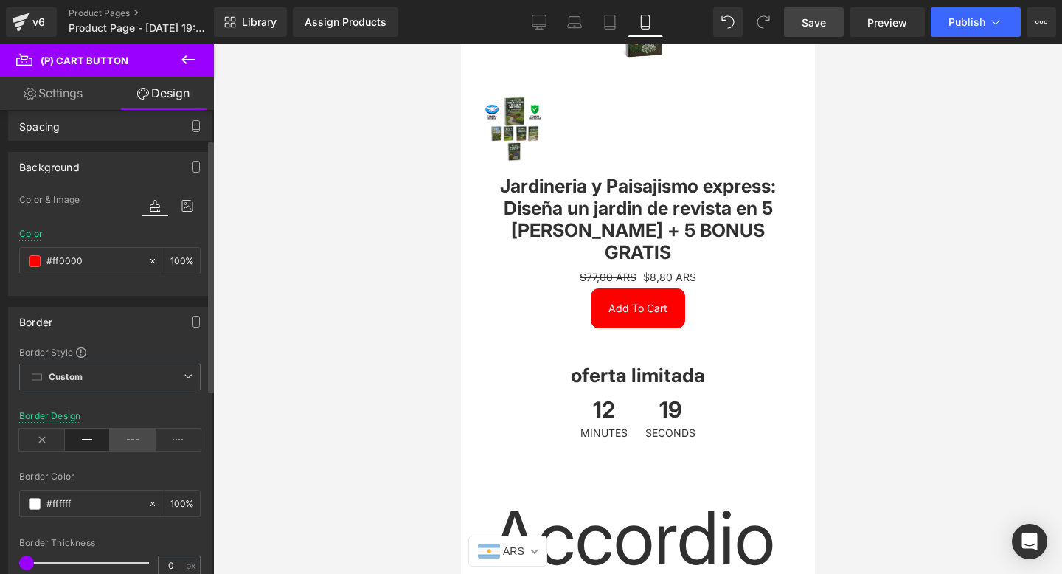
click at [138, 445] on icon at bounding box center [133, 439] width 46 height 22
click at [35, 503] on span at bounding box center [35, 504] width 12 height 12
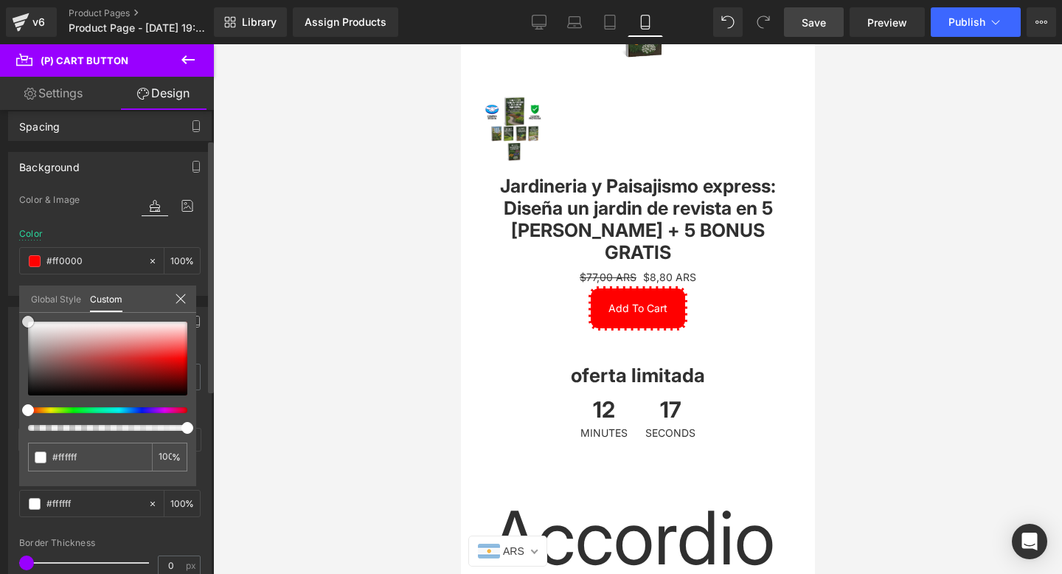
type input "#141313"
click at [32, 389] on div at bounding box center [107, 358] width 159 height 74
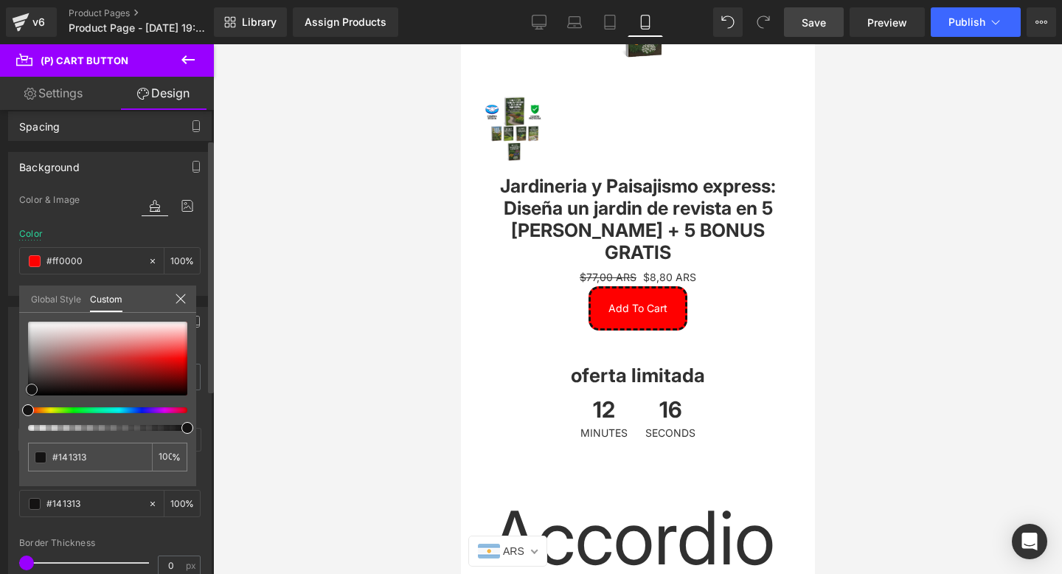
type input "#0d0c0c"
type input "#000000"
drag, startPoint x: 32, startPoint y: 389, endPoint x: 14, endPoint y: 426, distance: 40.9
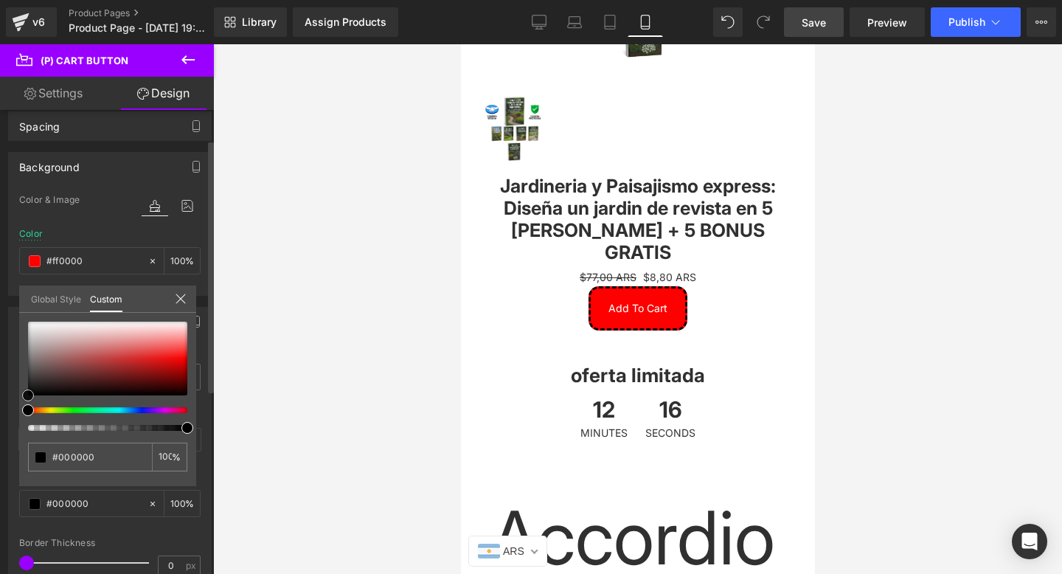
click at [14, 426] on div "Border Border Style Custom Custom Setup Global Style Custom Setup Global Style …" at bounding box center [110, 461] width 220 height 330
click at [178, 293] on icon at bounding box center [181, 299] width 12 height 12
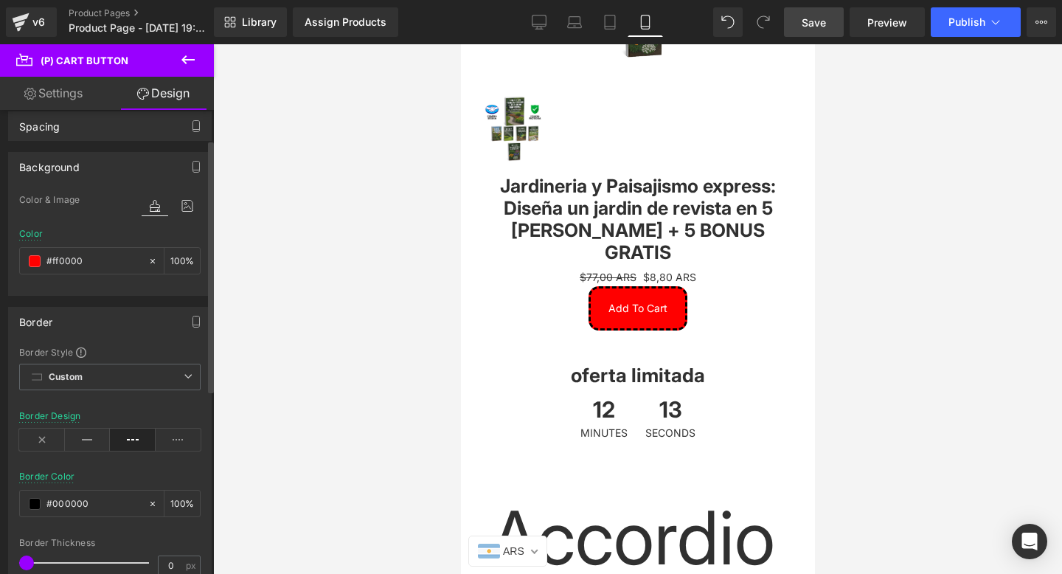
scroll to position [55, 0]
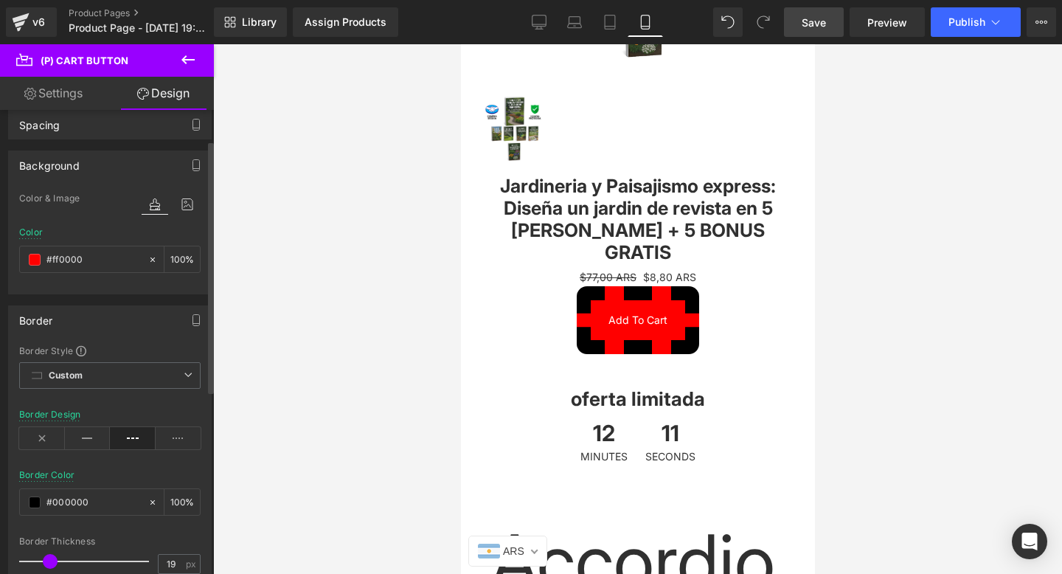
type input "20"
drag, startPoint x: 28, startPoint y: 558, endPoint x: 51, endPoint y: 548, distance: 24.8
click at [51, 549] on div at bounding box center [88, 560] width 122 height 29
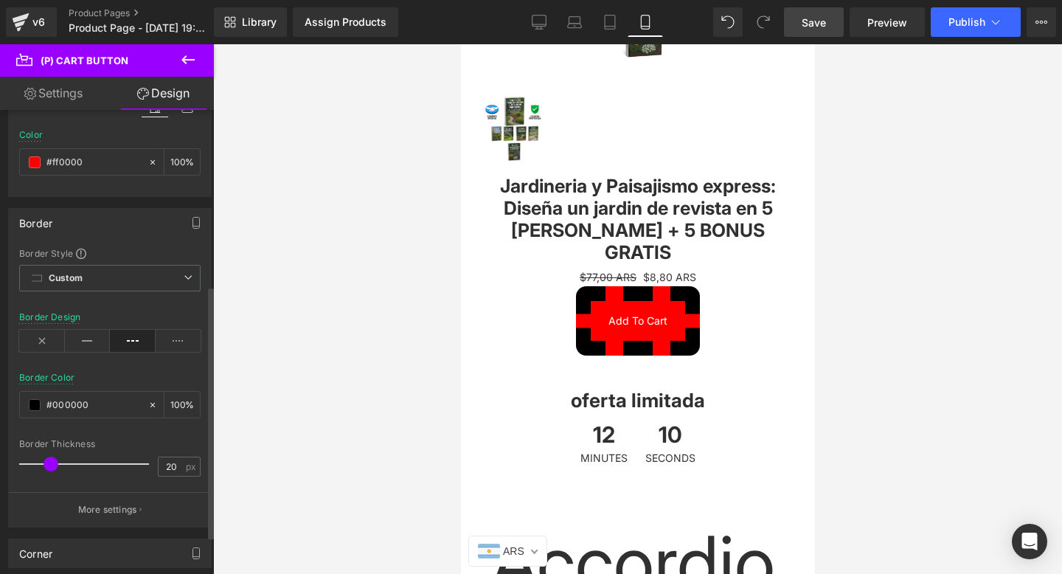
scroll to position [352, 0]
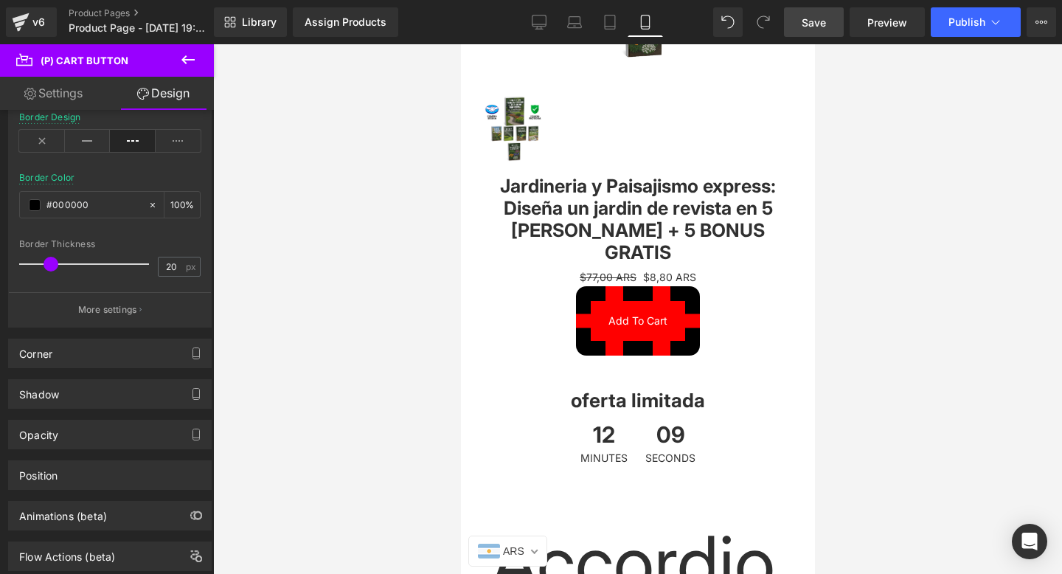
click at [57, 364] on div "Corner" at bounding box center [110, 353] width 202 height 28
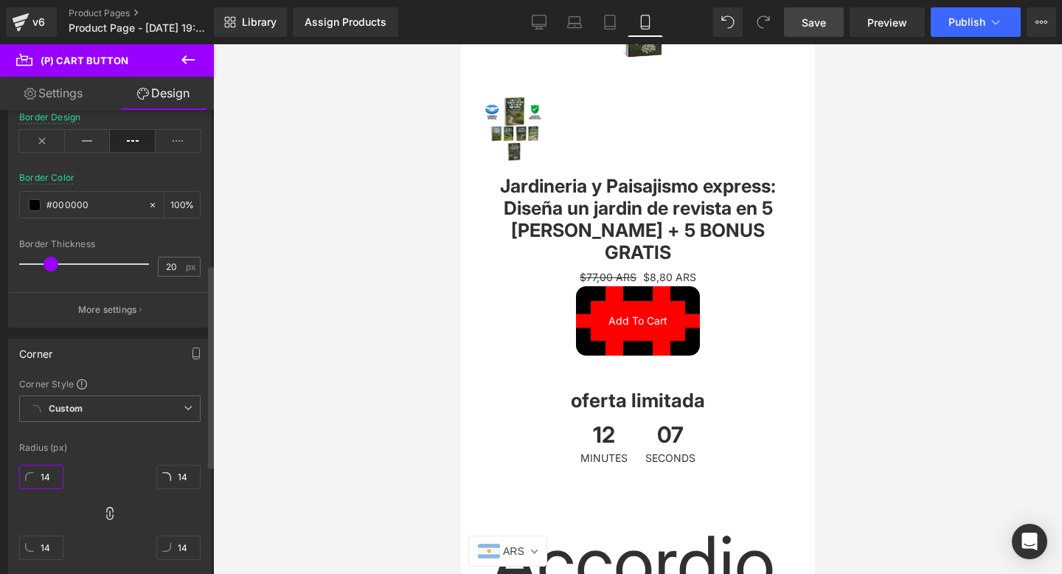
click at [54, 478] on input "14" at bounding box center [41, 476] width 44 height 24
type input "5"
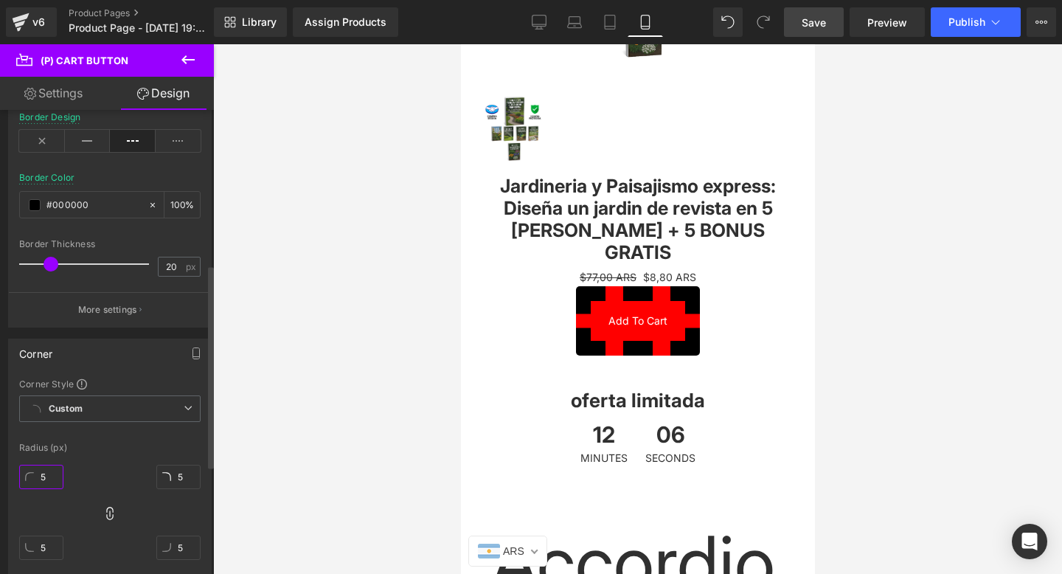
type input "50"
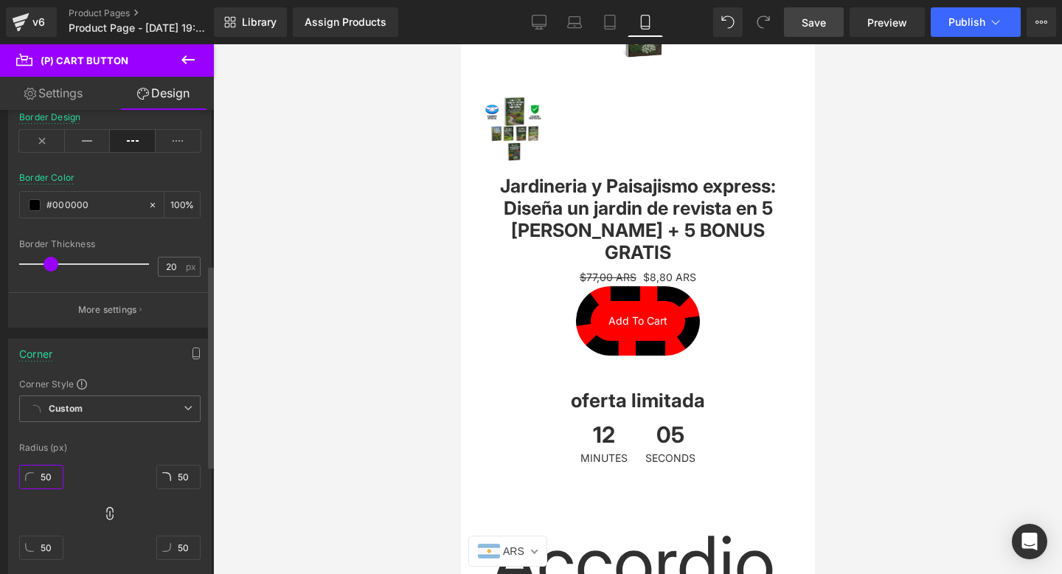
type input "5"
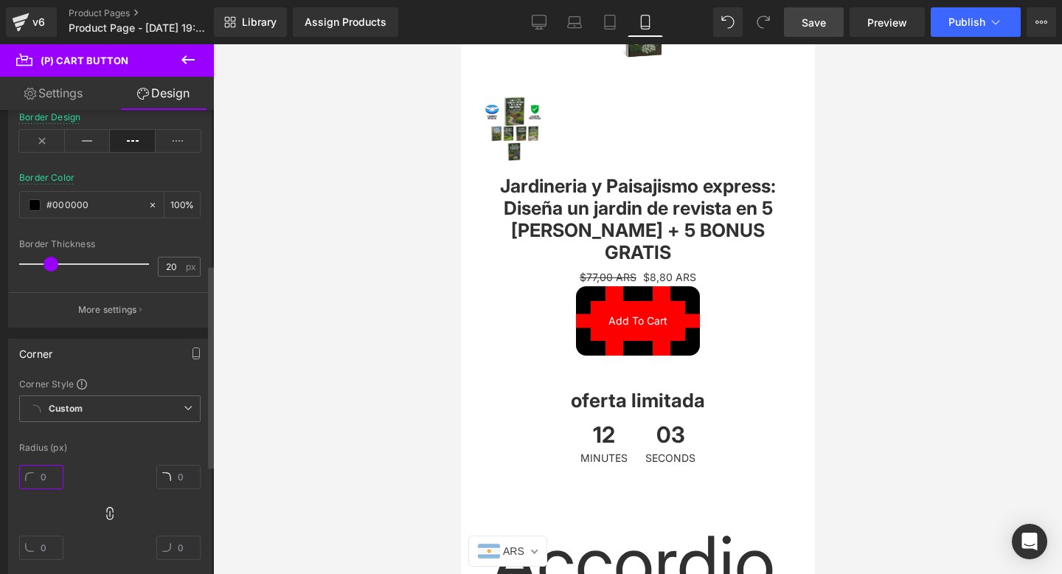
type input "7"
type input "70"
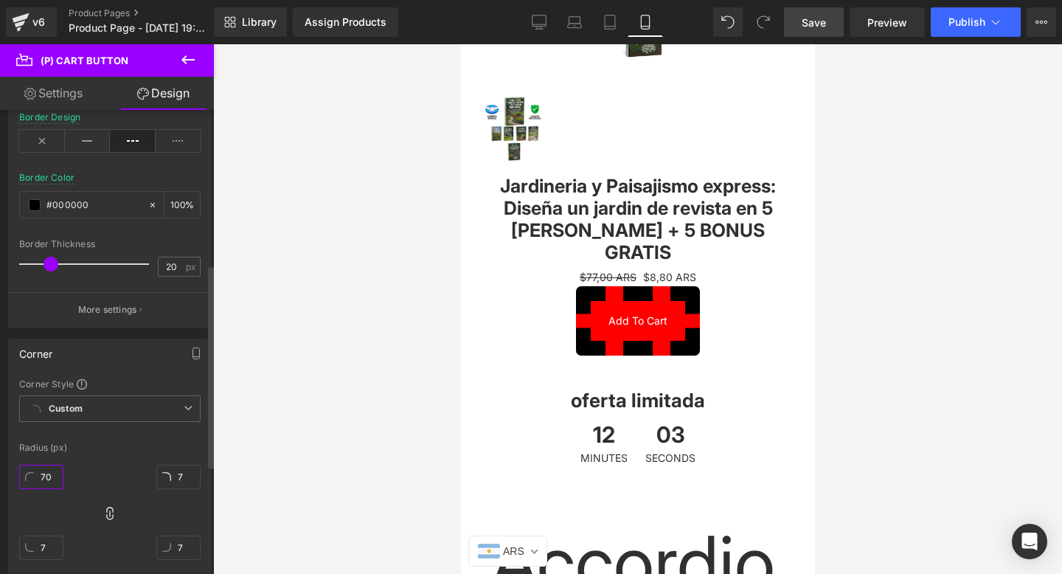
type input "70"
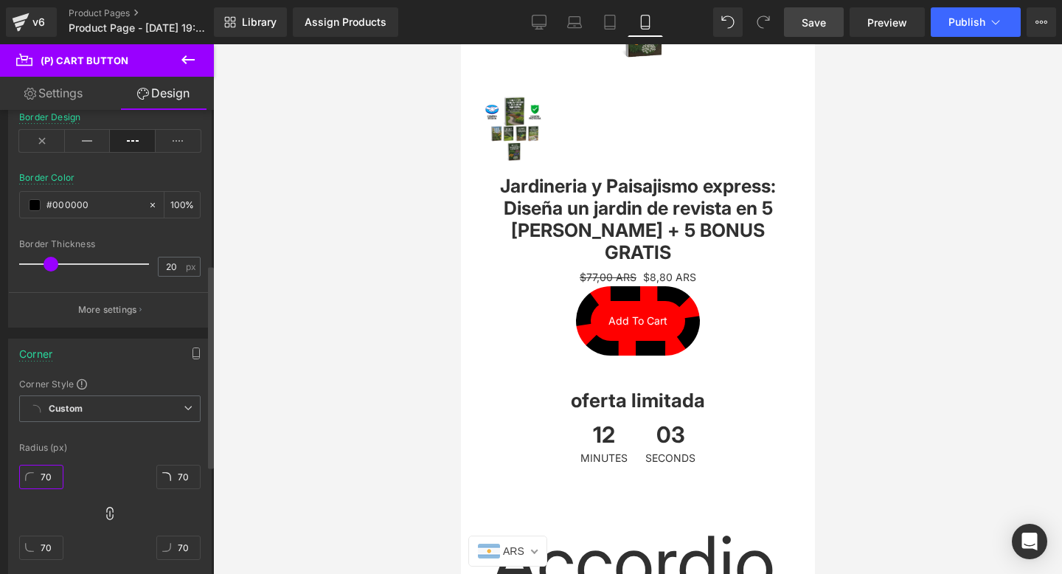
type input "7"
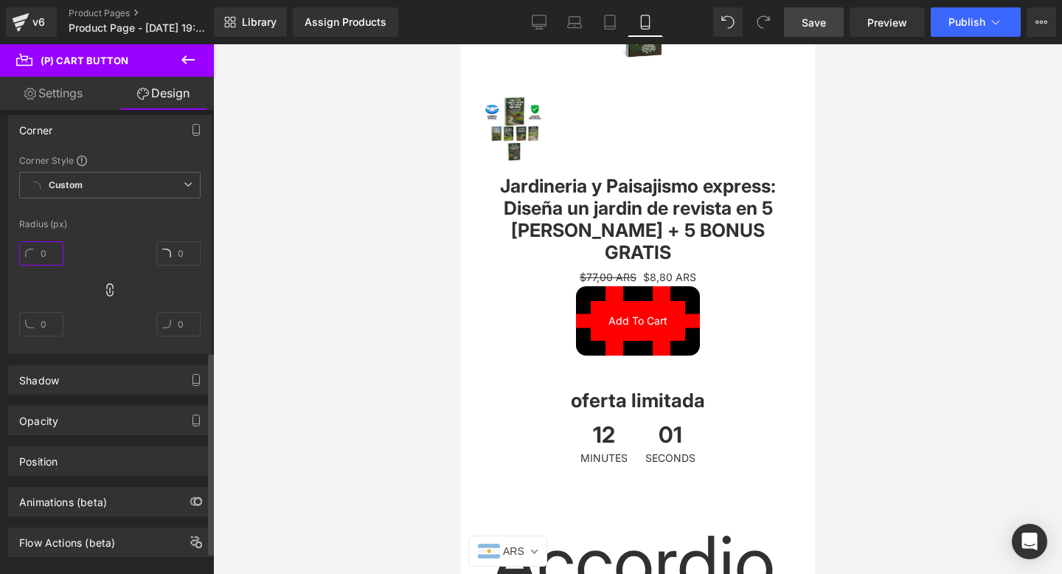
scroll to position [601, 0]
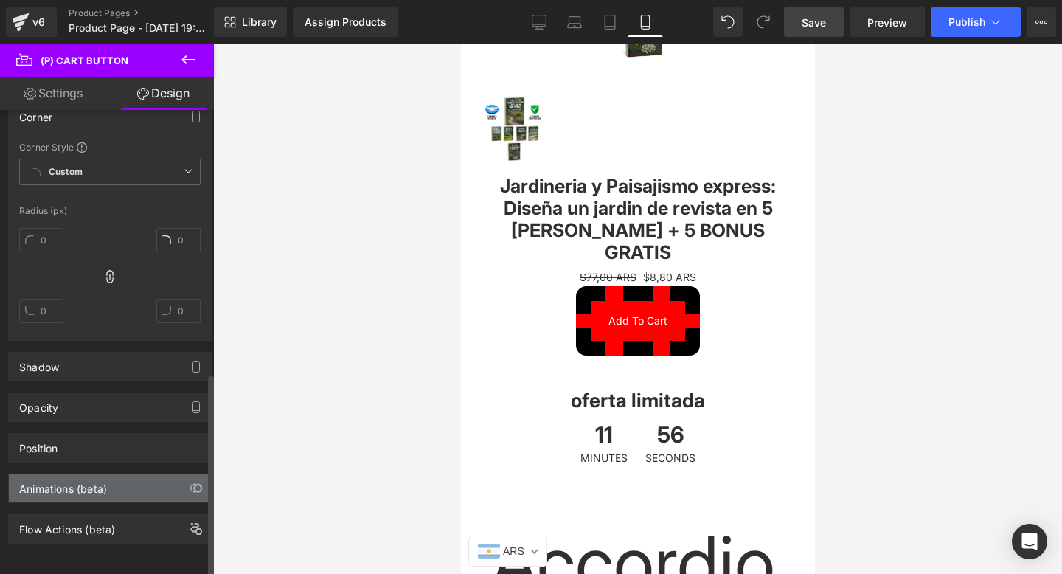
click at [134, 482] on div "Animations (beta)" at bounding box center [110, 488] width 202 height 28
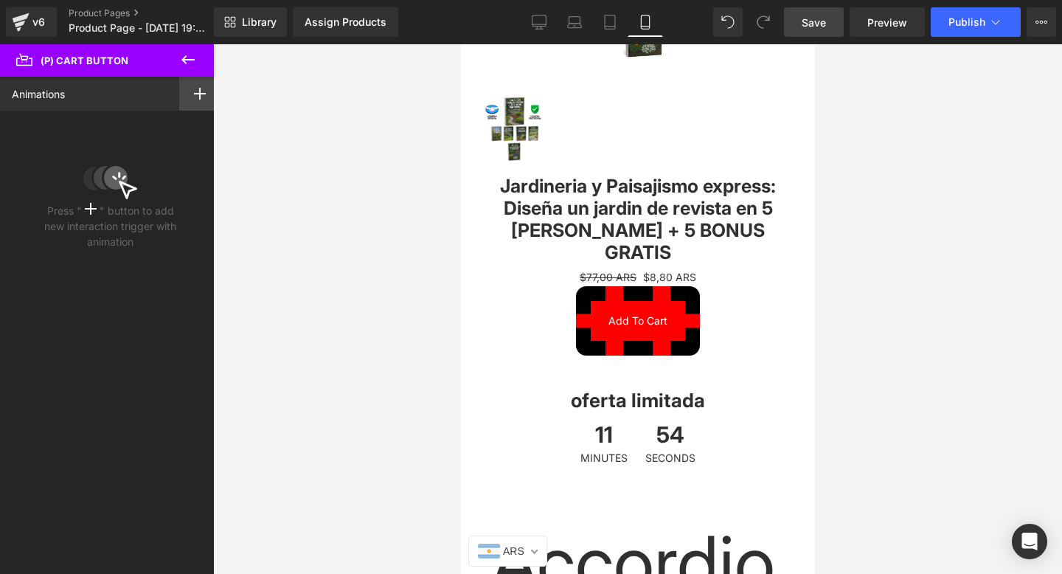
click at [199, 98] on icon at bounding box center [200, 94] width 12 height 12
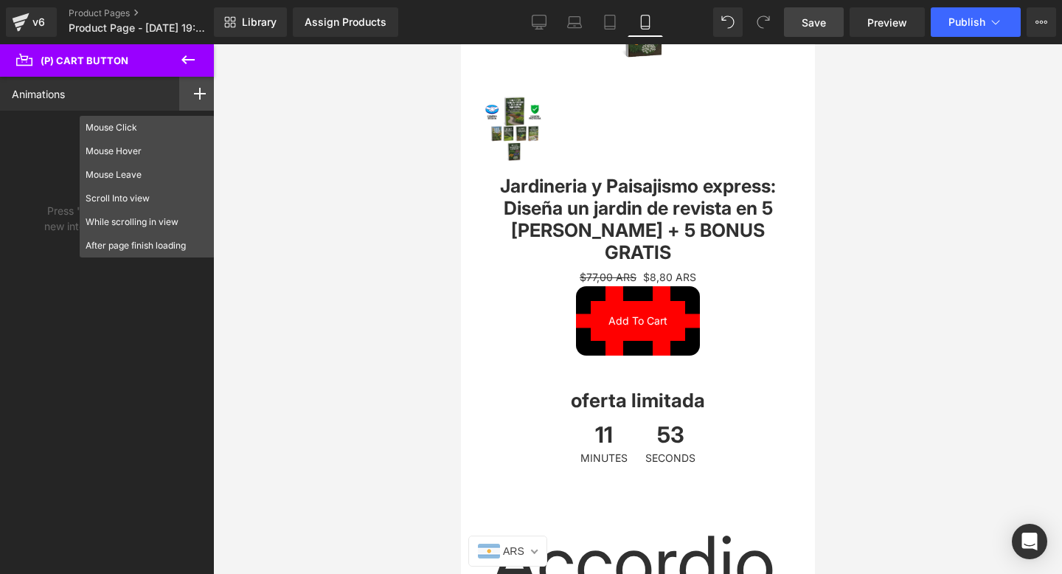
click at [0, 234] on div "Press " " button to add new interaction trigger with animation" at bounding box center [110, 183] width 220 height 144
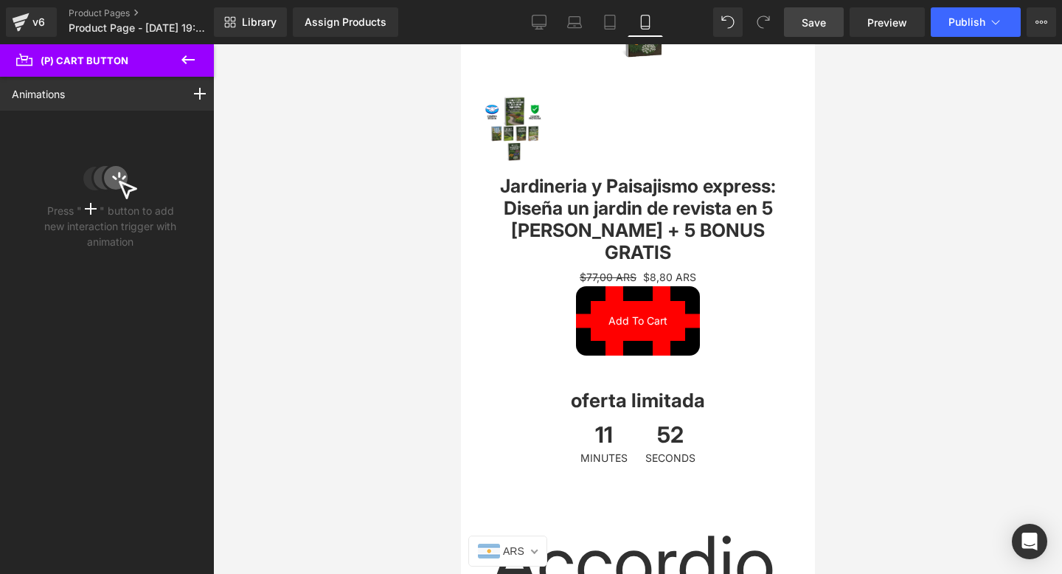
click at [186, 55] on icon at bounding box center [188, 60] width 18 height 18
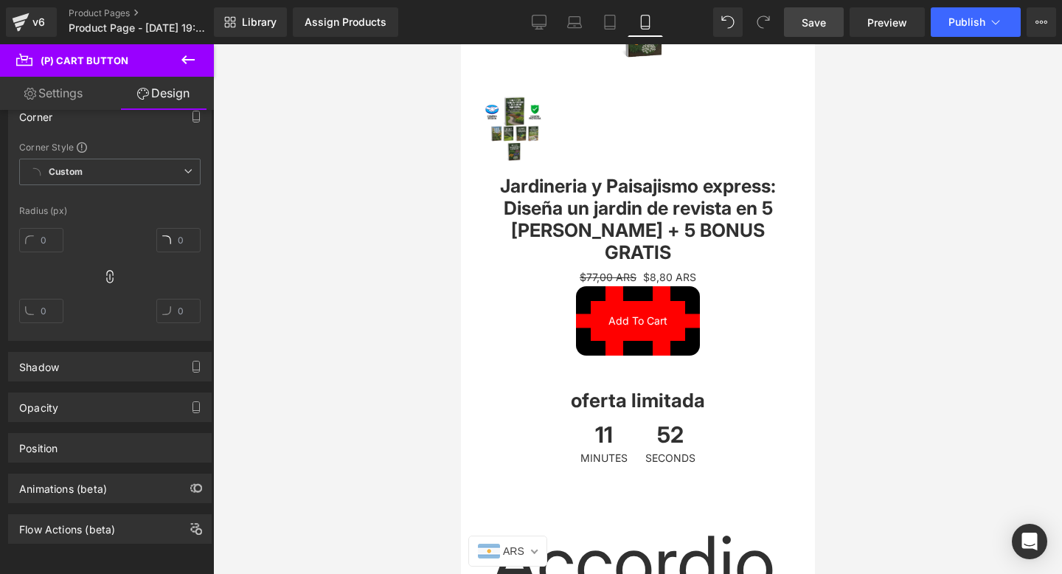
type input "100"
type input "14"
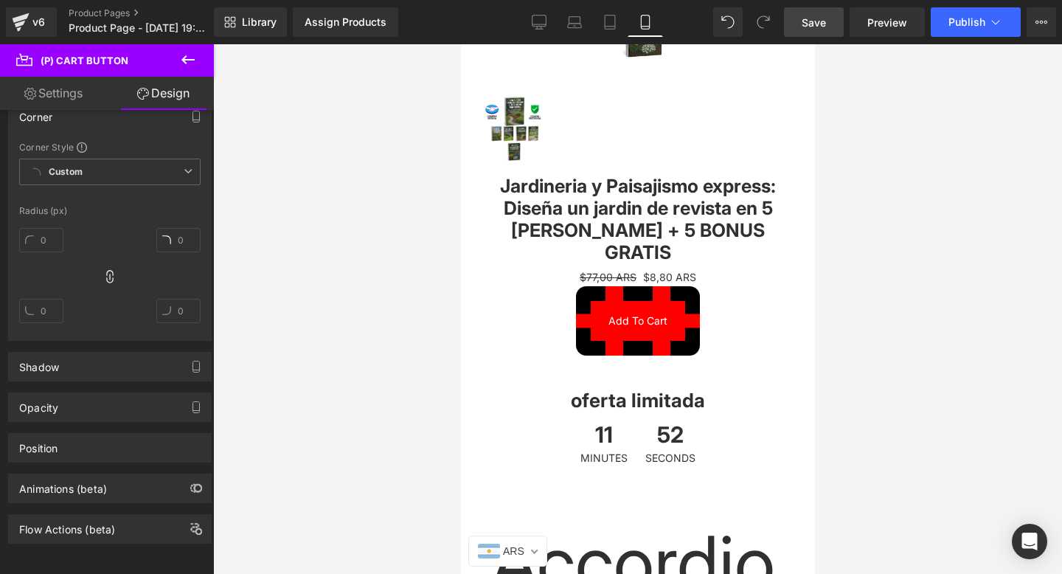
type input "14"
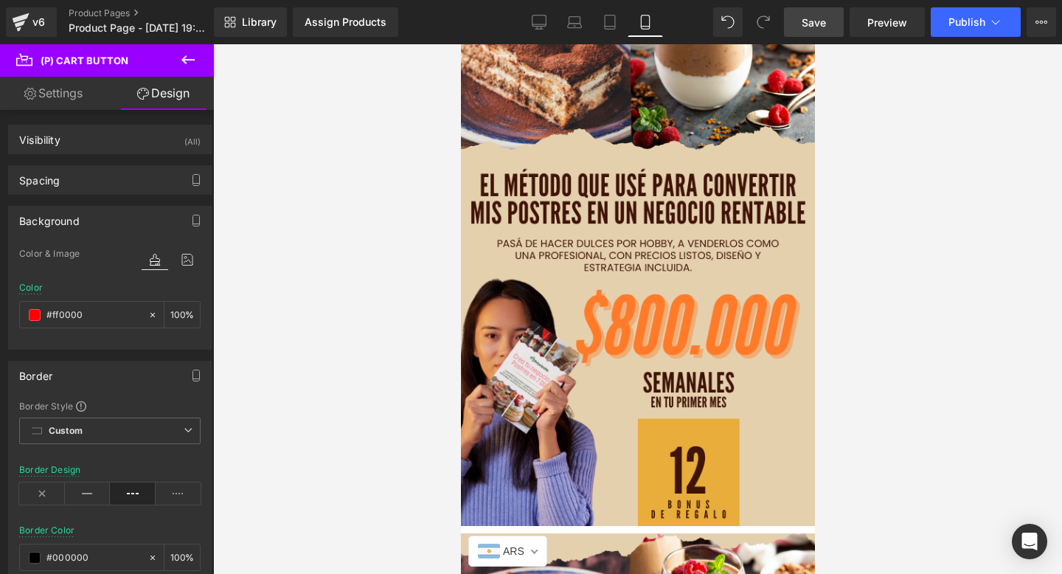
scroll to position [0, 0]
